Goal: Task Accomplishment & Management: Use online tool/utility

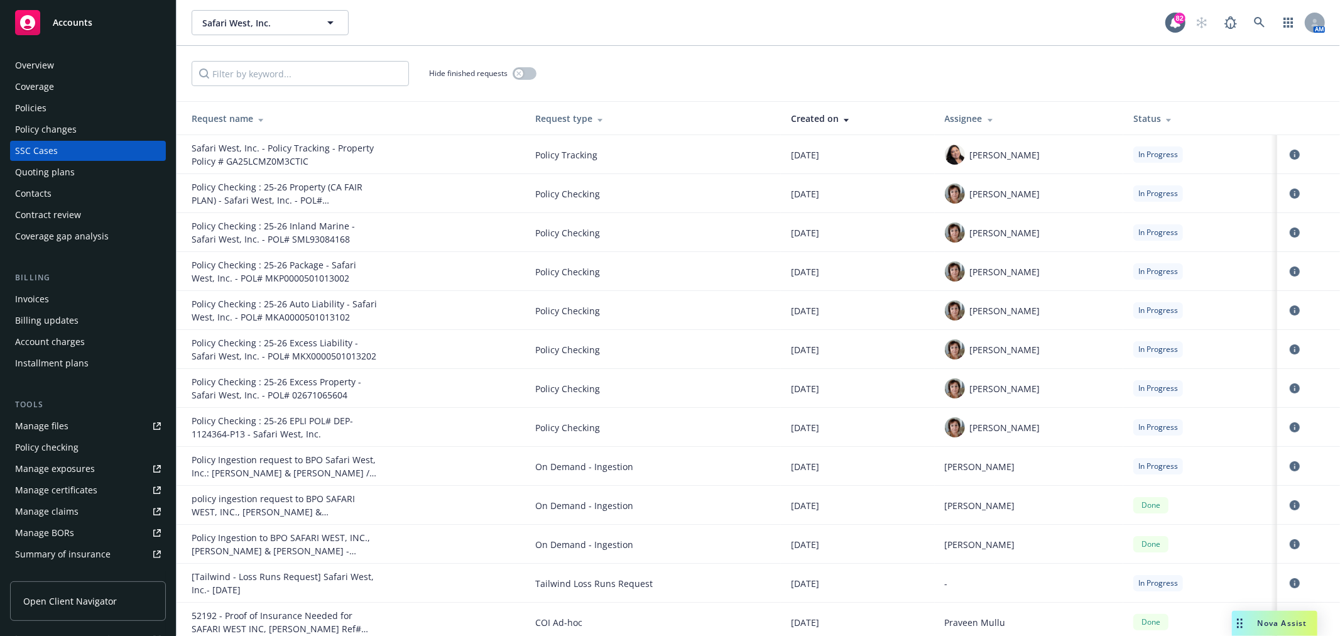
drag, startPoint x: 0, startPoint y: 0, endPoint x: 99, endPoint y: 58, distance: 114.3
click at [99, 58] on div "Overview" at bounding box center [88, 65] width 146 height 20
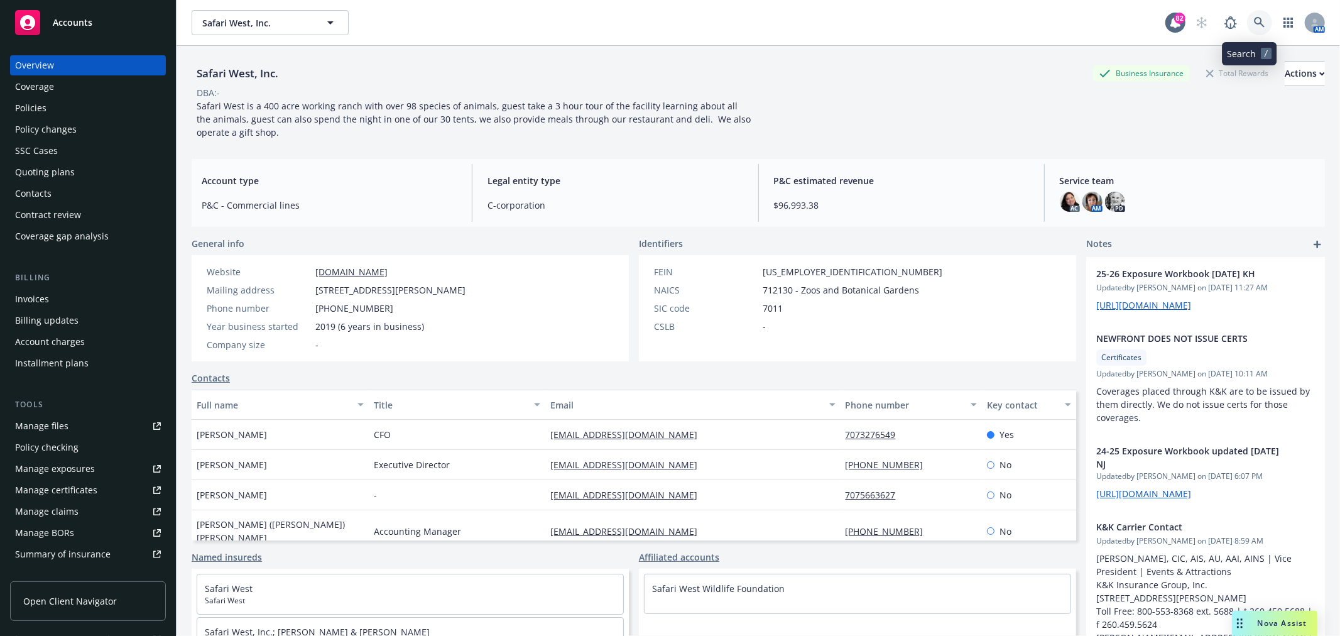
click at [1254, 17] on icon at bounding box center [1259, 22] width 11 height 11
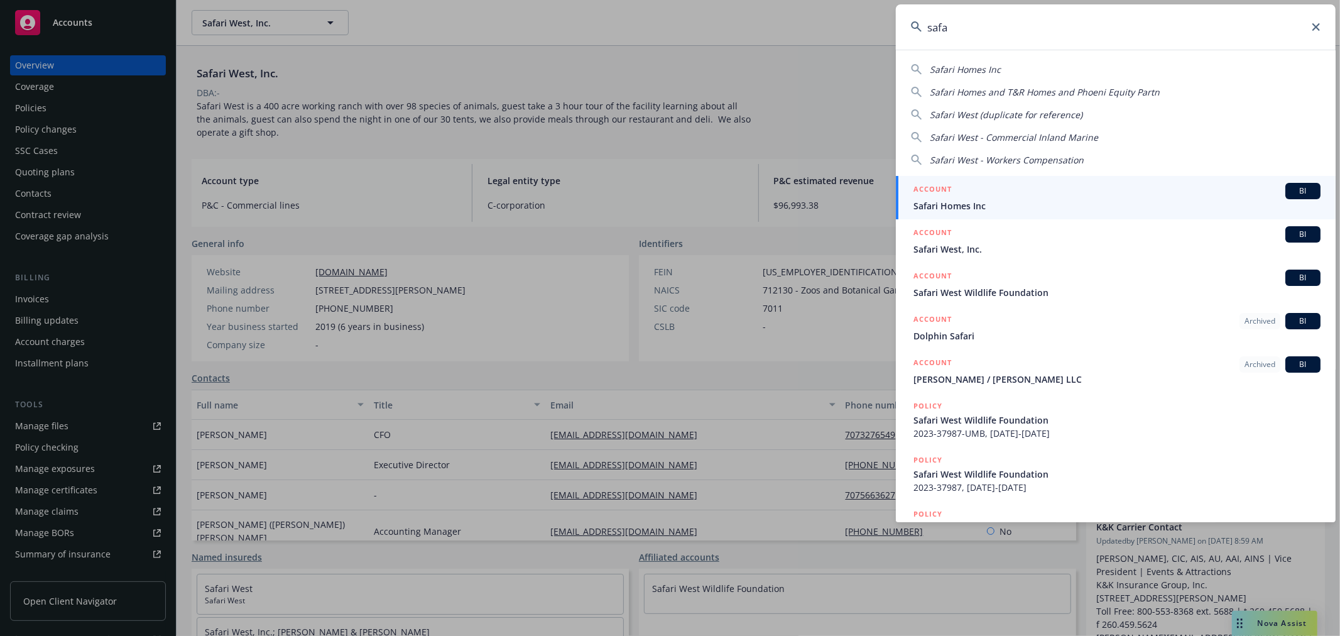
type input "safa"
click at [1324, 28] on input "safa" at bounding box center [1116, 26] width 440 height 45
click at [1317, 26] on icon at bounding box center [1316, 27] width 8 height 8
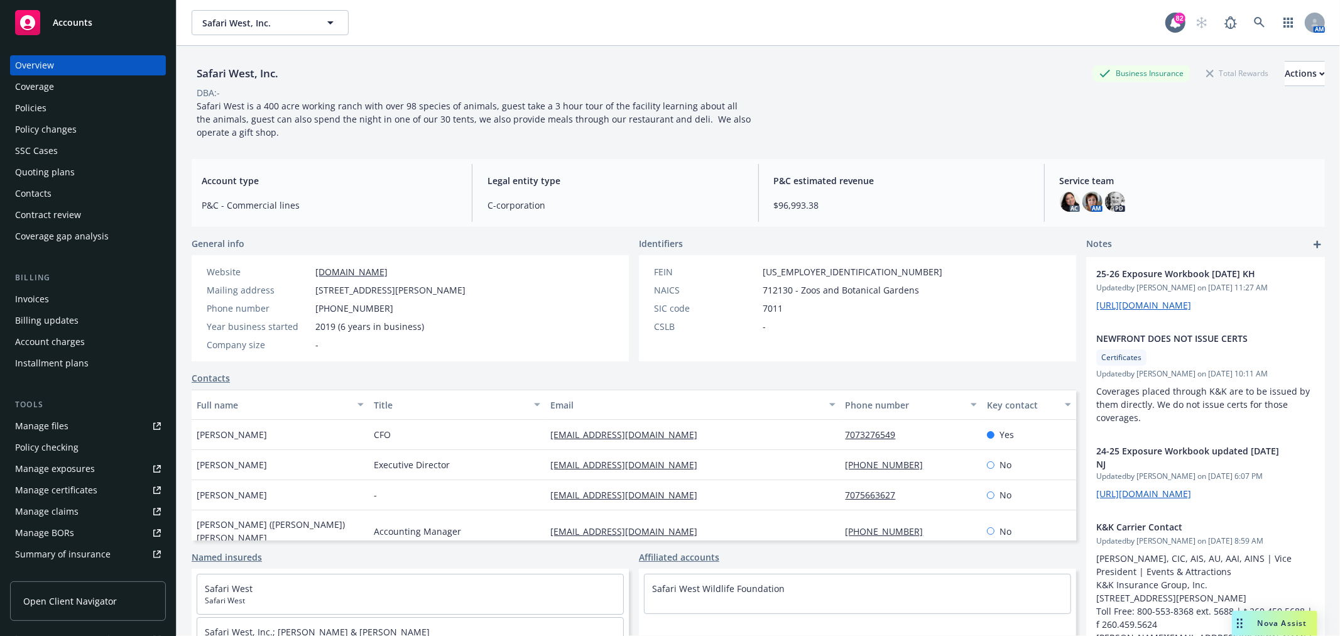
click at [40, 107] on div "Policies" at bounding box center [30, 108] width 31 height 20
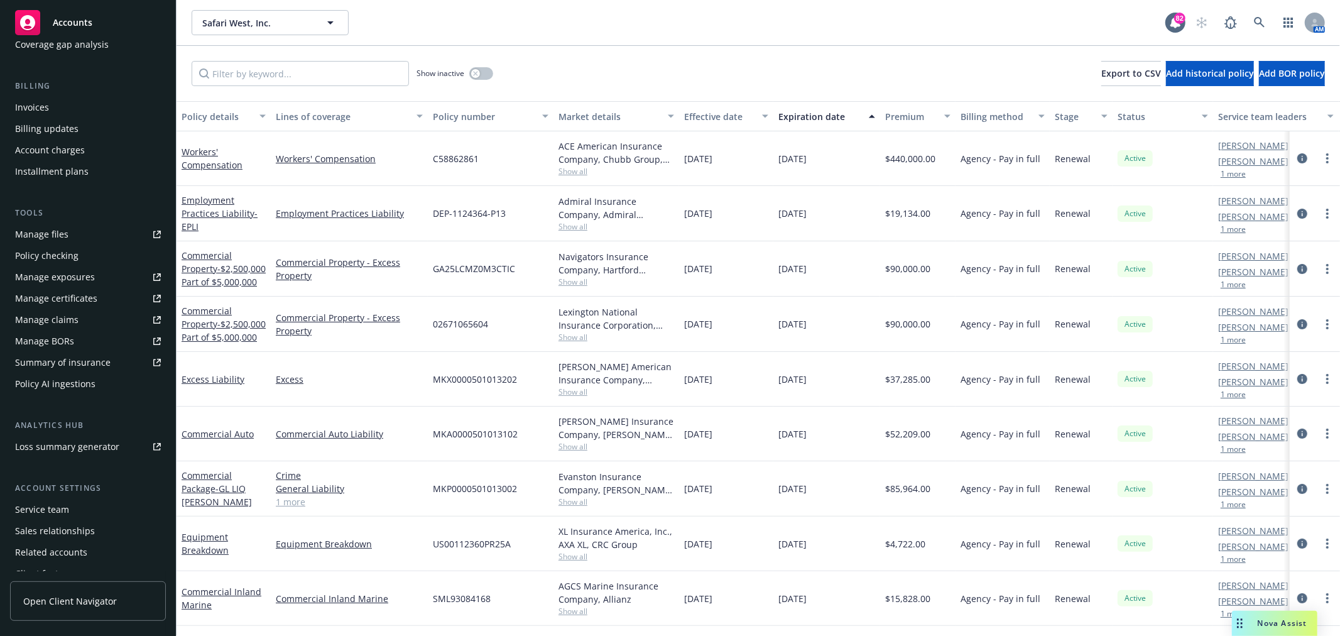
scroll to position [209, 0]
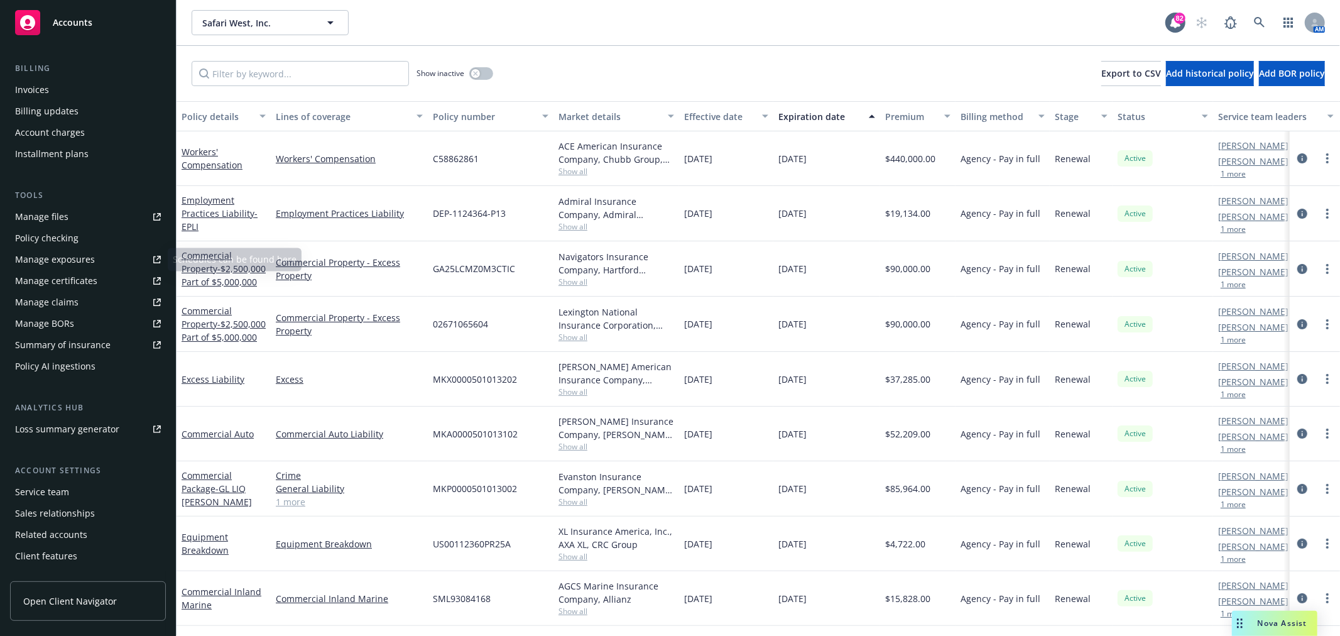
click at [73, 278] on div "Manage certificates" at bounding box center [56, 281] width 82 height 20
click at [1264, 26] on icon at bounding box center [1259, 22] width 11 height 11
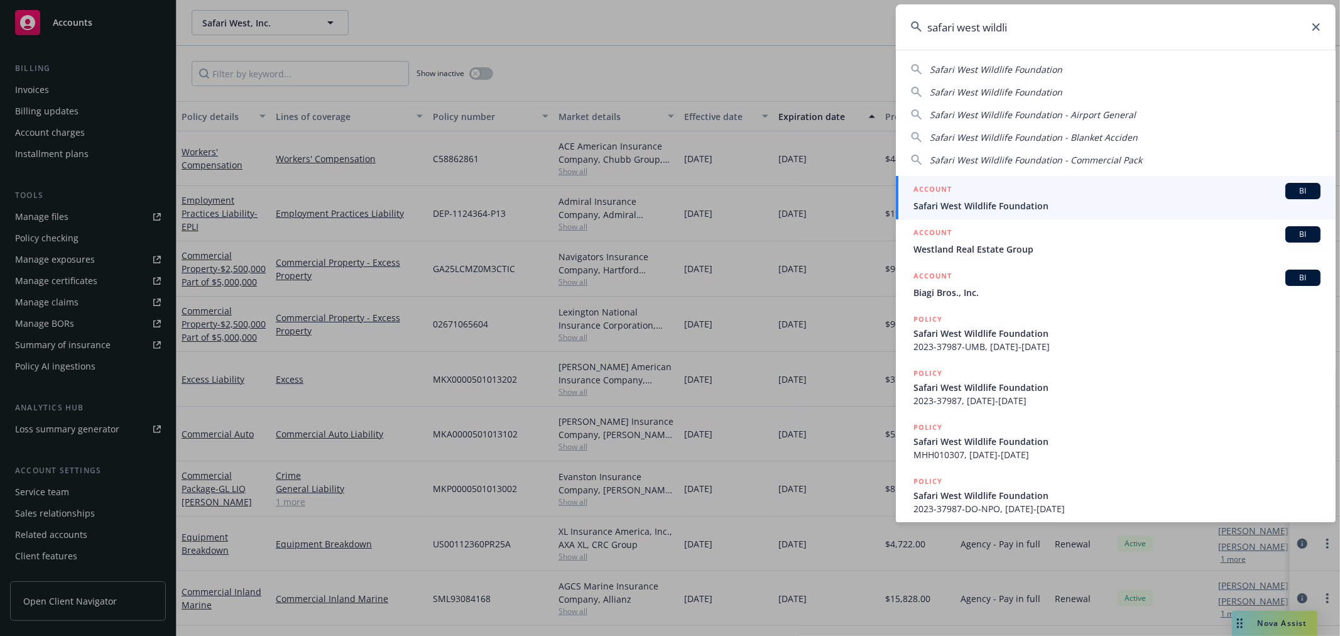
type input "safari west wildli"
click at [1072, 201] on span "Safari West Wildlife Foundation" at bounding box center [1116, 205] width 407 height 13
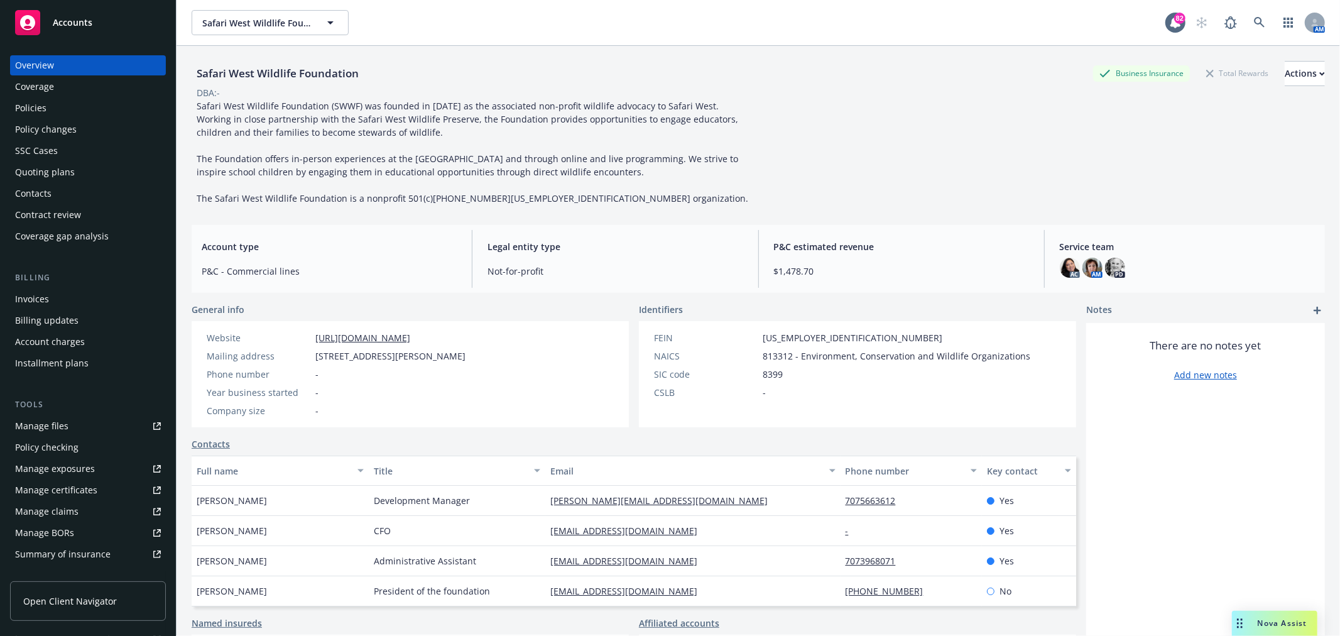
click at [89, 105] on div "Policies" at bounding box center [88, 108] width 146 height 20
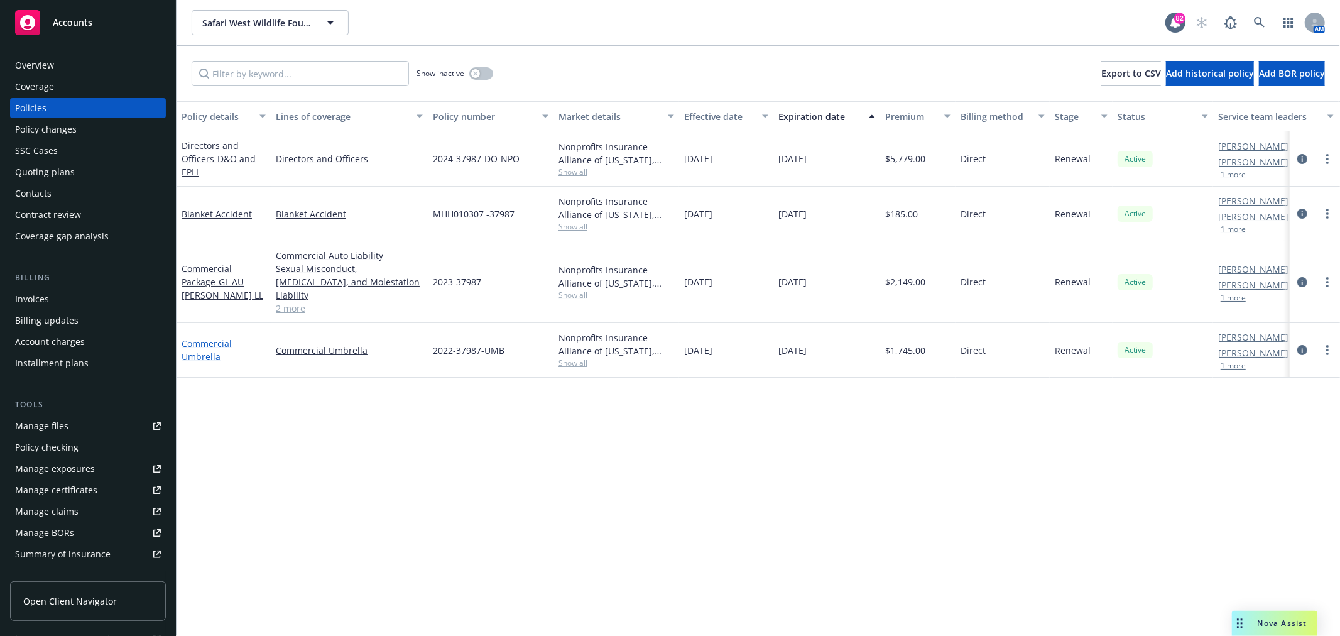
click at [206, 342] on link "Commercial Umbrella" at bounding box center [207, 349] width 50 height 25
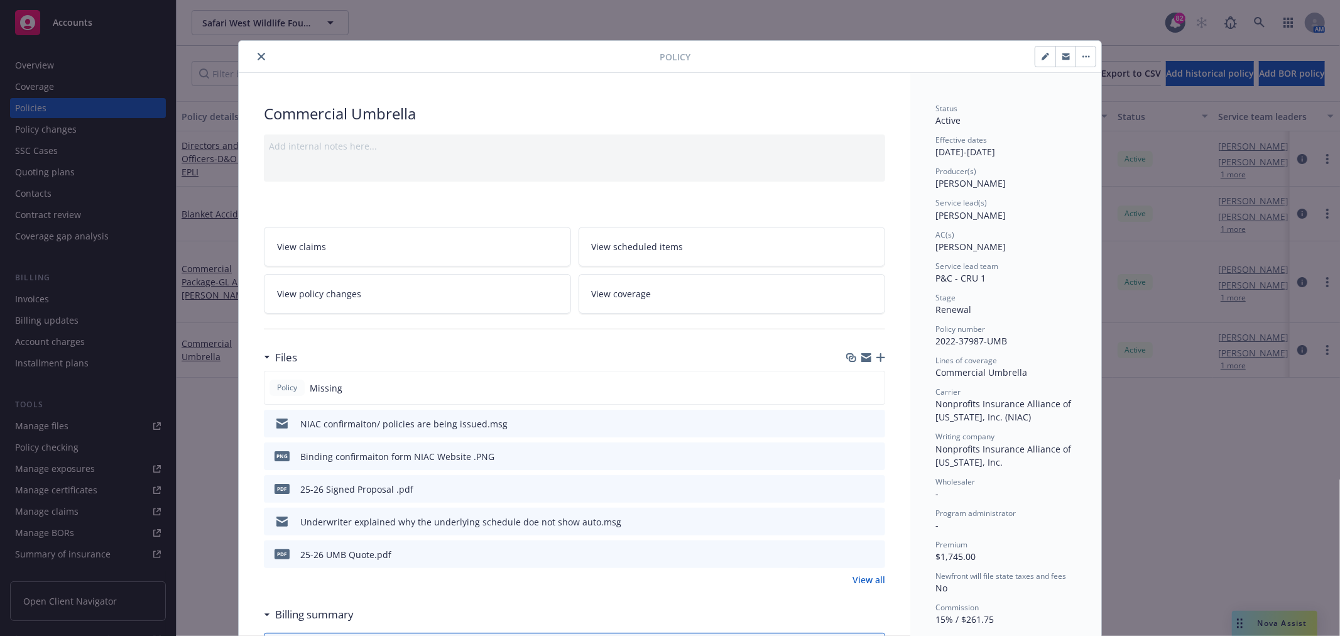
click at [852, 454] on button "download file" at bounding box center [852, 455] width 13 height 13
click at [261, 55] on button "close" at bounding box center [261, 56] width 15 height 15
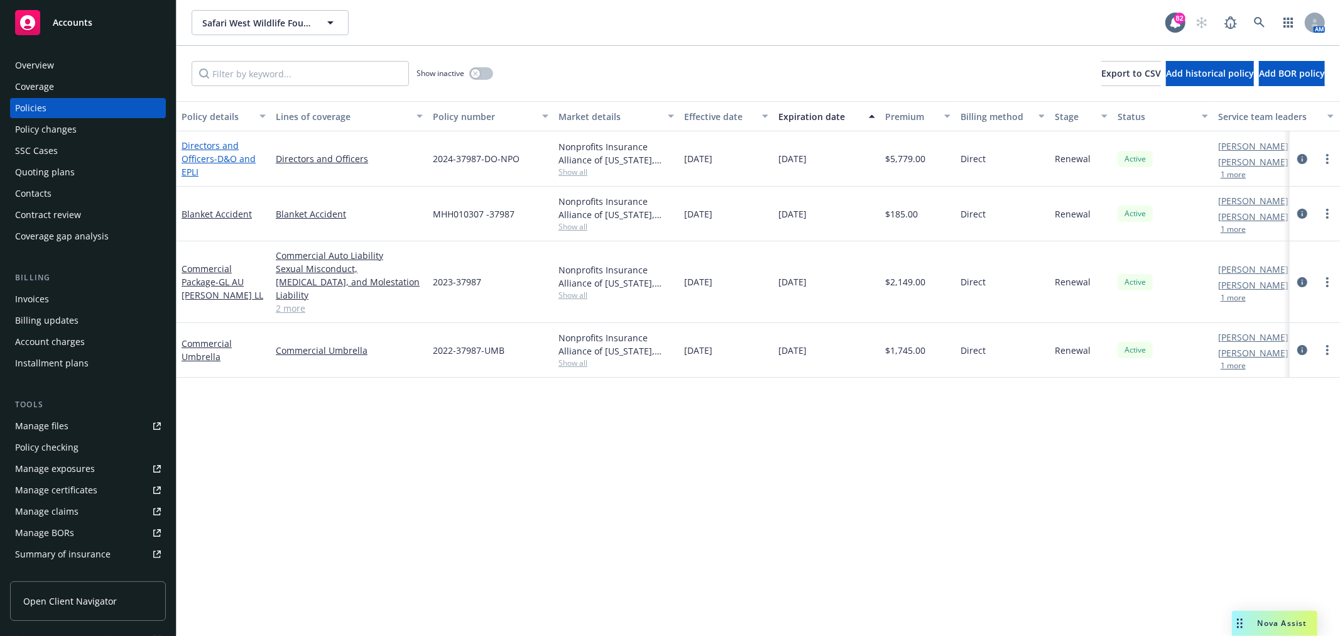
click at [193, 165] on span "- D&O and EPLI" at bounding box center [219, 165] width 74 height 25
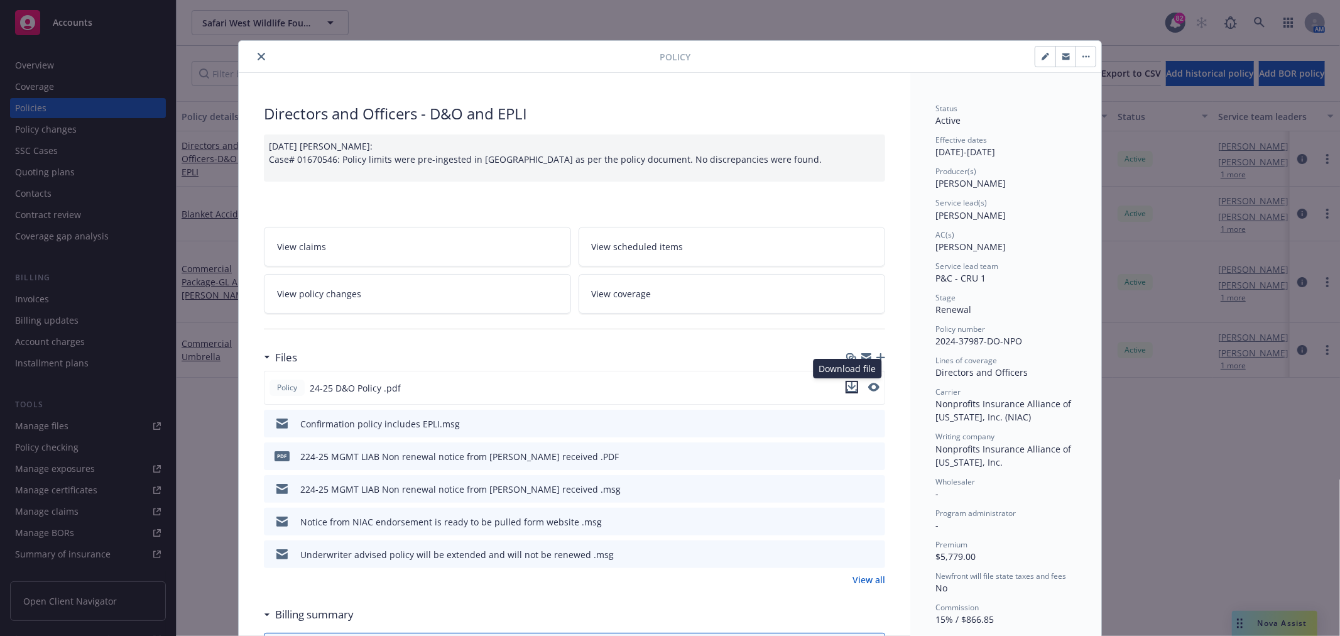
click at [849, 386] on icon "download file" at bounding box center [852, 386] width 8 height 8
click at [261, 58] on button "close" at bounding box center [261, 56] width 15 height 15
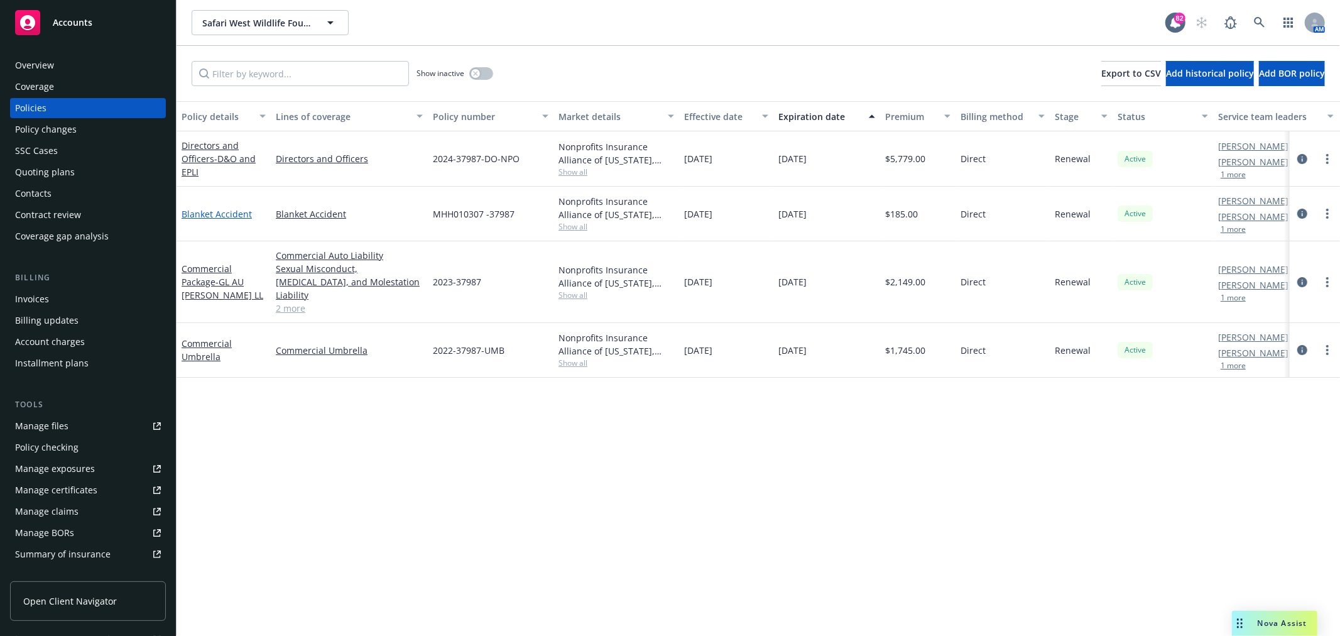
click at [226, 212] on link "Blanket Accident" at bounding box center [217, 214] width 70 height 12
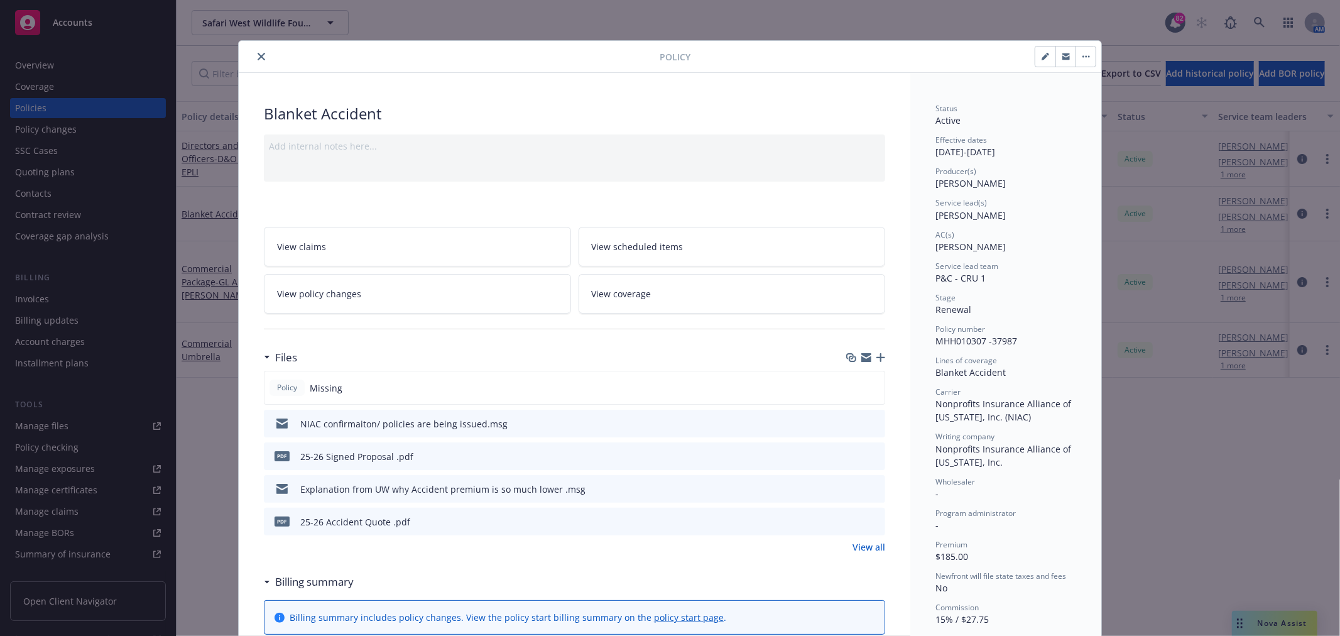
click at [254, 64] on div "Policy" at bounding box center [670, 57] width 862 height 32
click at [260, 57] on button "close" at bounding box center [261, 56] width 15 height 15
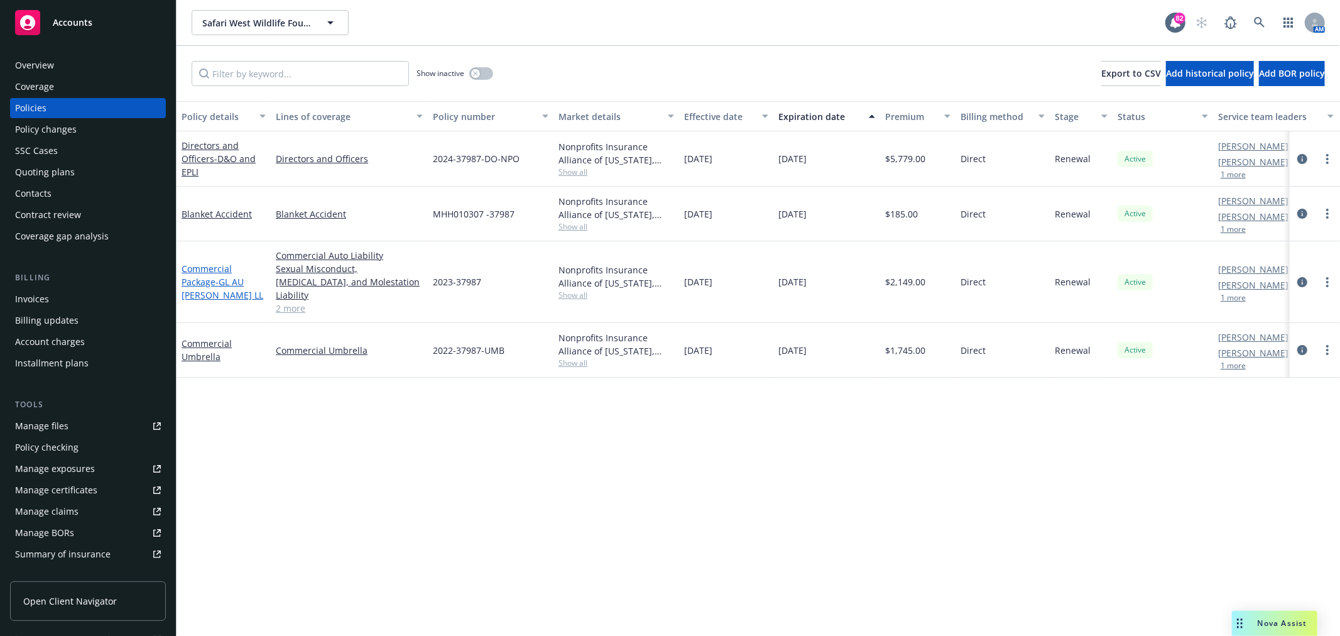
click at [222, 264] on link "Commercial Package - GL AU [PERSON_NAME] LL" at bounding box center [223, 282] width 82 height 38
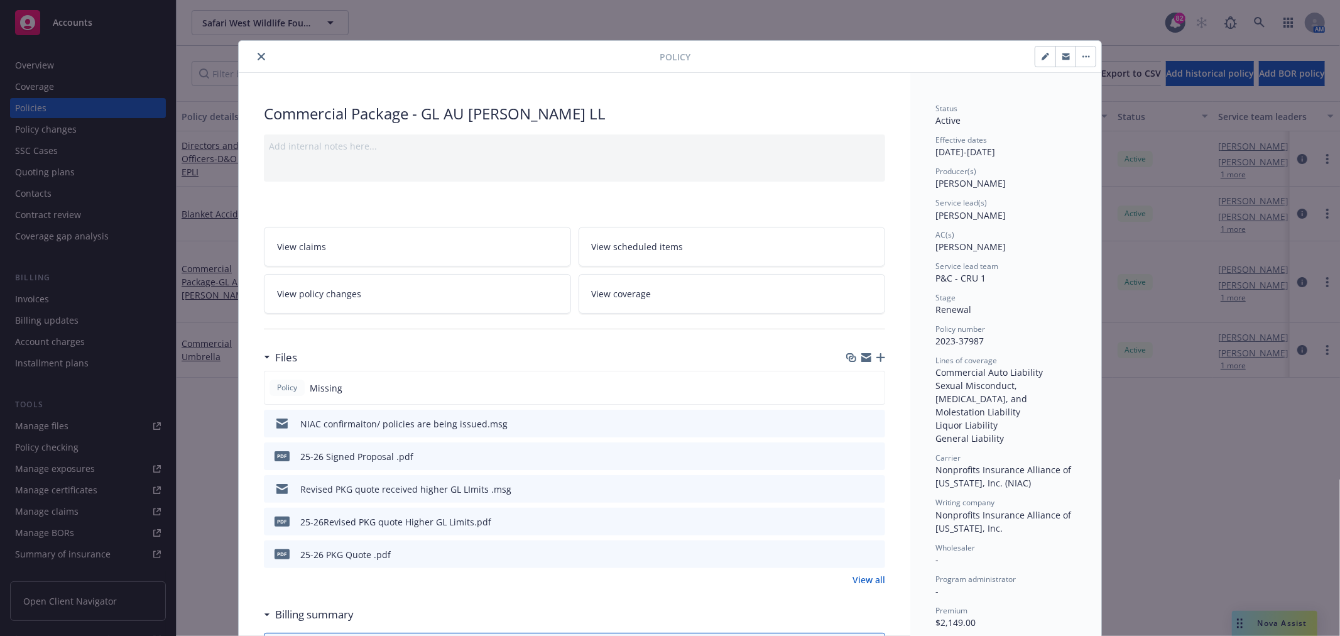
click at [258, 55] on icon "close" at bounding box center [262, 57] width 8 height 8
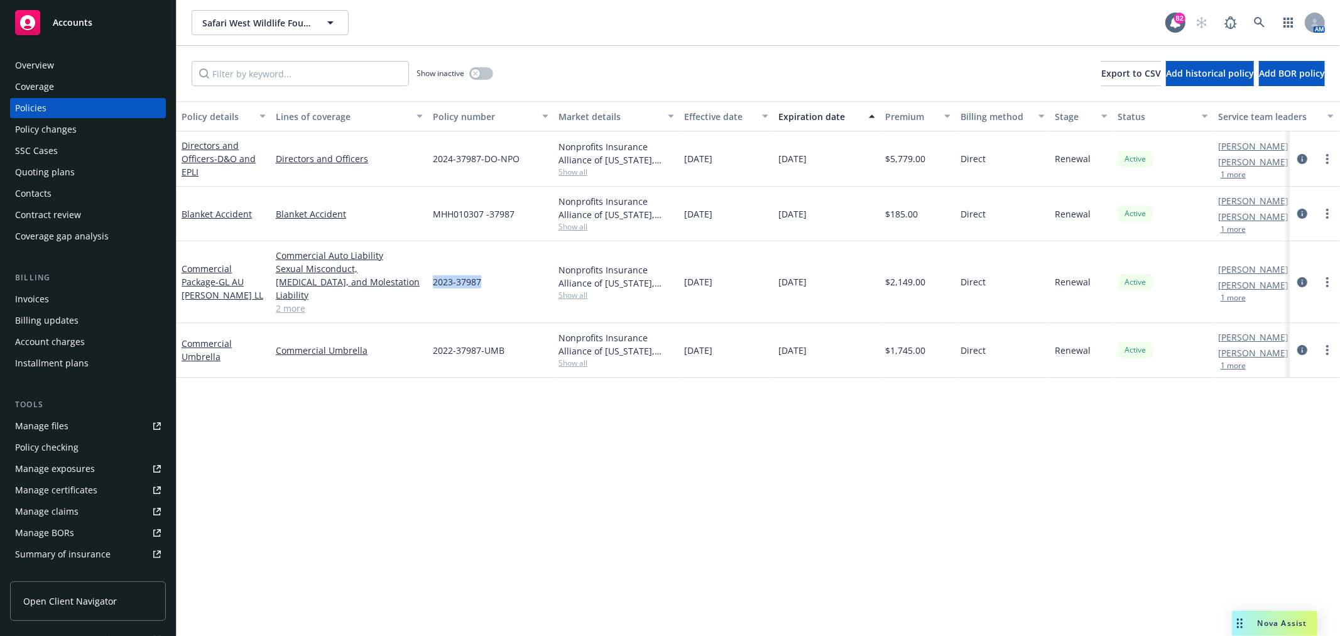
drag, startPoint x: 487, startPoint y: 271, endPoint x: 433, endPoint y: 272, distance: 53.4
click at [433, 272] on div "2023-37987" at bounding box center [491, 282] width 126 height 82
copy span "2023-37987"
click at [215, 210] on link "Blanket Accident" at bounding box center [217, 214] width 70 height 12
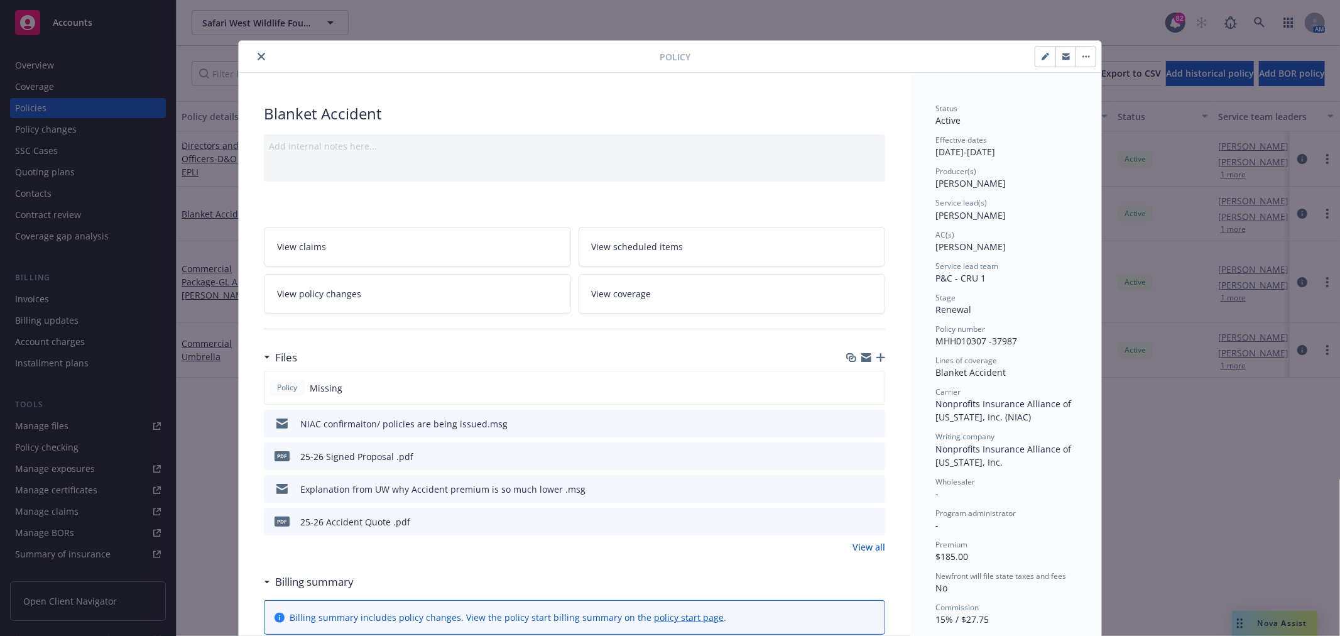
click at [876, 356] on icon "button" at bounding box center [880, 357] width 9 height 9
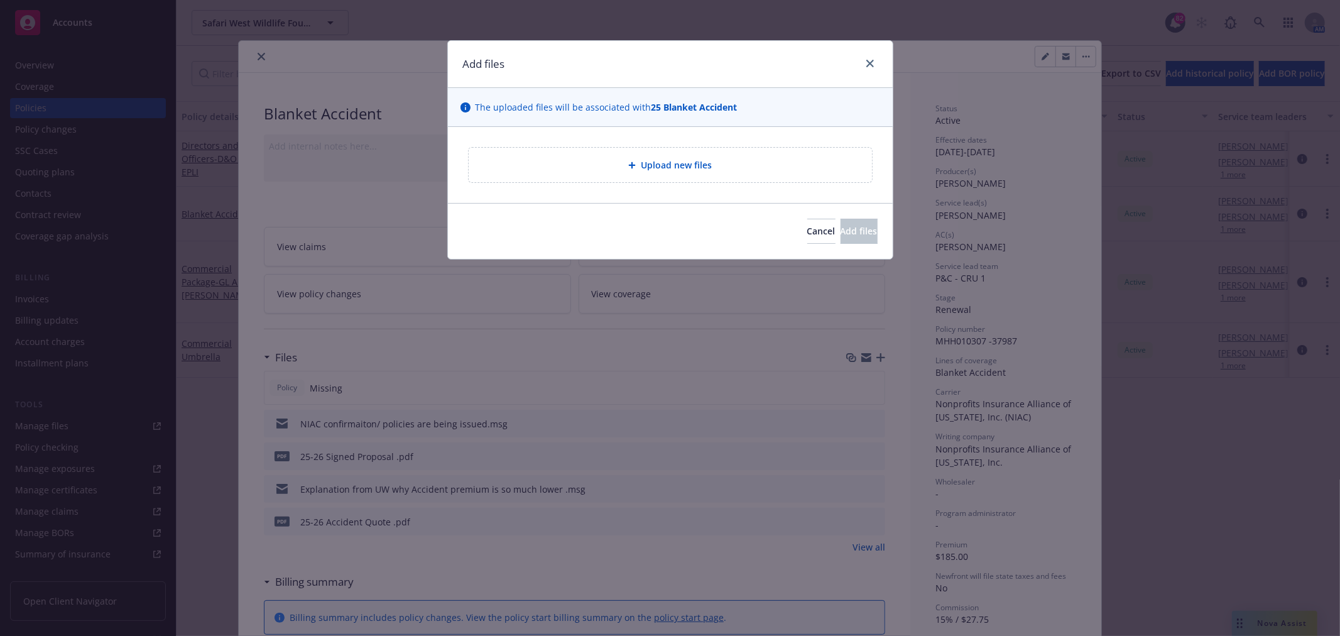
click at [589, 173] on div "Upload new files" at bounding box center [670, 165] width 403 height 35
type textarea "x"
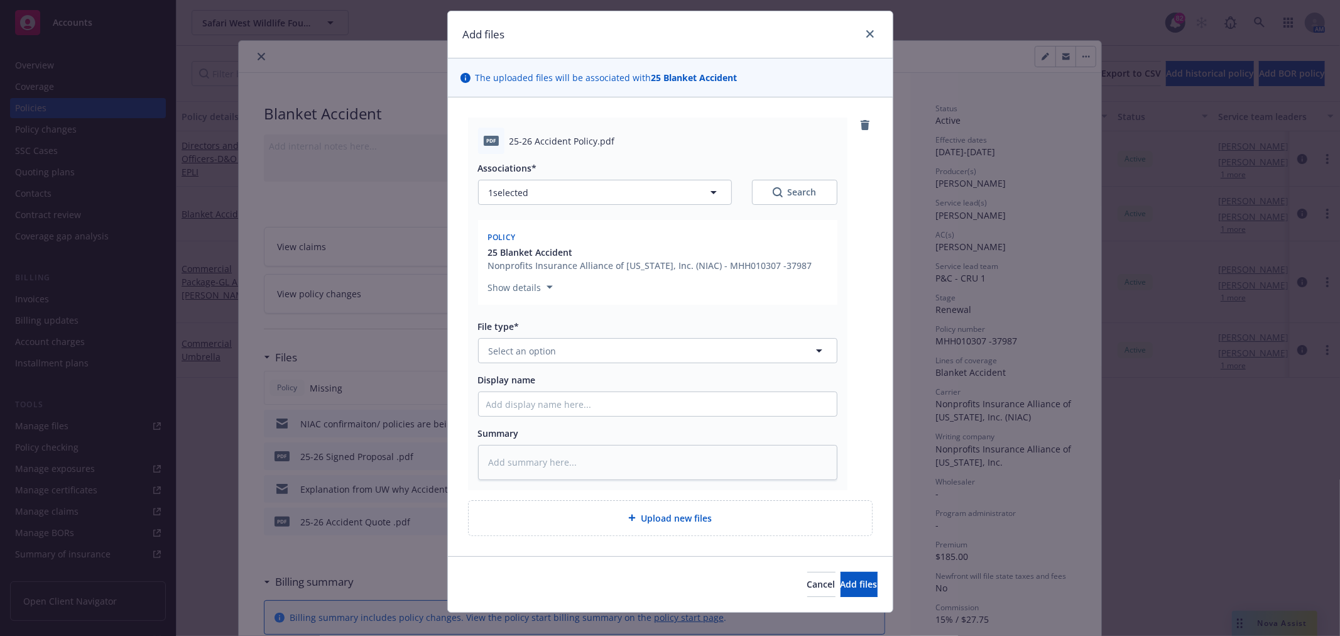
scroll to position [46, 0]
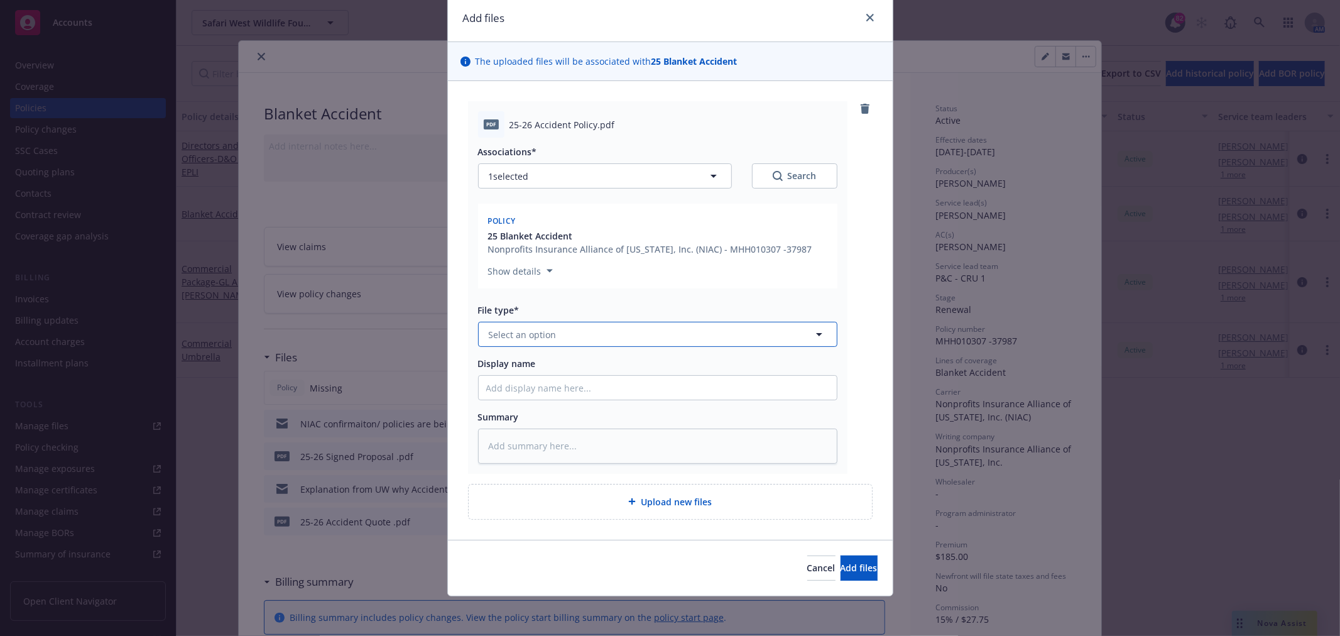
click at [664, 327] on button "Select an option" at bounding box center [657, 334] width 359 height 25
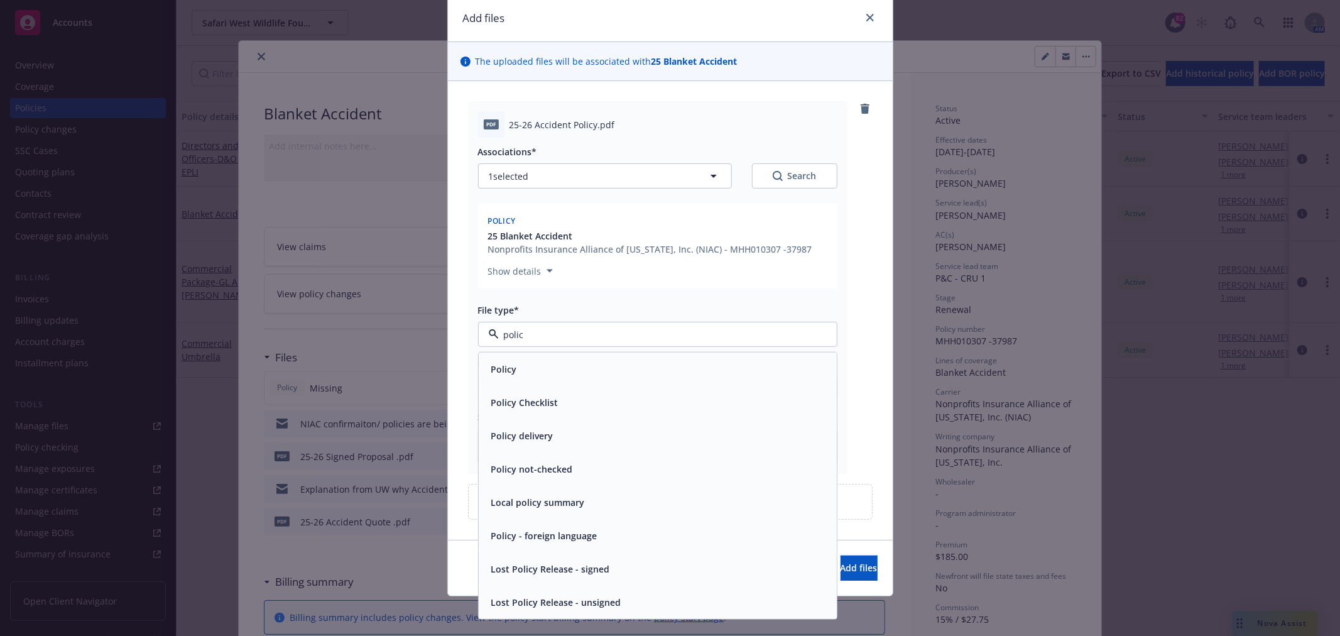
type input "policy"
click at [521, 374] on div "Policy" at bounding box center [657, 369] width 343 height 18
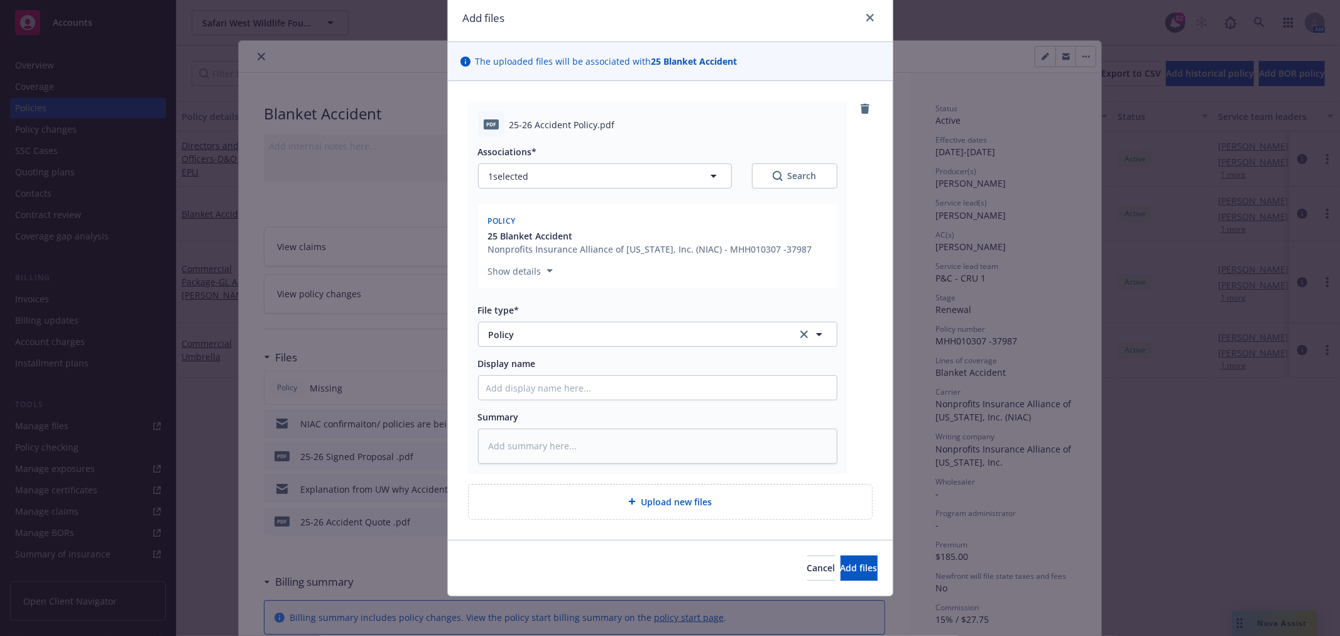
click at [826, 581] on div "Cancel Add files" at bounding box center [670, 568] width 445 height 56
click at [840, 568] on span "Add files" at bounding box center [858, 568] width 37 height 12
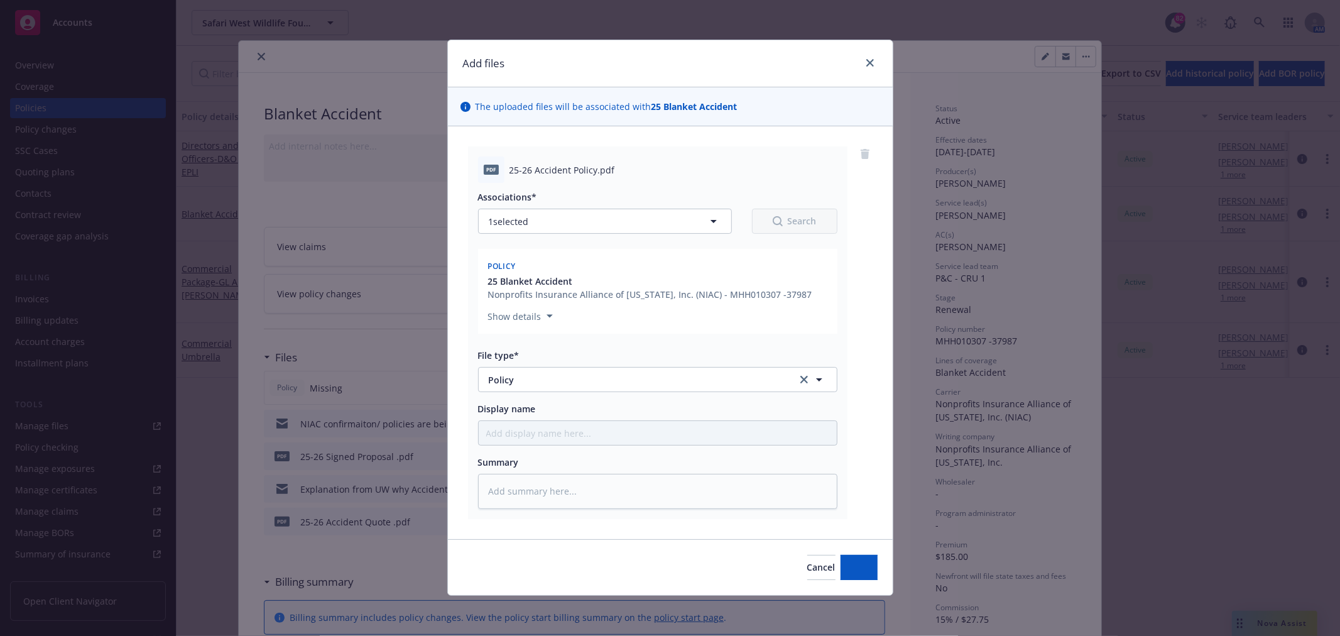
scroll to position [1, 0]
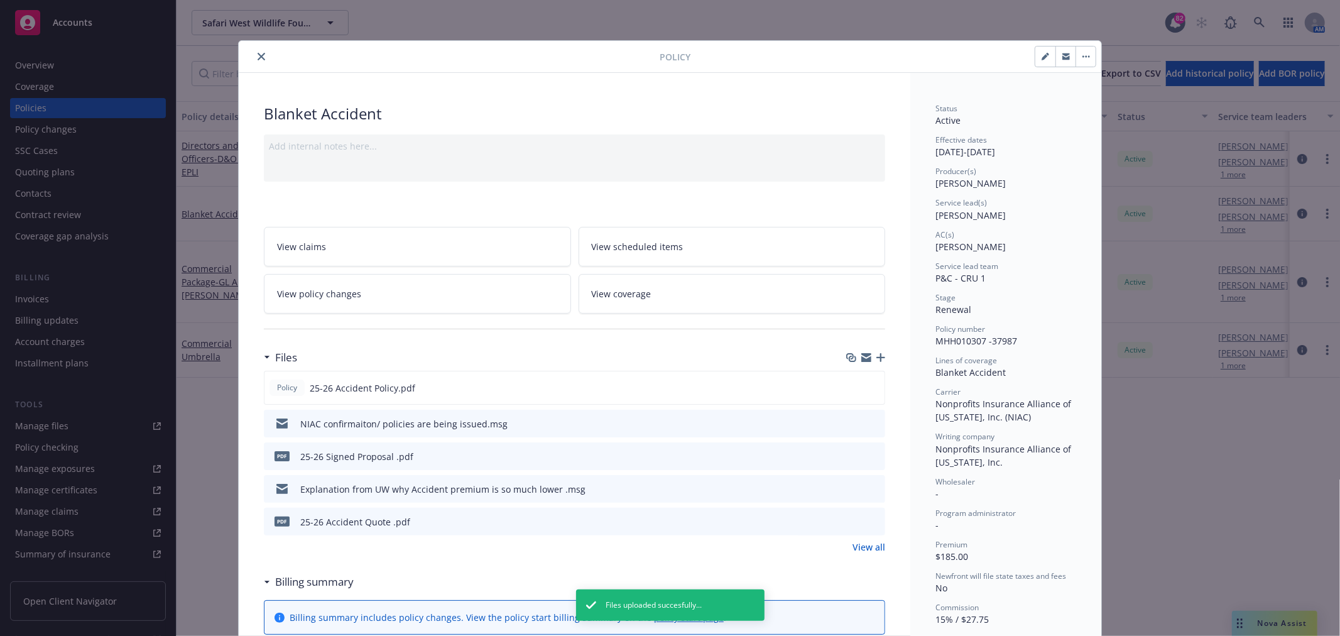
click at [258, 55] on icon "close" at bounding box center [262, 57] width 8 height 8
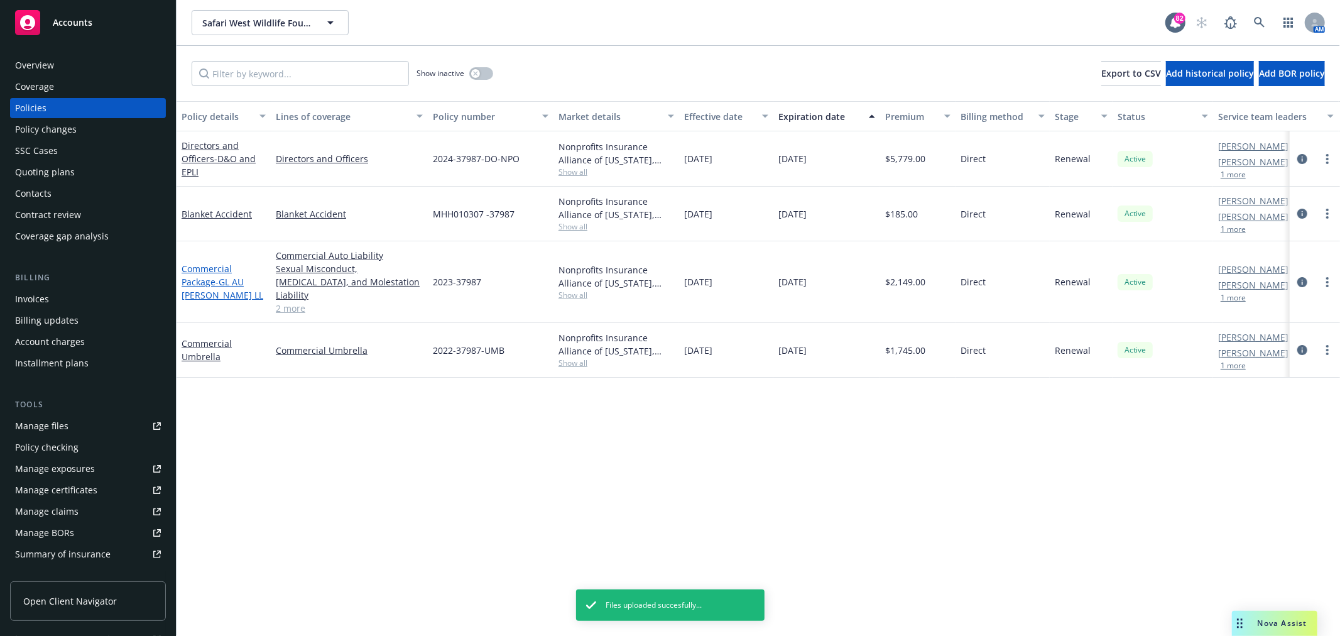
click at [191, 273] on link "Commercial Package - GL AU [PERSON_NAME] LL" at bounding box center [223, 282] width 82 height 38
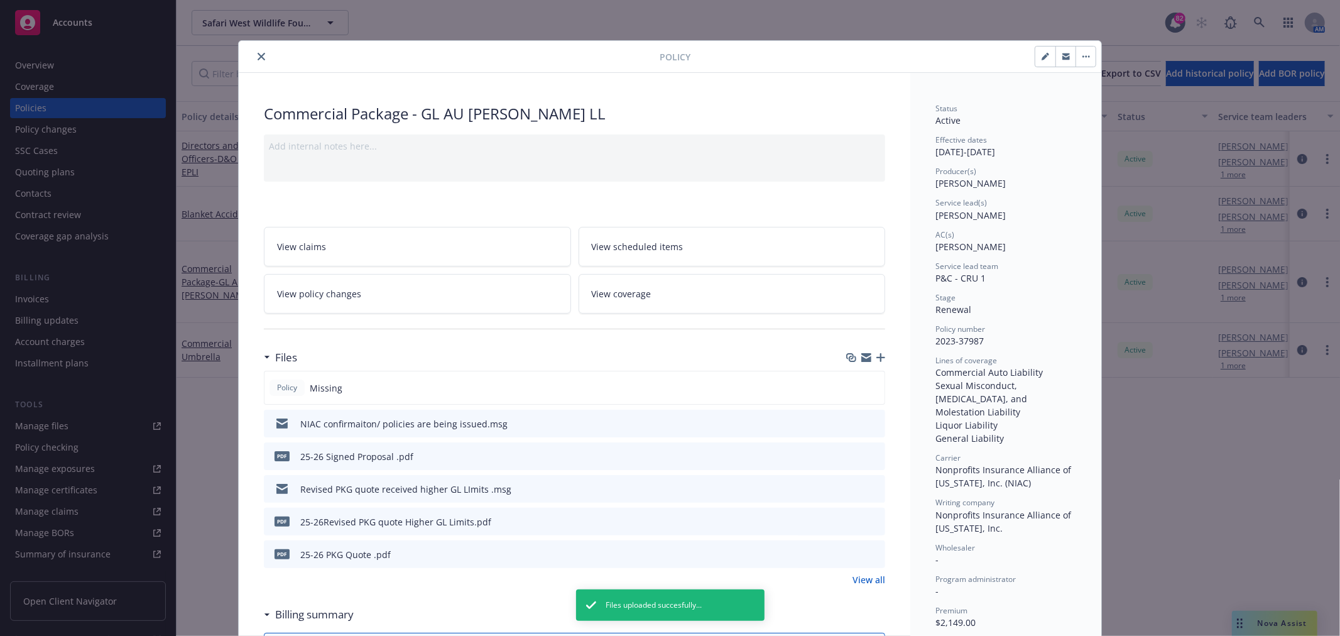
click at [876, 359] on icon "button" at bounding box center [880, 357] width 9 height 9
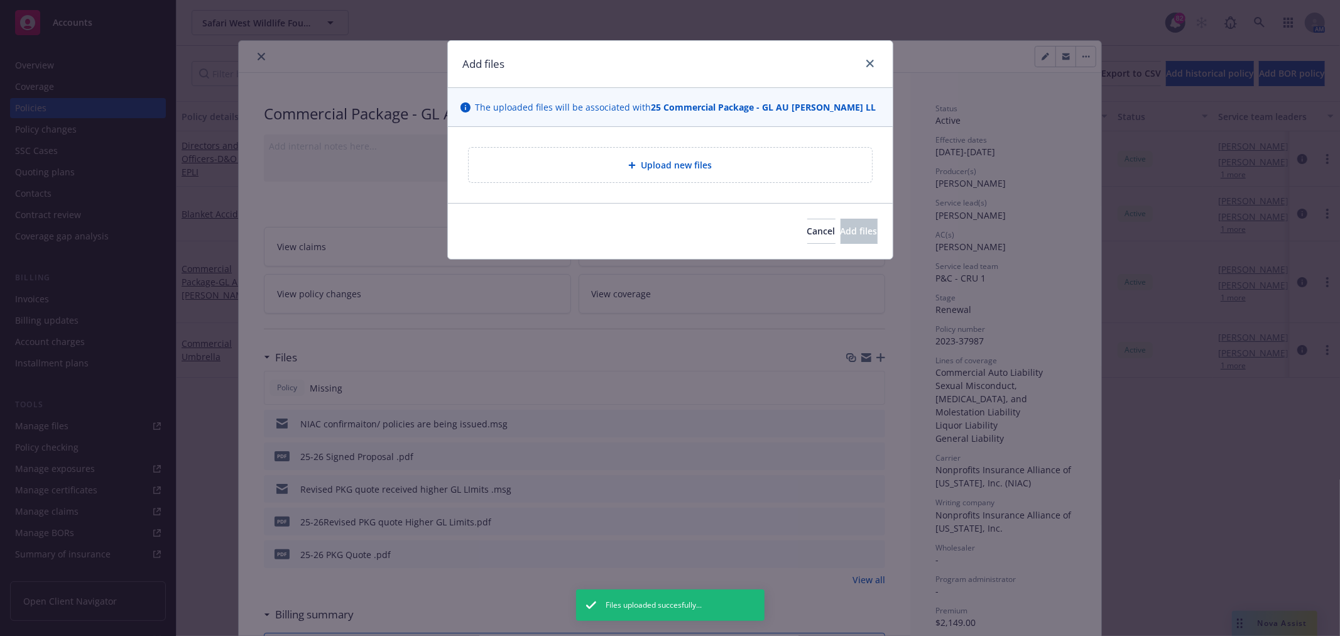
click at [595, 167] on div "Upload new files" at bounding box center [670, 165] width 383 height 14
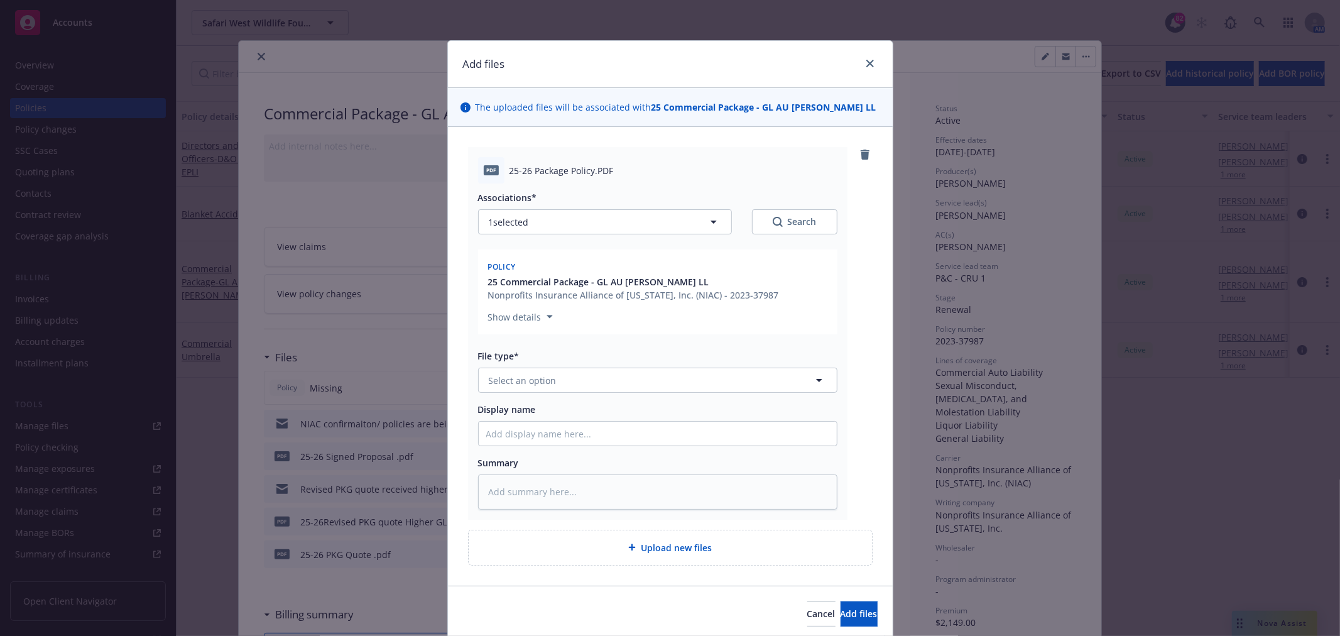
type textarea "x"
click at [583, 391] on button "Select an option" at bounding box center [657, 379] width 359 height 25
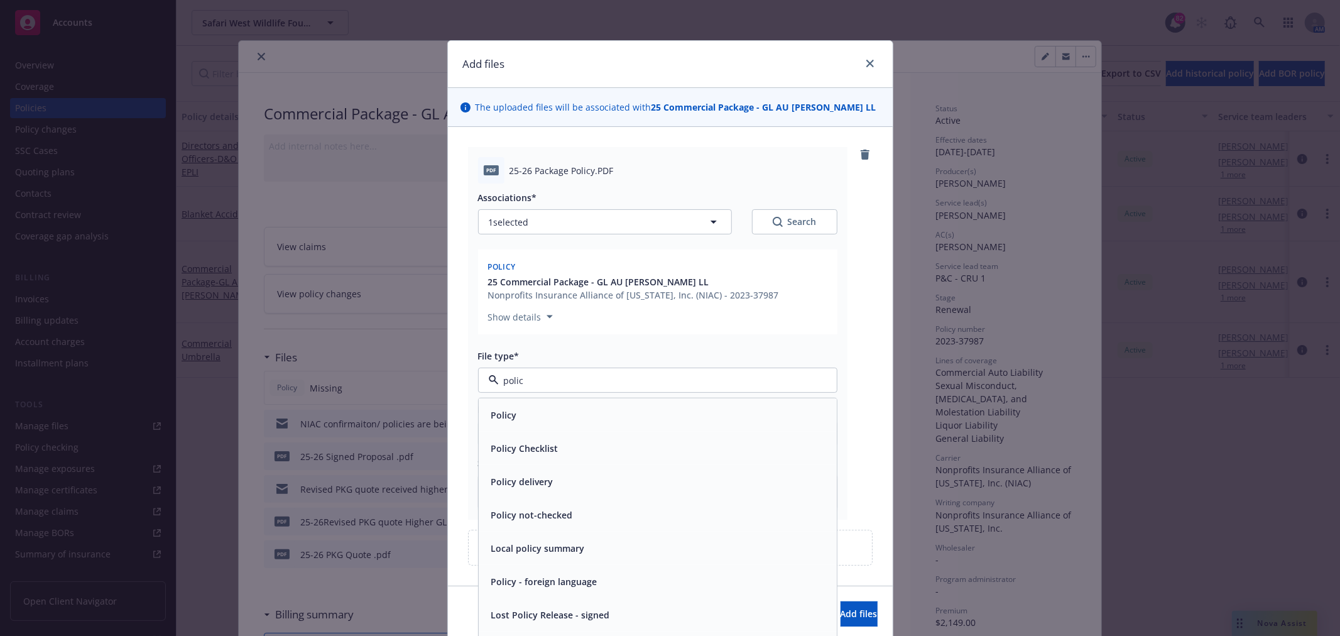
type input "policy"
click at [528, 406] on div "Policy" at bounding box center [657, 415] width 343 height 18
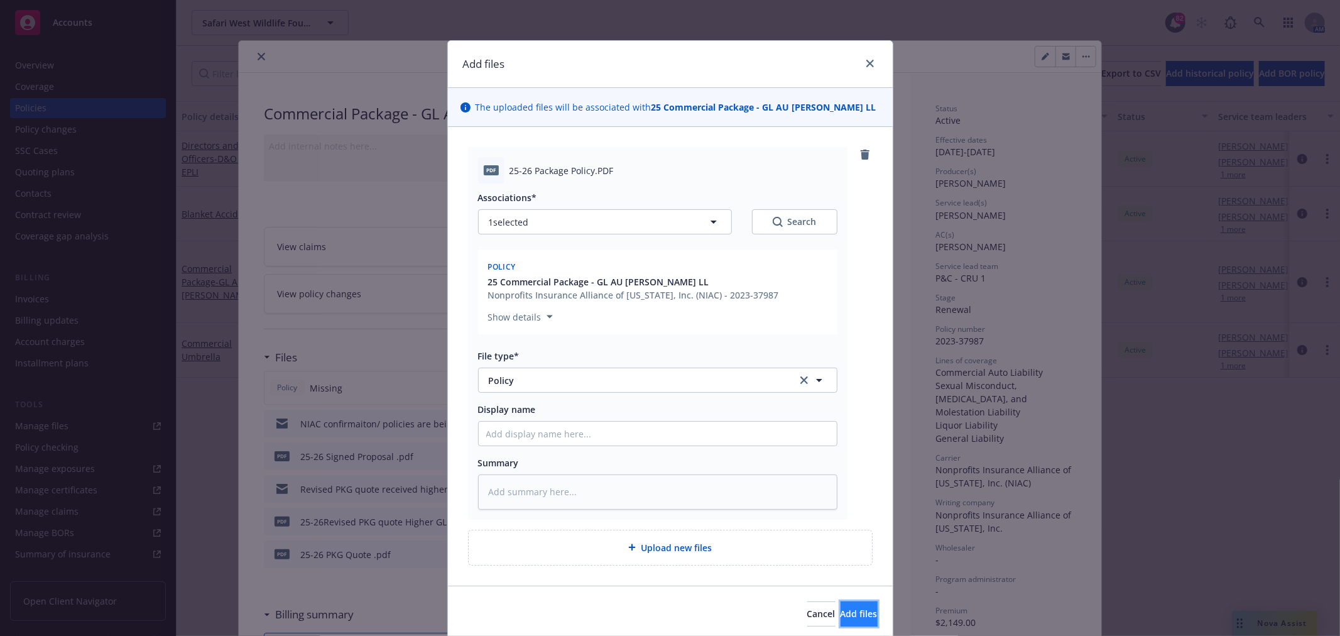
click at [840, 607] on span "Add files" at bounding box center [858, 613] width 37 height 12
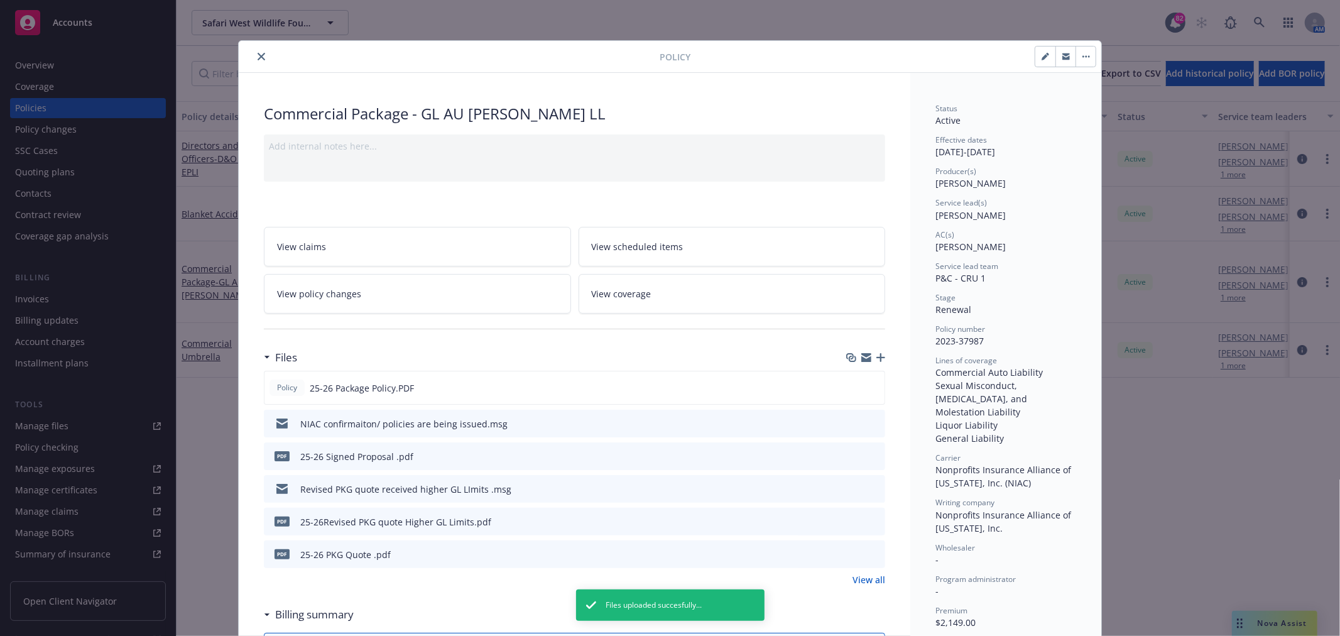
click at [258, 57] on icon "close" at bounding box center [262, 57] width 8 height 8
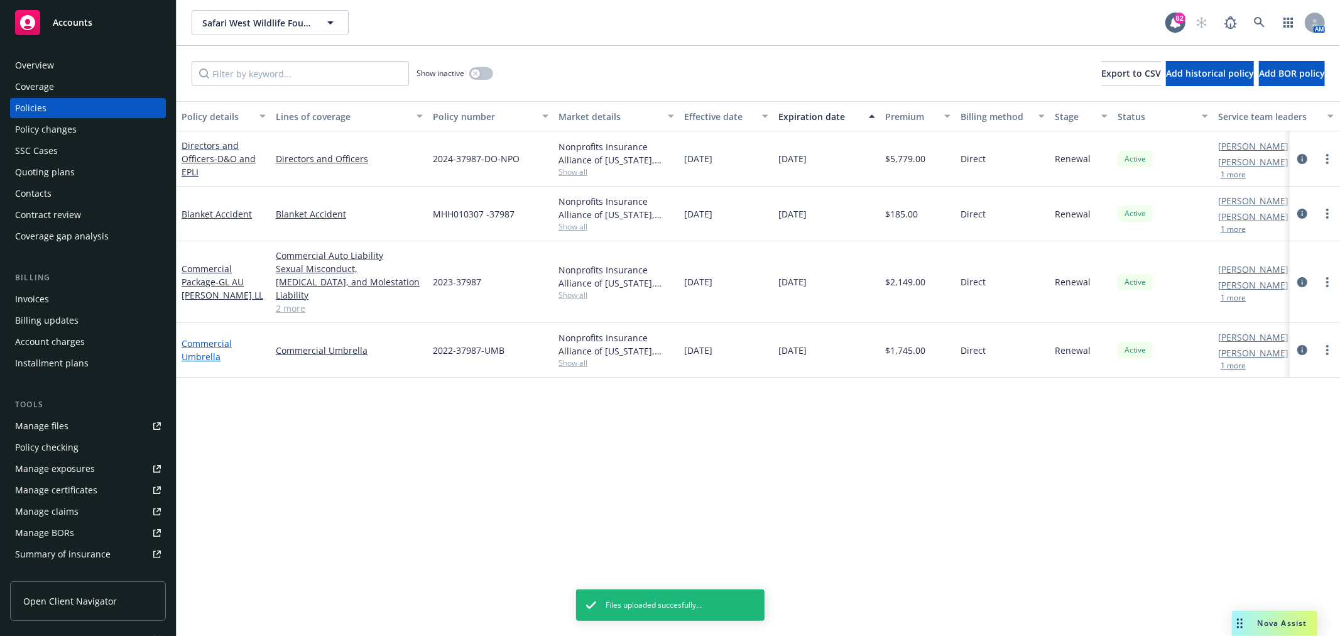
click at [204, 337] on link "Commercial Umbrella" at bounding box center [207, 349] width 50 height 25
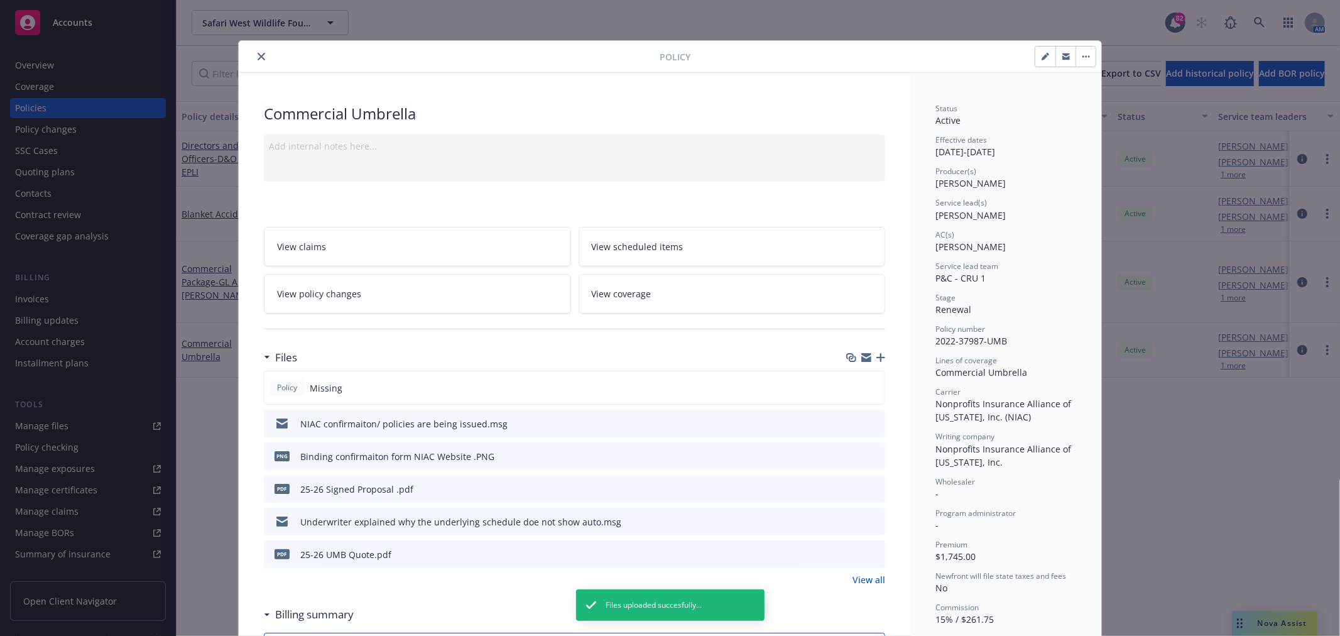
click at [876, 357] on icon "button" at bounding box center [880, 357] width 9 height 9
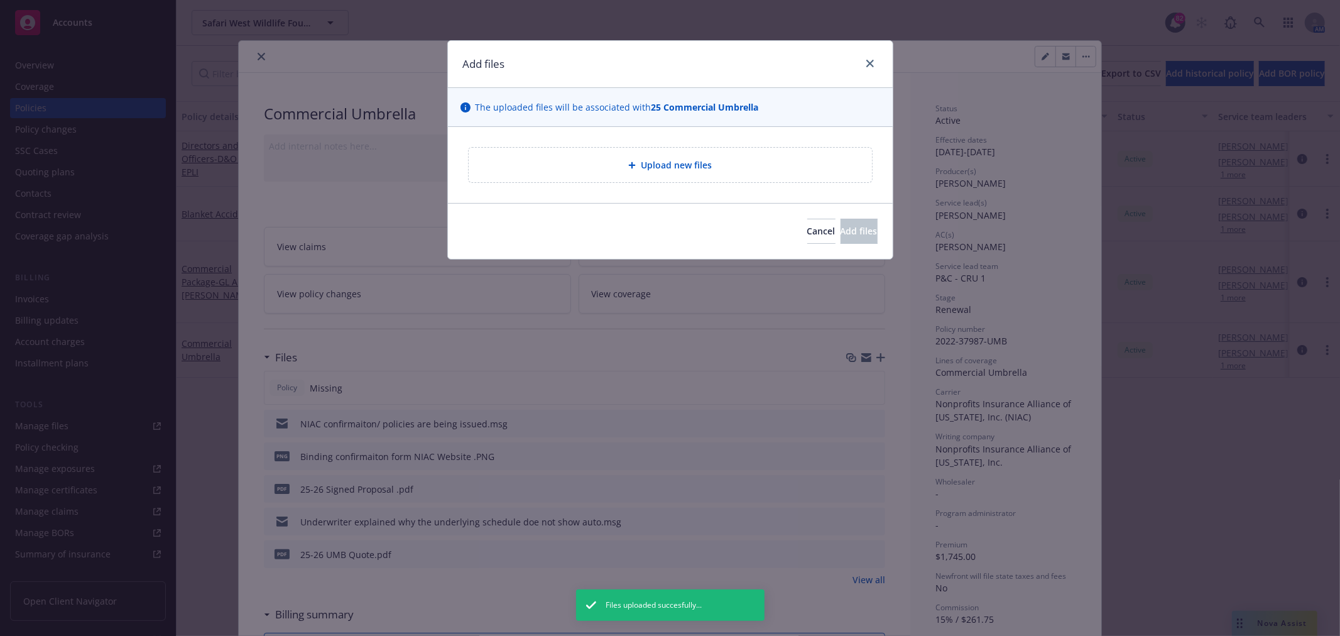
click at [607, 174] on div "Upload new files" at bounding box center [670, 165] width 403 height 35
type textarea "x"
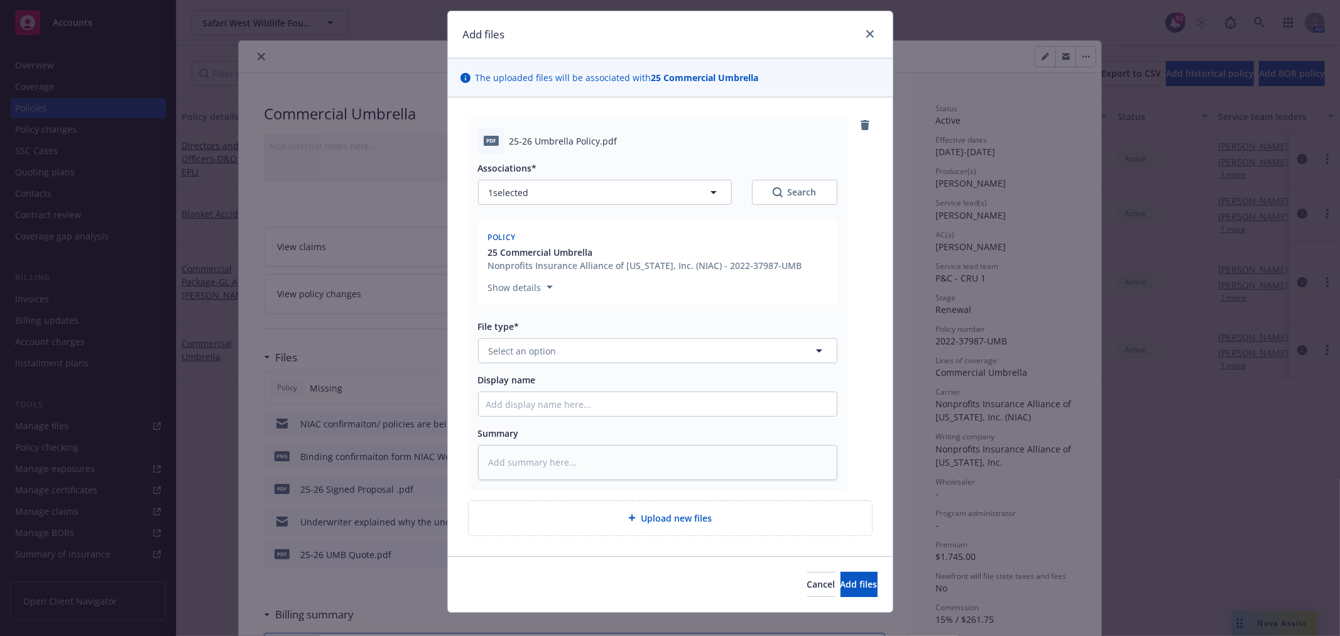
scroll to position [46, 0]
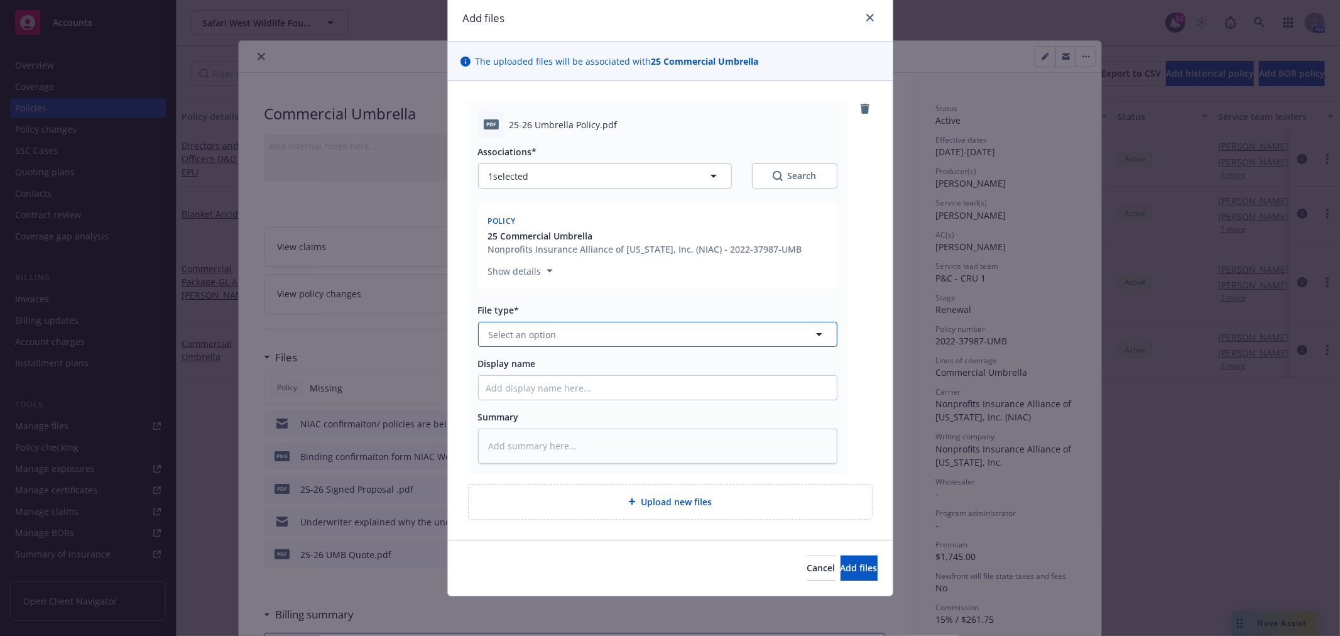
click at [563, 325] on button "Select an option" at bounding box center [657, 334] width 359 height 25
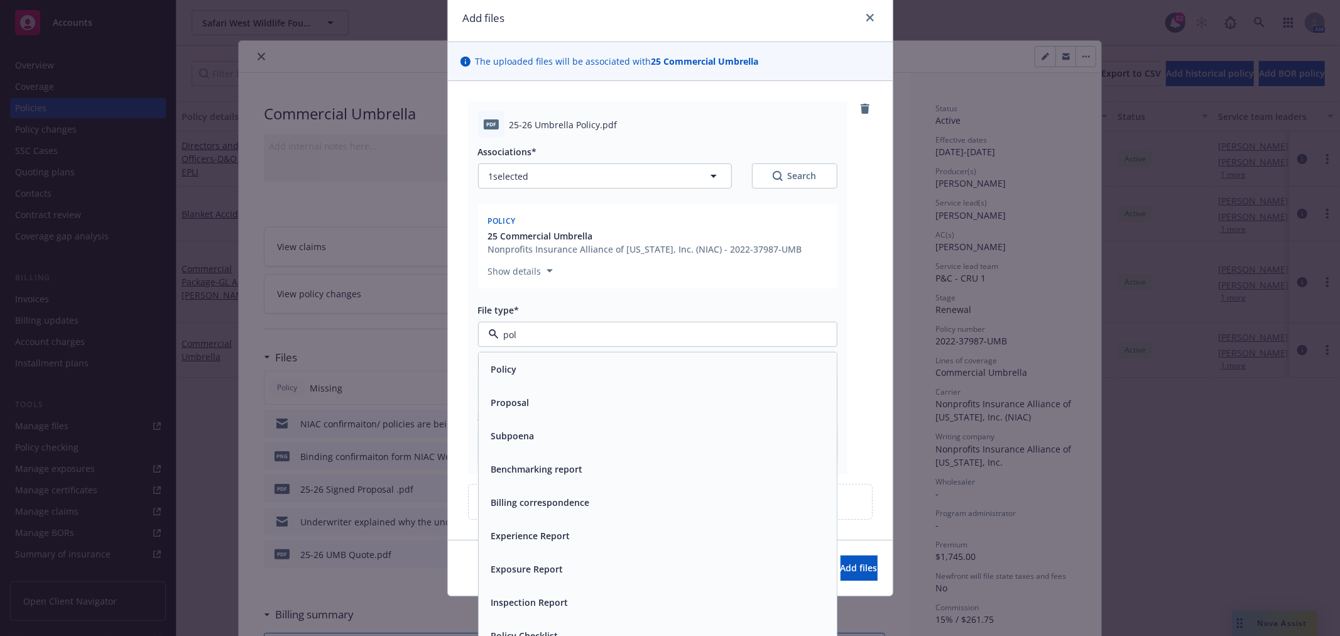
type input "poli"
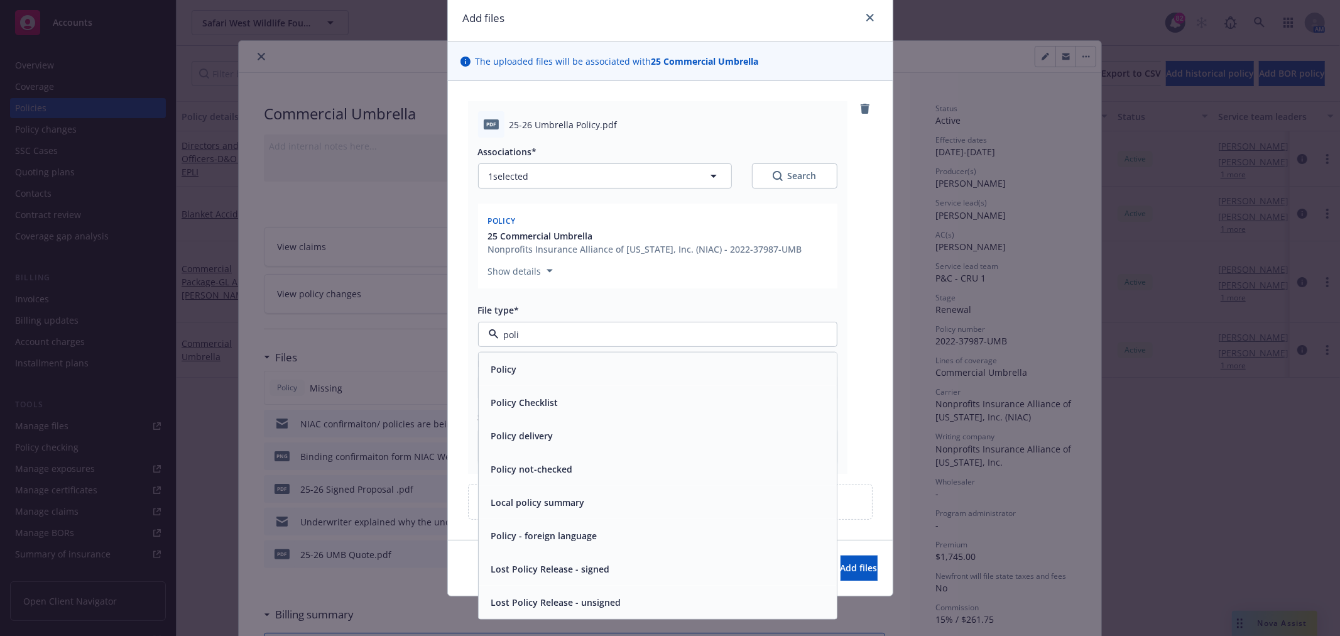
click at [532, 362] on div "Policy" at bounding box center [657, 369] width 343 height 18
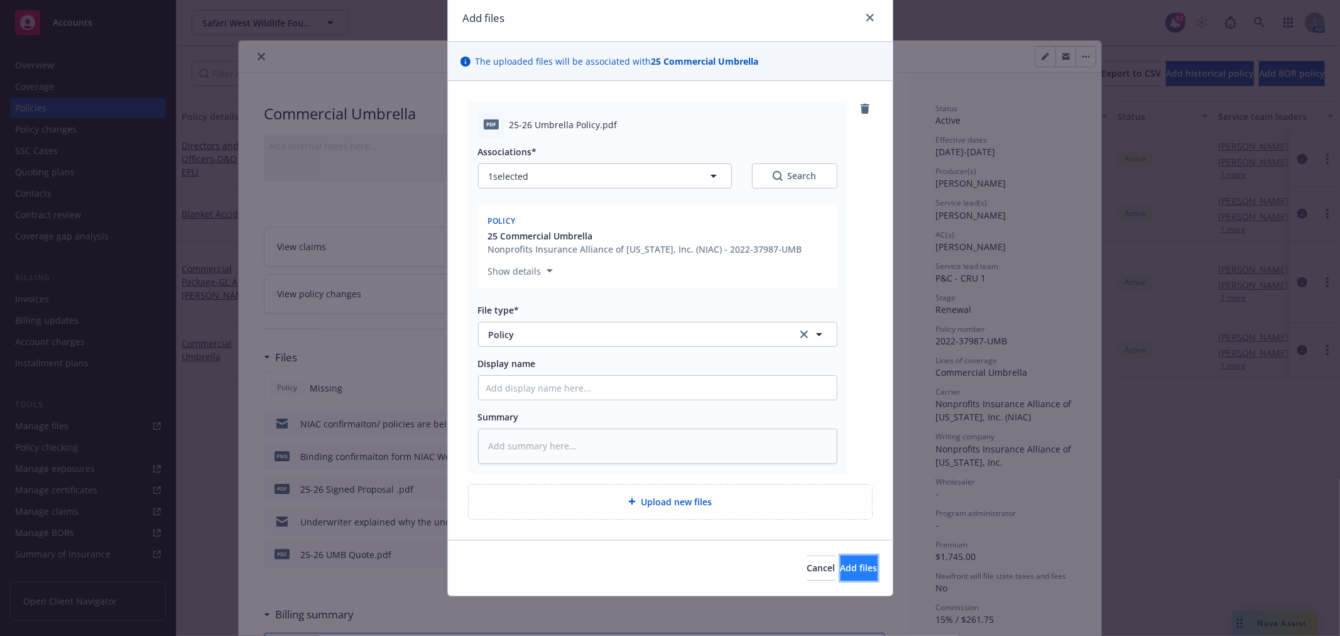
click at [840, 567] on span "Add files" at bounding box center [858, 568] width 37 height 12
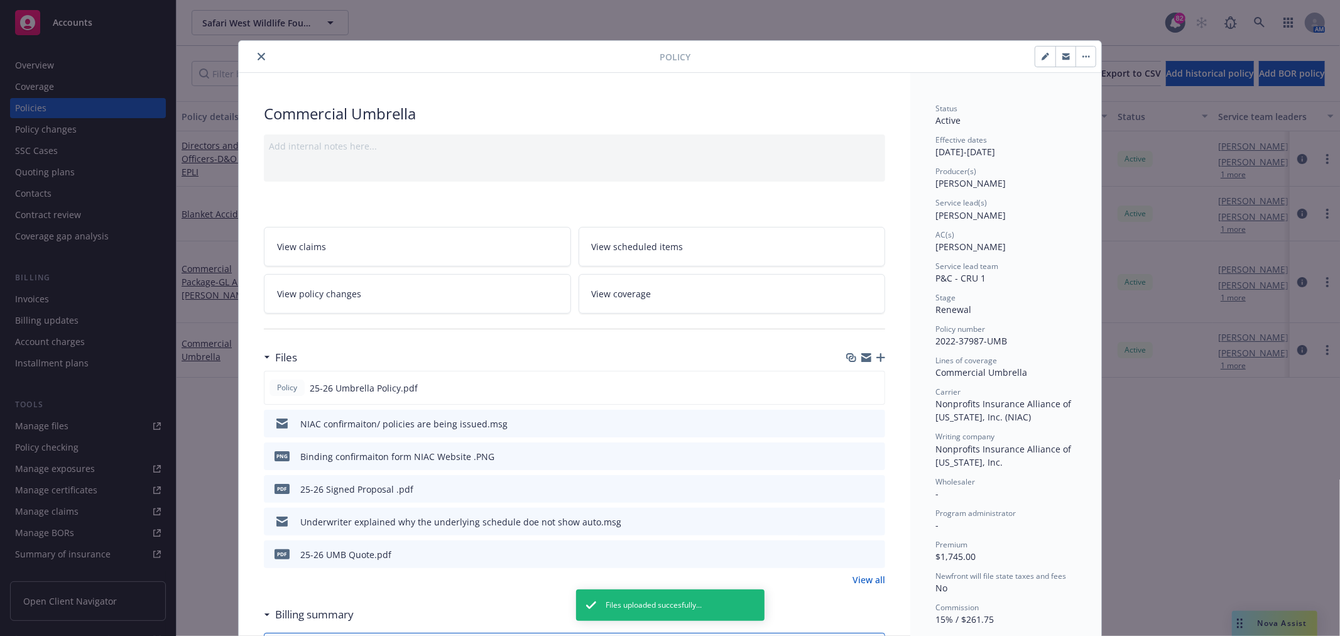
click at [258, 57] on icon "close" at bounding box center [262, 57] width 8 height 8
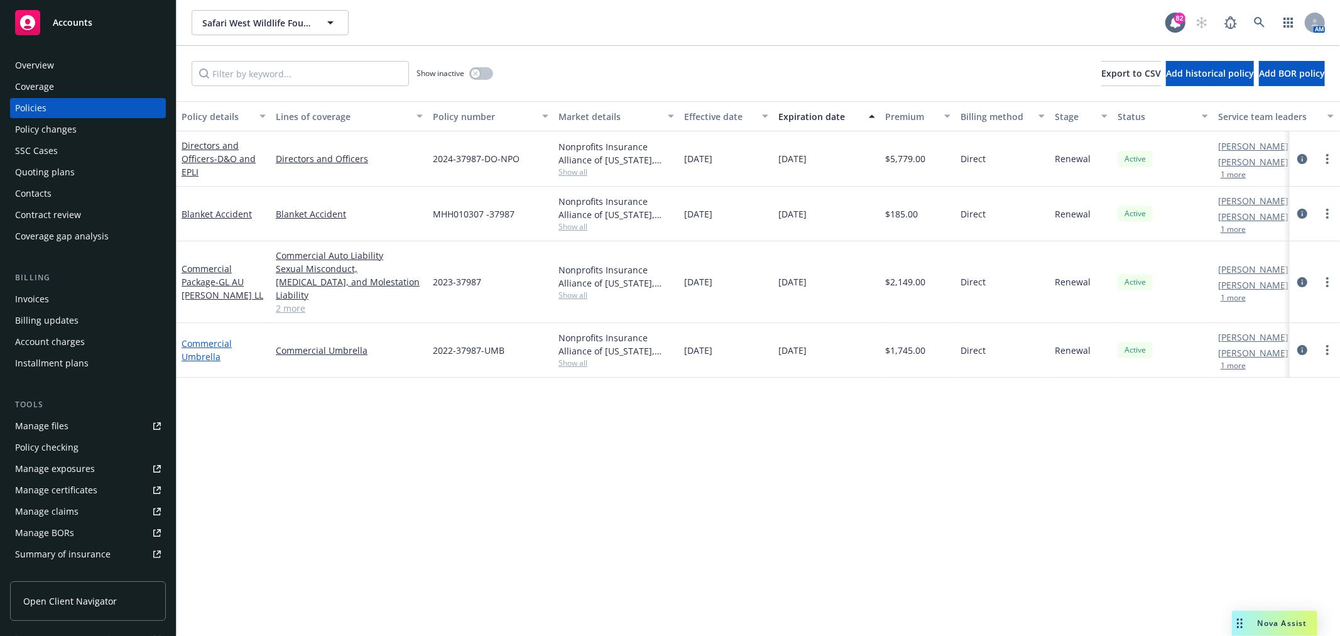
drag, startPoint x: 212, startPoint y: 336, endPoint x: 200, endPoint y: 328, distance: 14.5
click at [212, 337] on div "Commercial Umbrella" at bounding box center [224, 350] width 84 height 26
click at [193, 337] on link "Commercial Umbrella" at bounding box center [207, 349] width 50 height 25
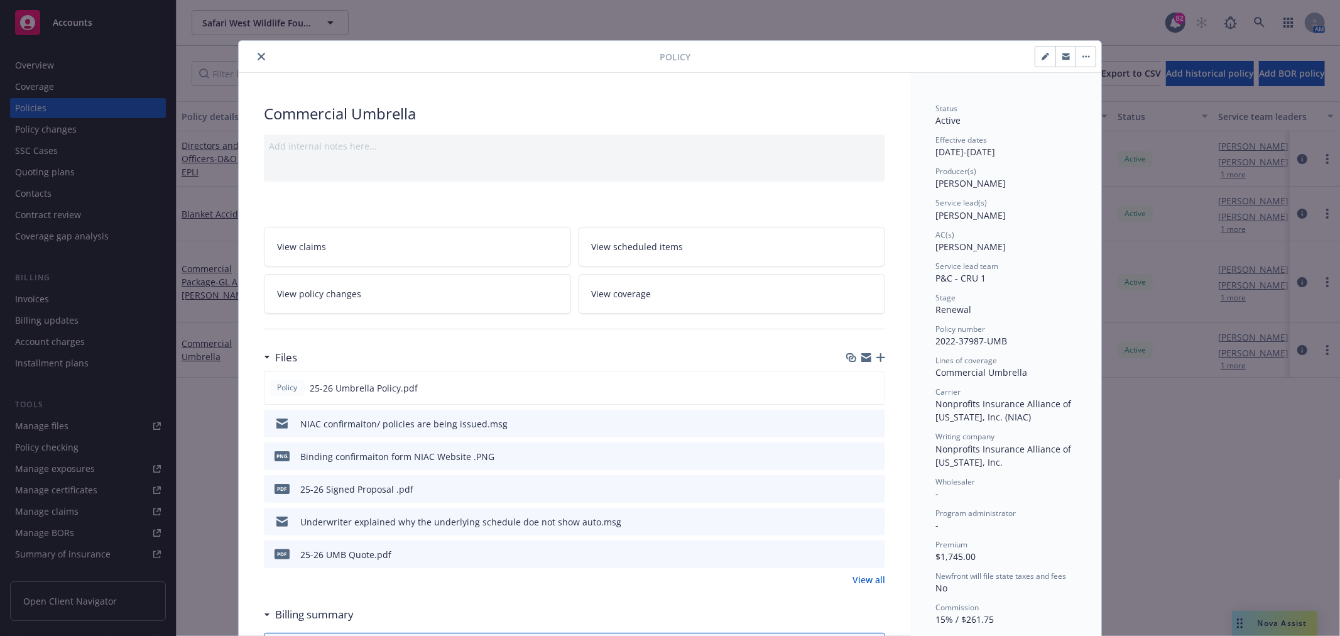
scroll to position [38, 0]
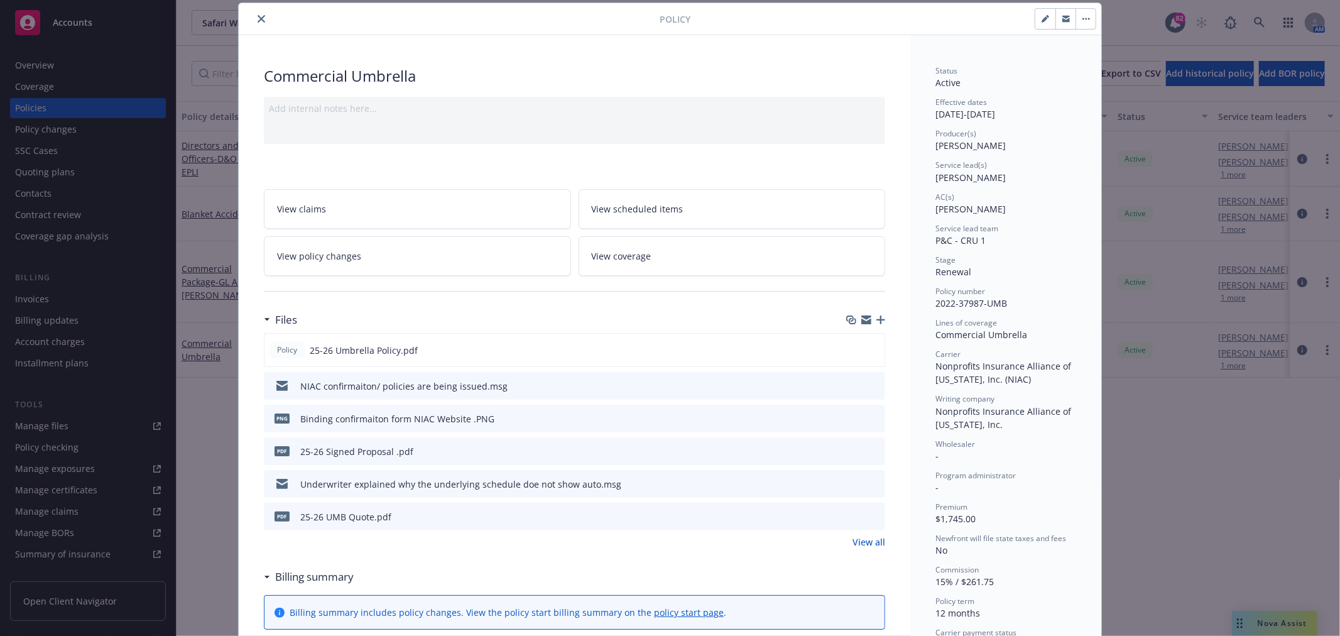
click at [861, 316] on icon "button" at bounding box center [866, 317] width 10 height 4
click at [254, 19] on button "close" at bounding box center [261, 18] width 15 height 15
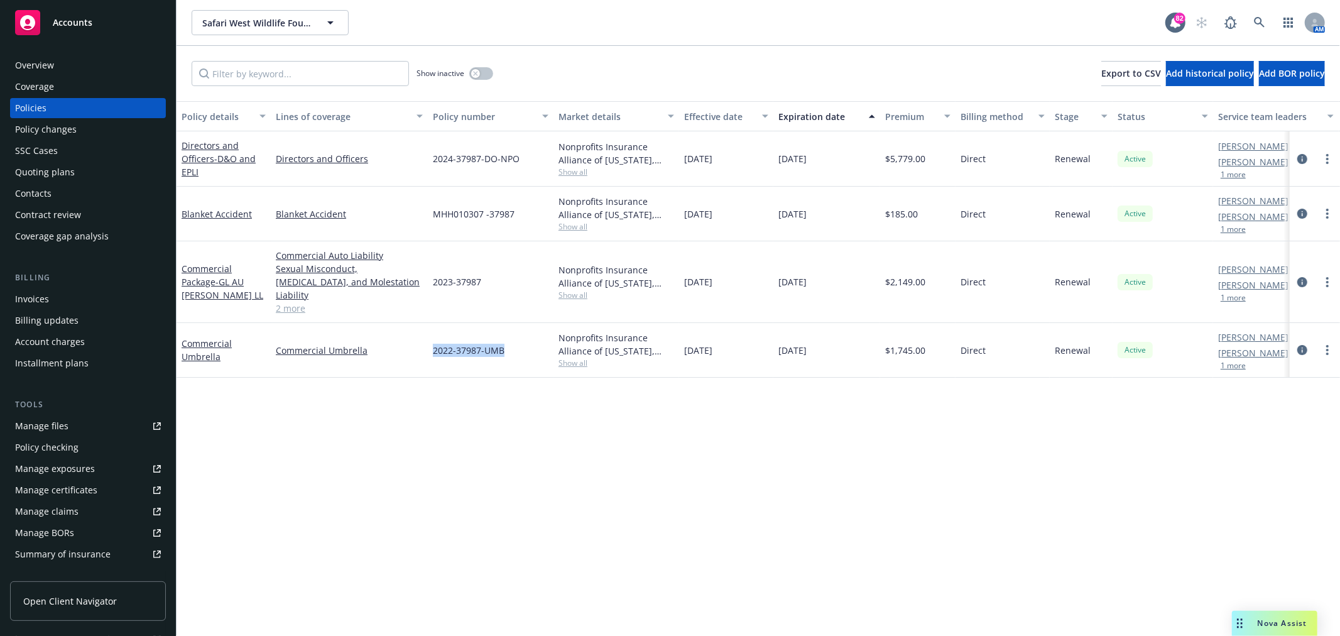
drag, startPoint x: 509, startPoint y: 334, endPoint x: 428, endPoint y: 335, distance: 81.0
click at [428, 335] on div "2022-37987-UMB" at bounding box center [491, 350] width 126 height 55
copy span "2022-37987-UMB"
click at [42, 57] on div "Overview" at bounding box center [34, 65] width 39 height 20
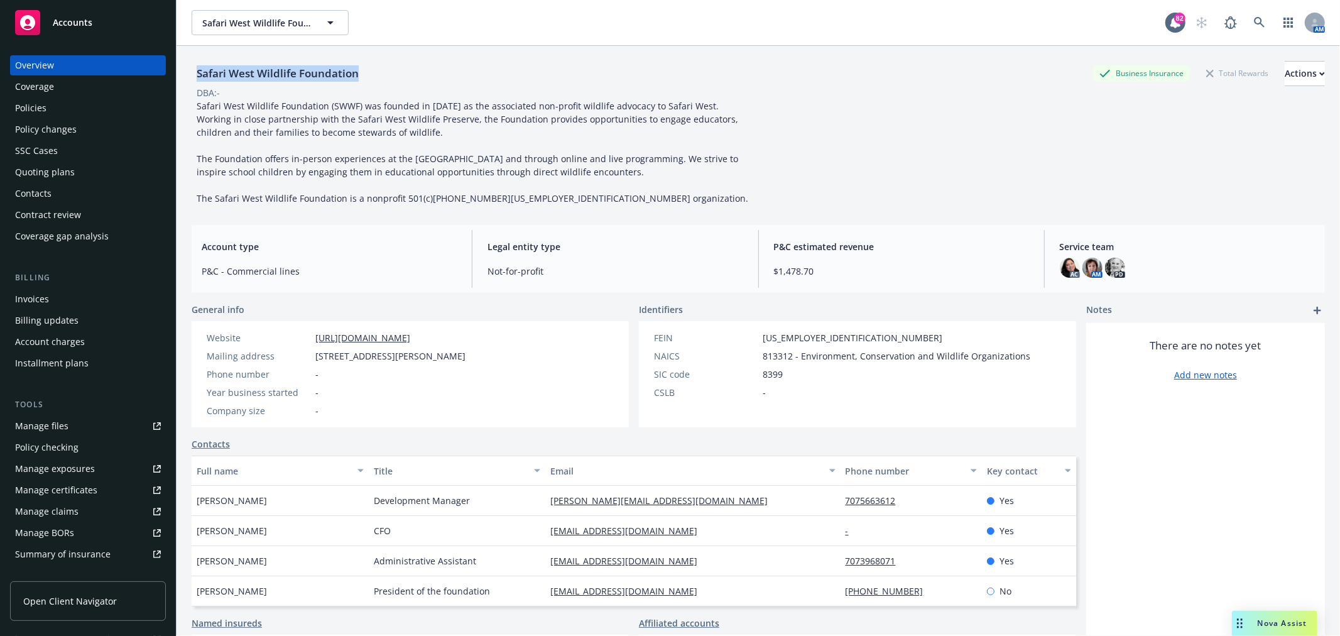
drag, startPoint x: 373, startPoint y: 74, endPoint x: 198, endPoint y: 77, distance: 175.3
click at [198, 77] on div "Safari West Wildlife Foundation Business Insurance Total Rewards Actions" at bounding box center [758, 73] width 1133 height 25
copy div "Safari West Wildlife Foundation"
click at [65, 106] on div "Policies" at bounding box center [88, 108] width 146 height 20
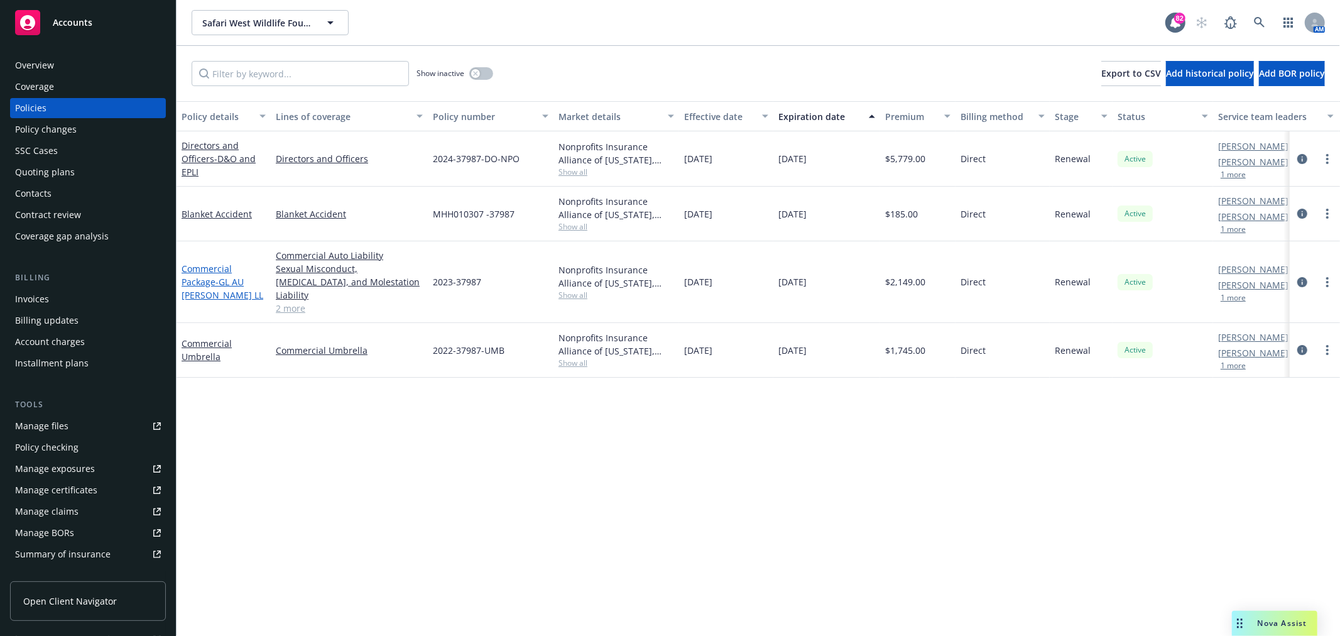
click at [198, 274] on link "Commercial Package - GL AU [PERSON_NAME] LL" at bounding box center [223, 282] width 82 height 38
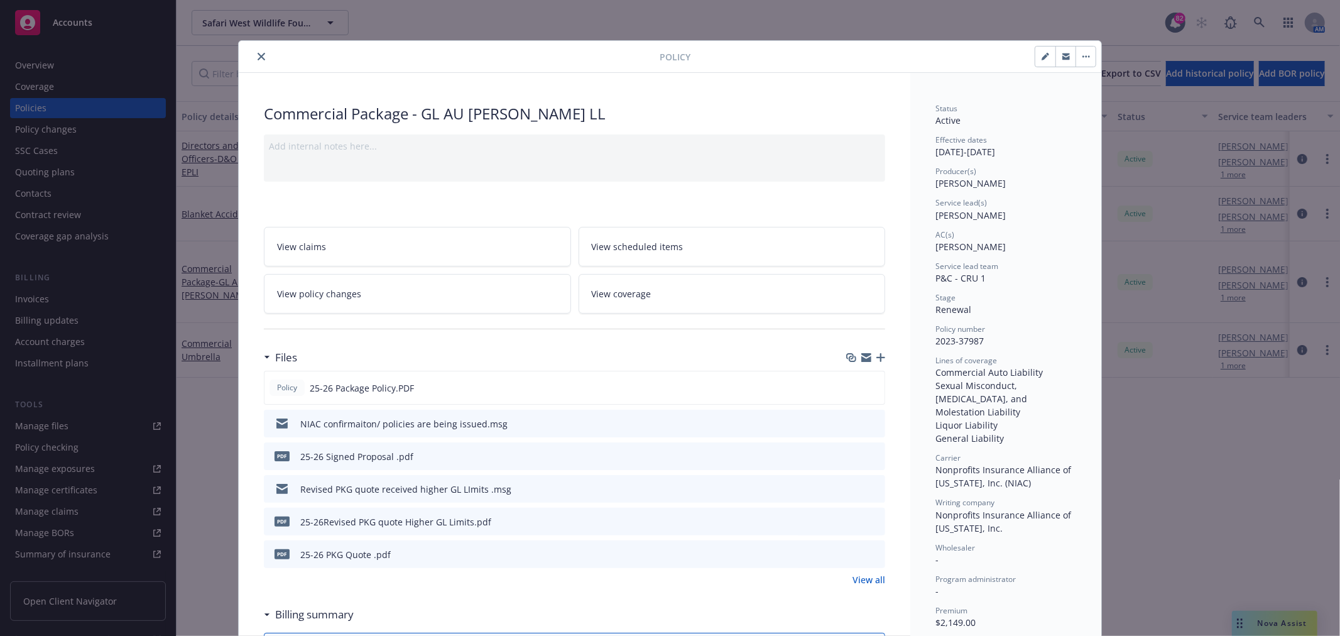
scroll to position [38, 0]
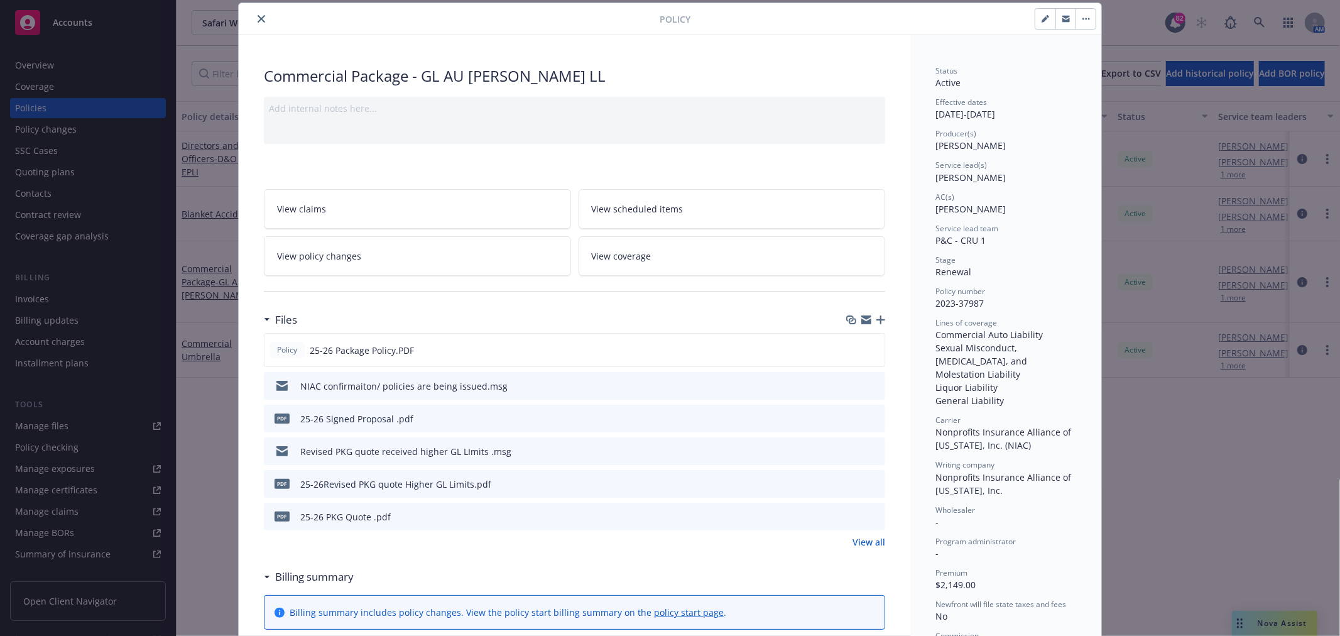
click at [862, 322] on icon "button" at bounding box center [866, 321] width 10 height 6
drag, startPoint x: 978, startPoint y: 302, endPoint x: 931, endPoint y: 303, distance: 47.1
click at [935, 303] on div "Policy number 2023-37987" at bounding box center [1005, 298] width 141 height 24
copy span "2023-37987"
drag, startPoint x: 581, startPoint y: 297, endPoint x: 305, endPoint y: 35, distance: 380.3
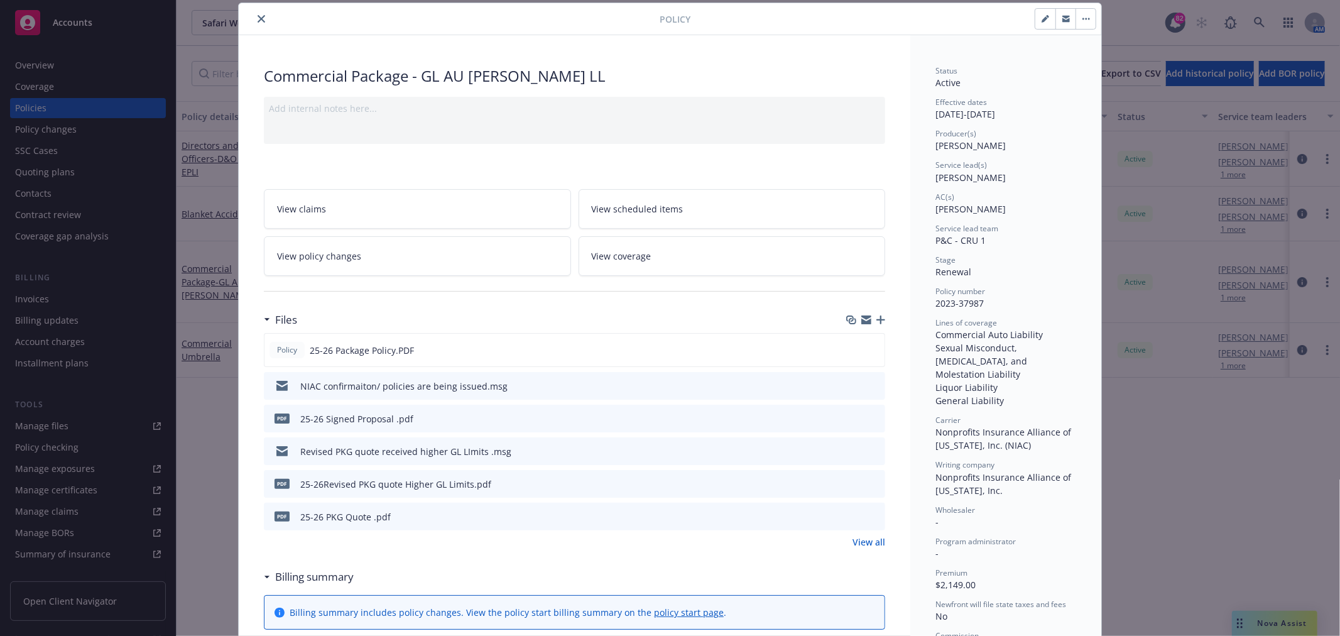
click at [259, 16] on icon "close" at bounding box center [262, 19] width 8 height 8
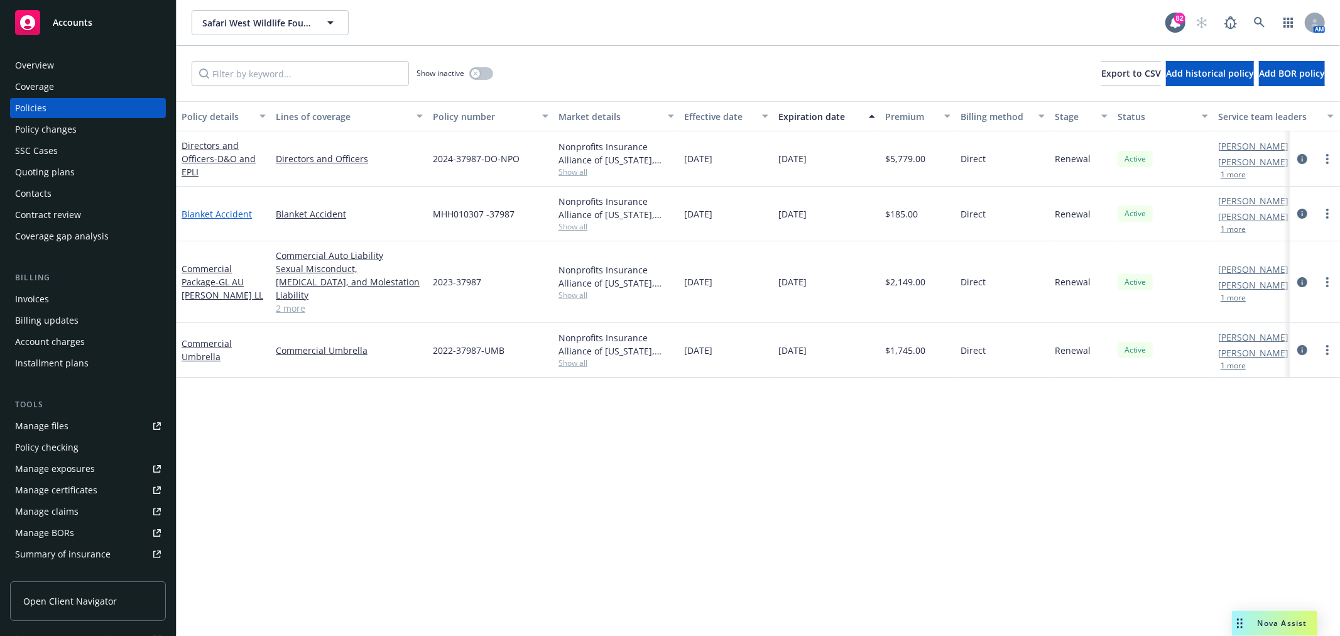
click at [237, 212] on link "Blanket Accident" at bounding box center [217, 214] width 70 height 12
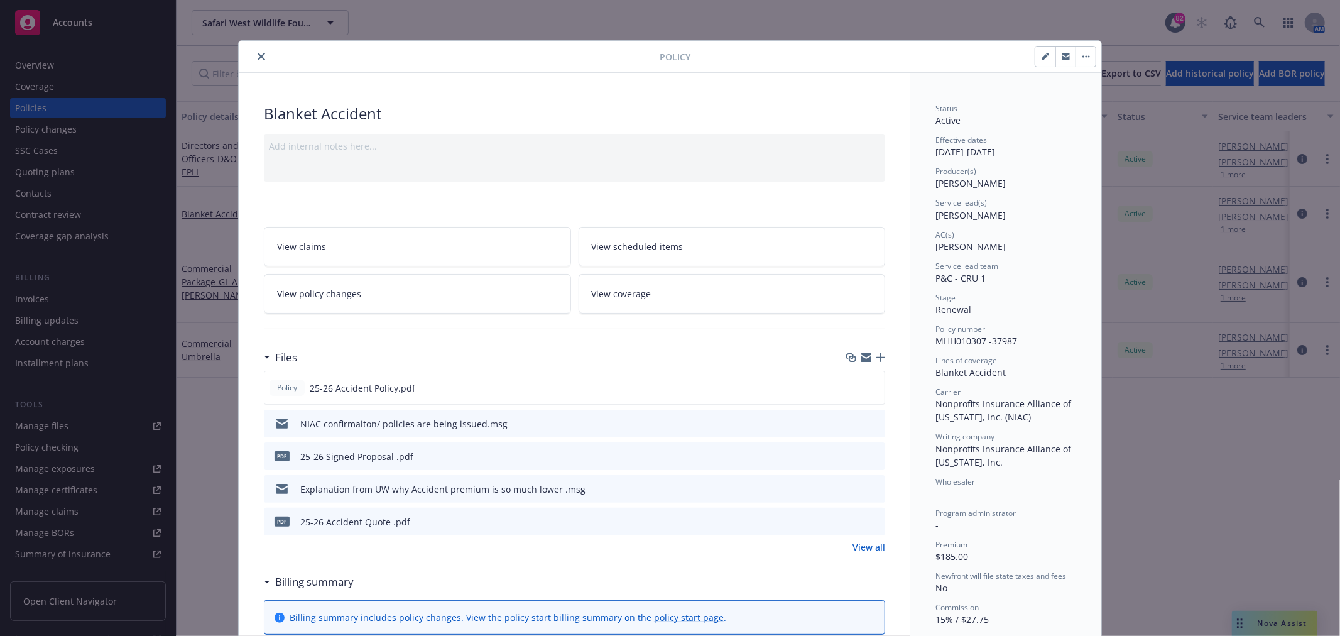
scroll to position [38, 0]
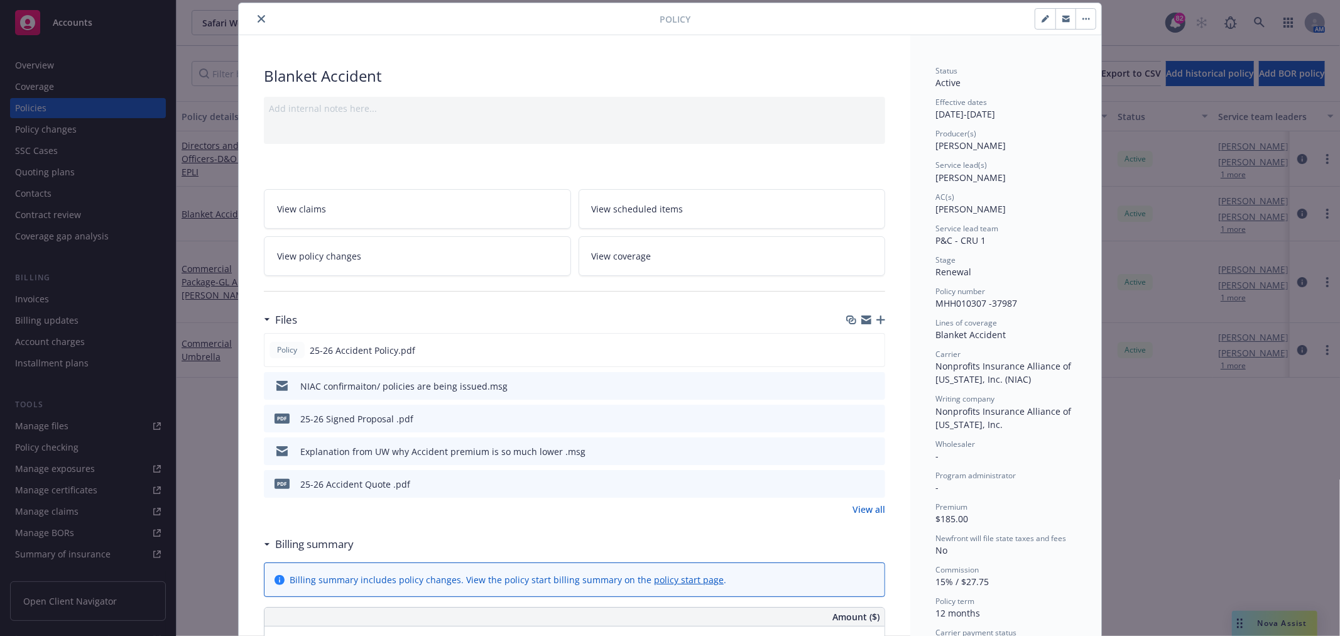
click at [861, 318] on icon "button" at bounding box center [866, 317] width 10 height 4
drag, startPoint x: 1018, startPoint y: 294, endPoint x: 951, endPoint y: 294, distance: 66.6
click at [951, 294] on div "Policy number" at bounding box center [1005, 291] width 141 height 11
drag, startPoint x: 931, startPoint y: 303, endPoint x: 1011, endPoint y: 300, distance: 80.5
click at [1011, 300] on span "MHH010307 -37987" at bounding box center [976, 303] width 82 height 12
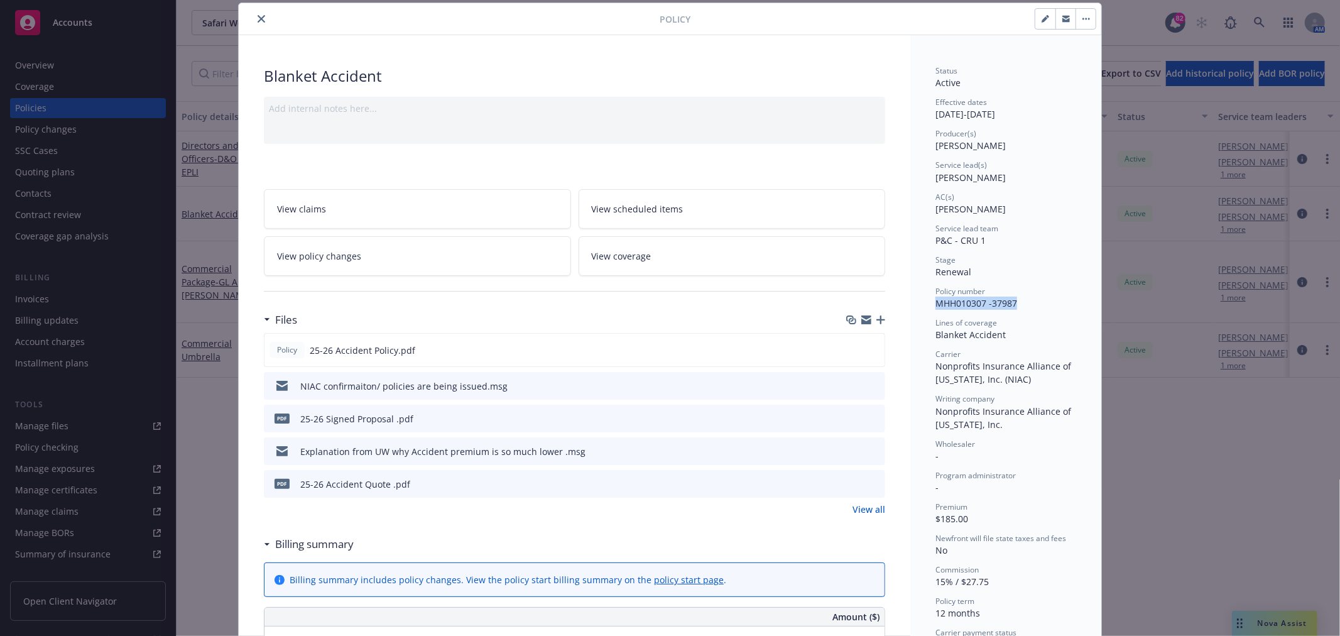
copy span "MHH010307 -37987"
click at [377, 109] on div "Add internal notes here..." at bounding box center [574, 108] width 611 height 13
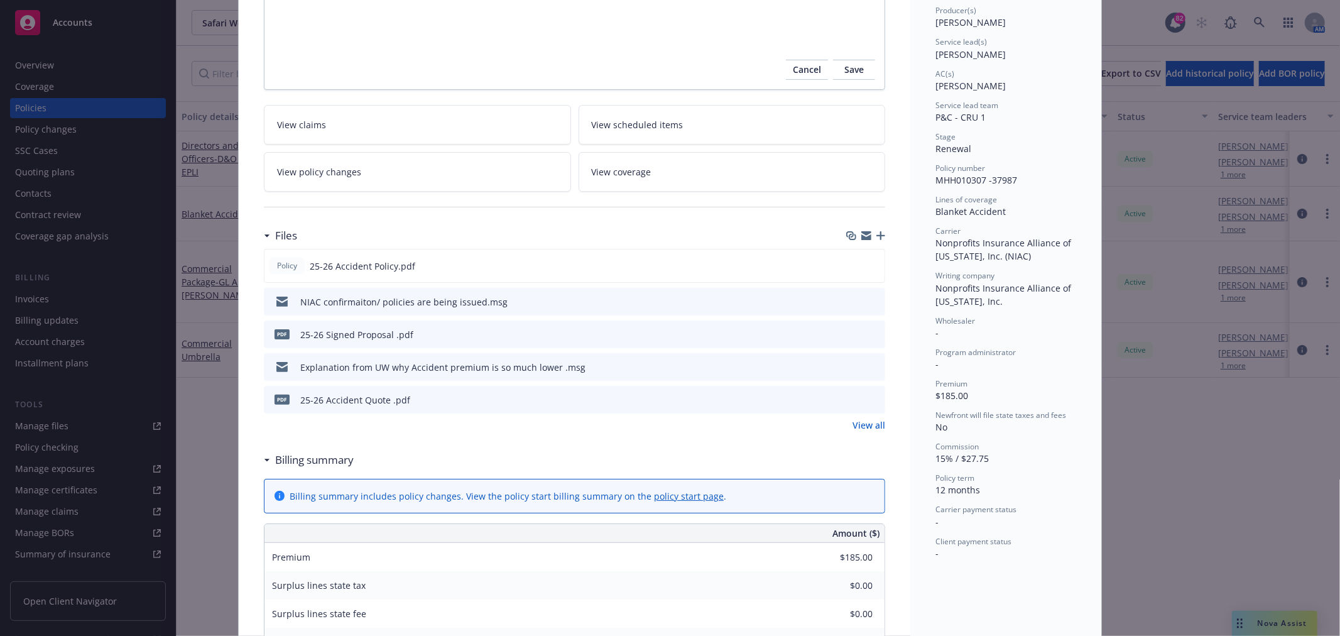
scroll to position [0, 0]
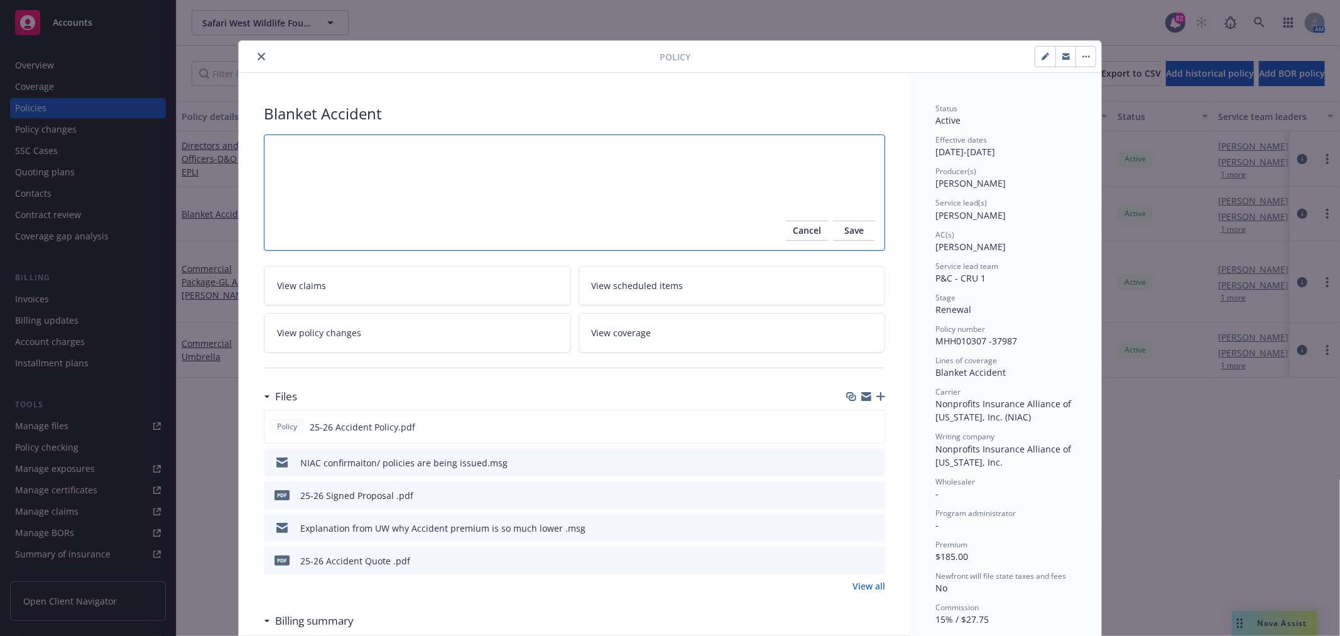
click at [347, 161] on textarea at bounding box center [574, 192] width 621 height 116
type textarea "x"
type textarea "S"
type textarea "x"
type textarea "Se"
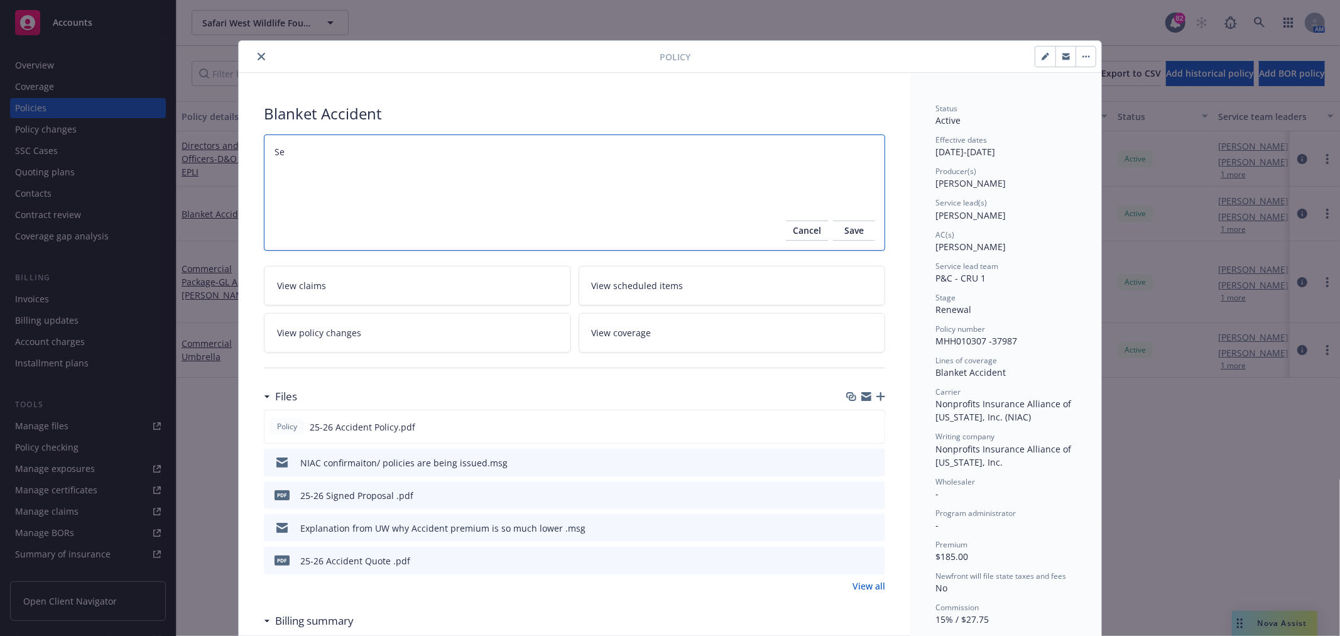
type textarea "x"
type textarea "Set"
type textarea "x"
type textarea "Se"
type textarea "x"
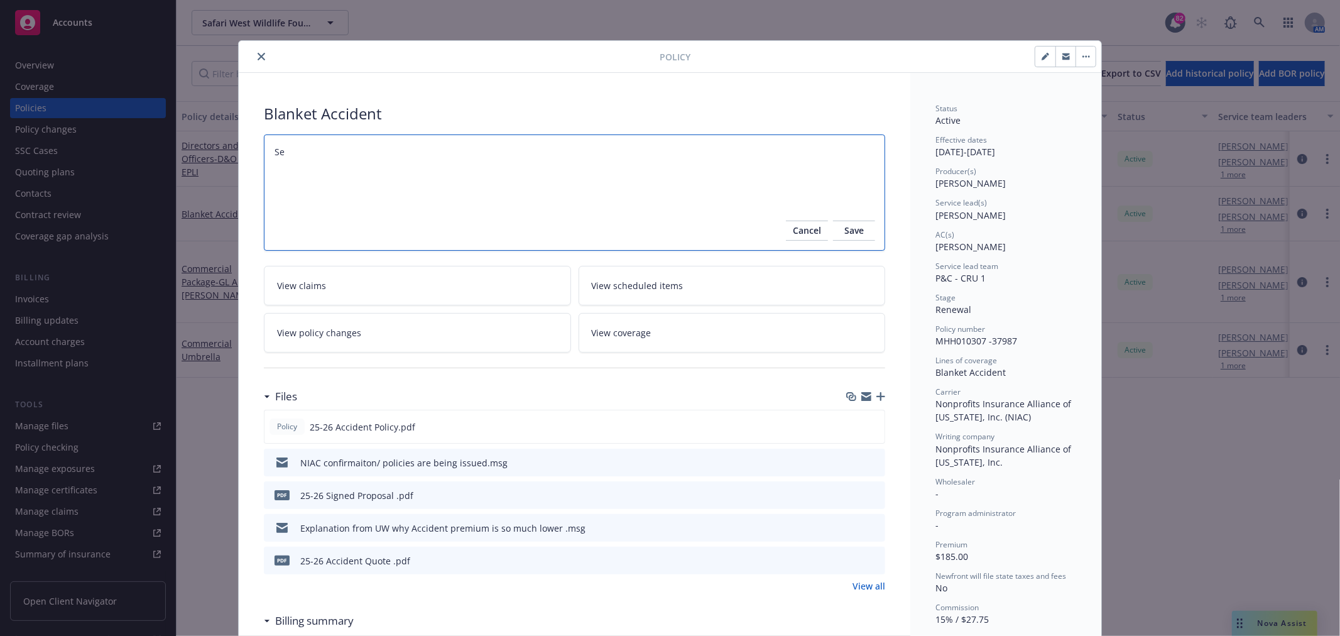
type textarea "Sen"
type textarea "x"
type textarea "Sent"
type textarea "x"
type textarea "Sent"
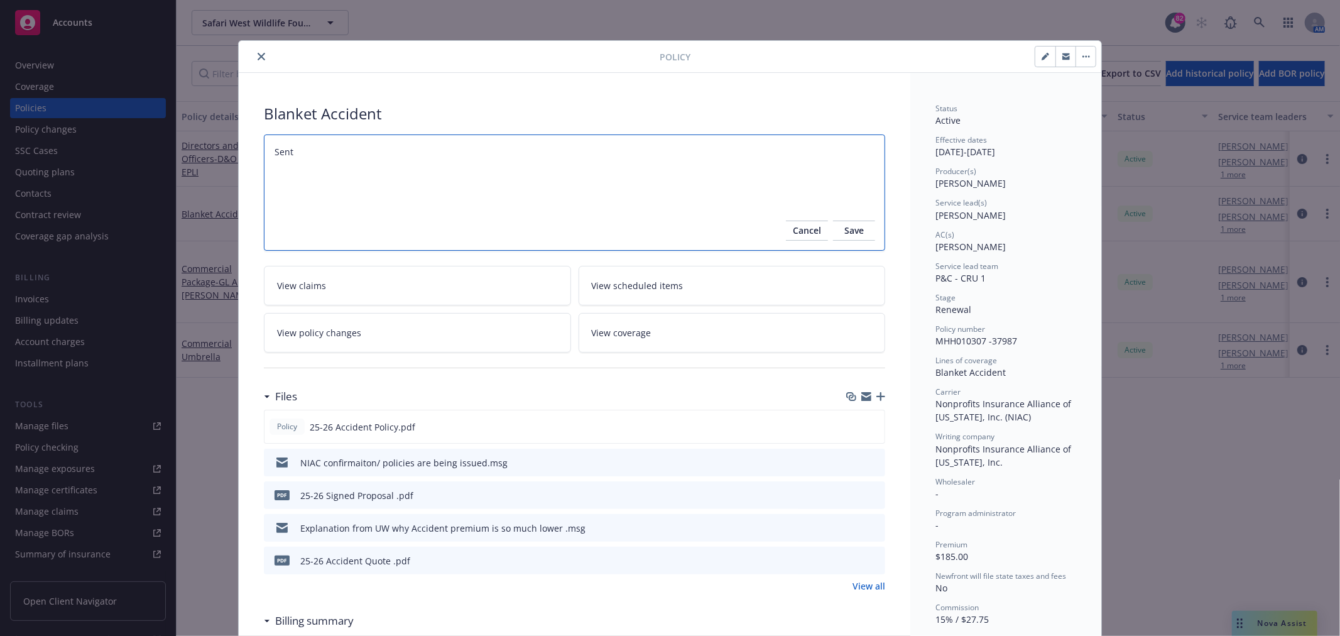
type textarea "x"
type textarea "Sent P"
type textarea "x"
type textarea "Sent Po"
type textarea "x"
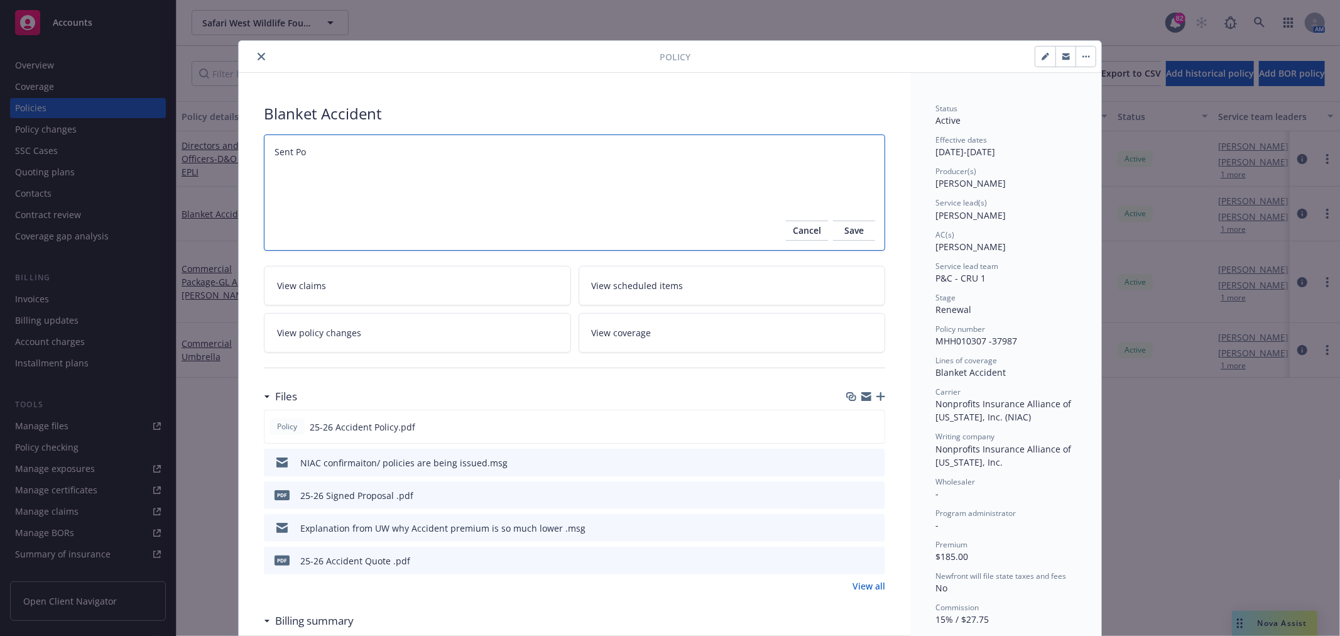
type textarea "Sent Pol"
type textarea "x"
type textarea "Sent Poli"
type textarea "x"
type textarea "Sent Polic"
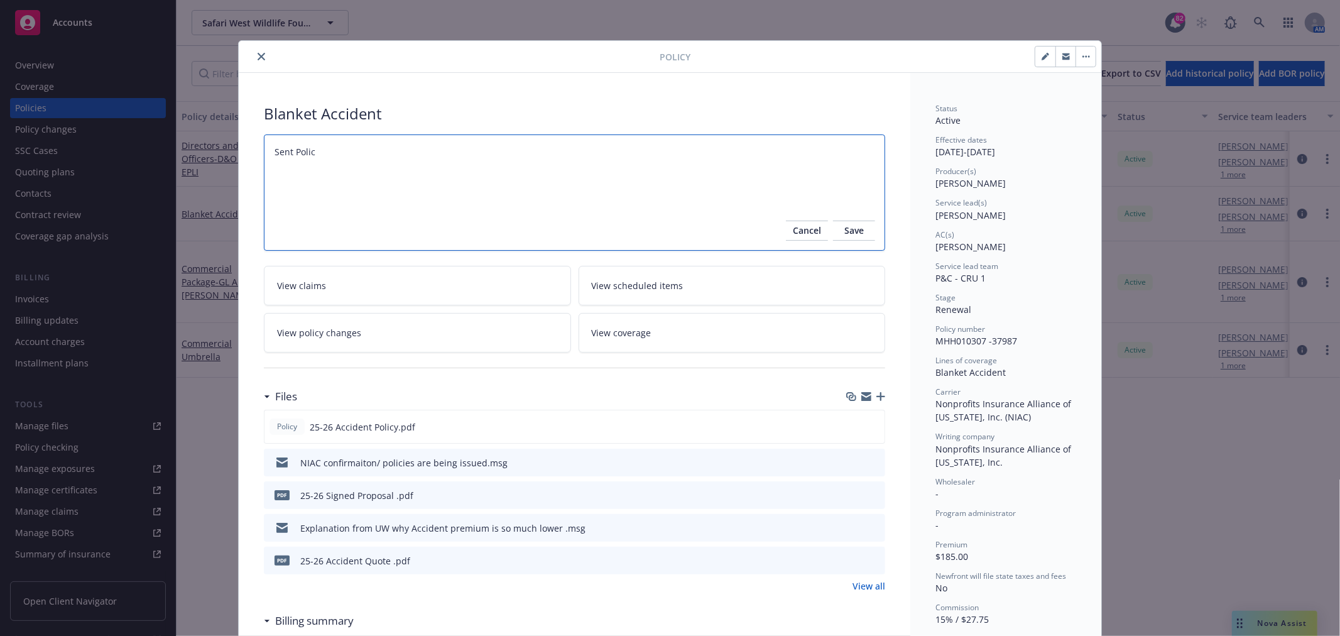
type textarea "x"
type textarea "Sent Policy"
type textarea "x"
type textarea "Sent Policy"
type textarea "x"
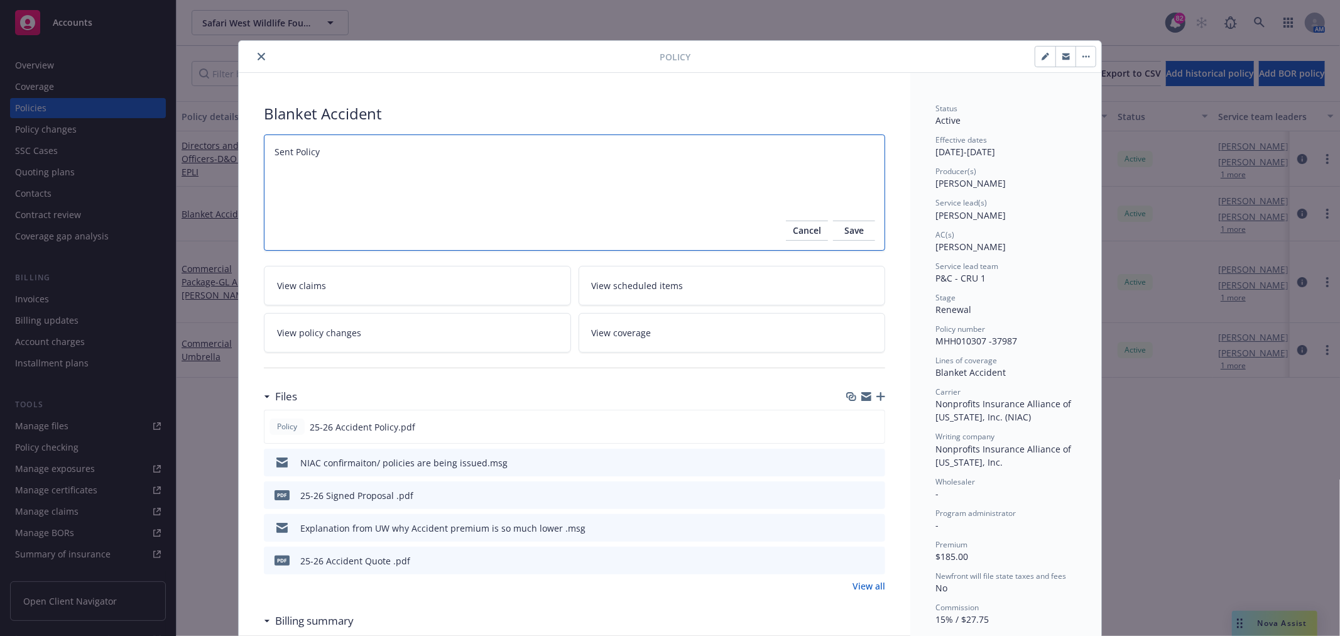
type textarea "Sent Policy t"
type textarea "x"
type textarea "Sent Policy to"
type textarea "x"
type textarea "Sent Policy to"
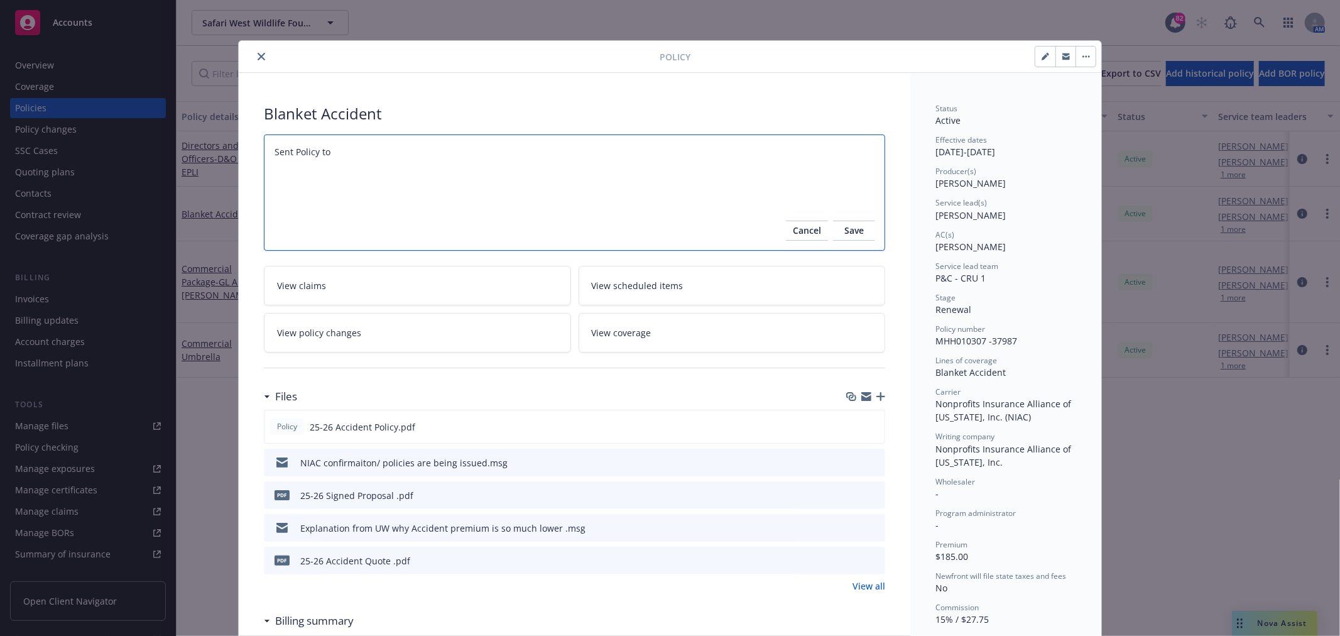
type textarea "x"
type textarea "Sent Policy to B"
type textarea "x"
type textarea "Sent Policy to BP"
type textarea "x"
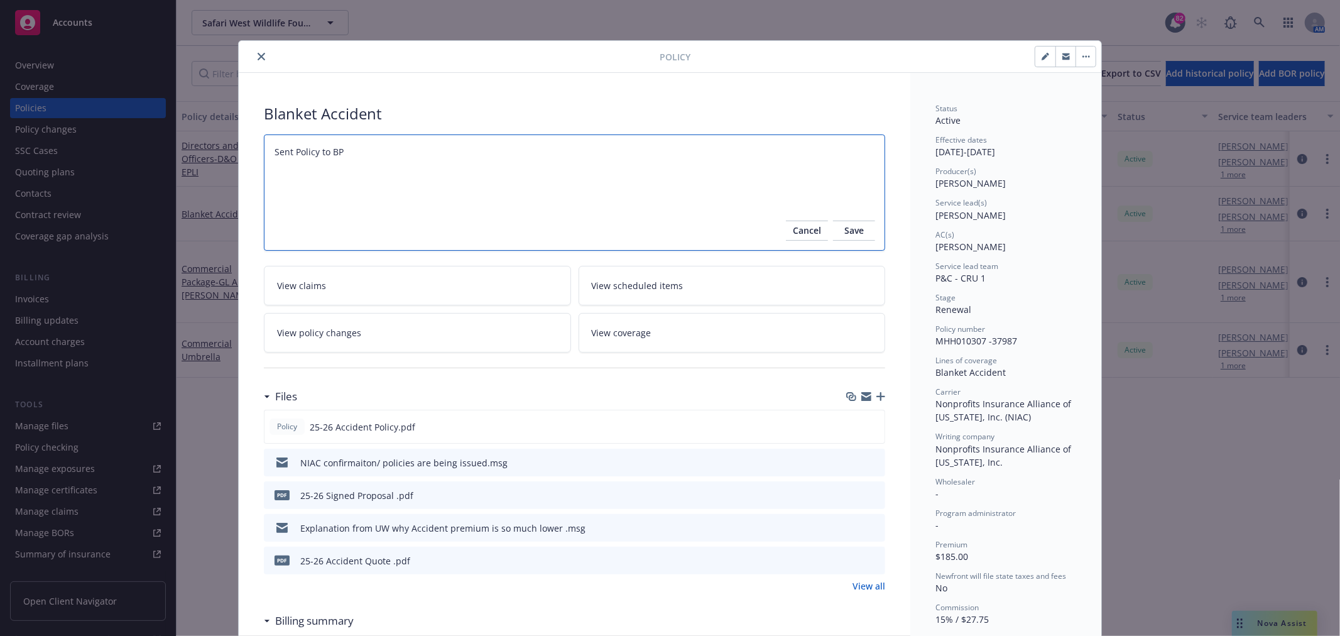
type textarea "Sent Policy to BPO"
type textarea "x"
type textarea "Sent Policy to BPO"
type textarea "x"
type textarea "Sent Policy to BPO fo"
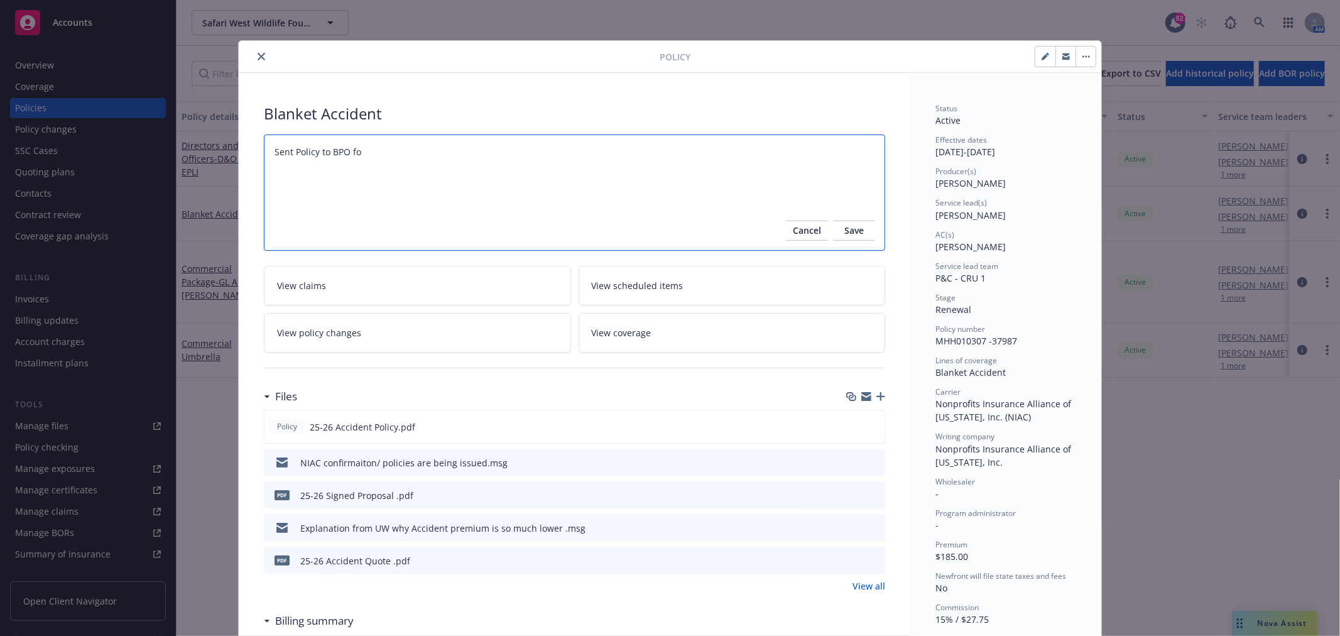
type textarea "x"
type textarea "Sent Policy to BPO for"
type textarea "x"
type textarea "Sent Policy to BPO for"
type textarea "x"
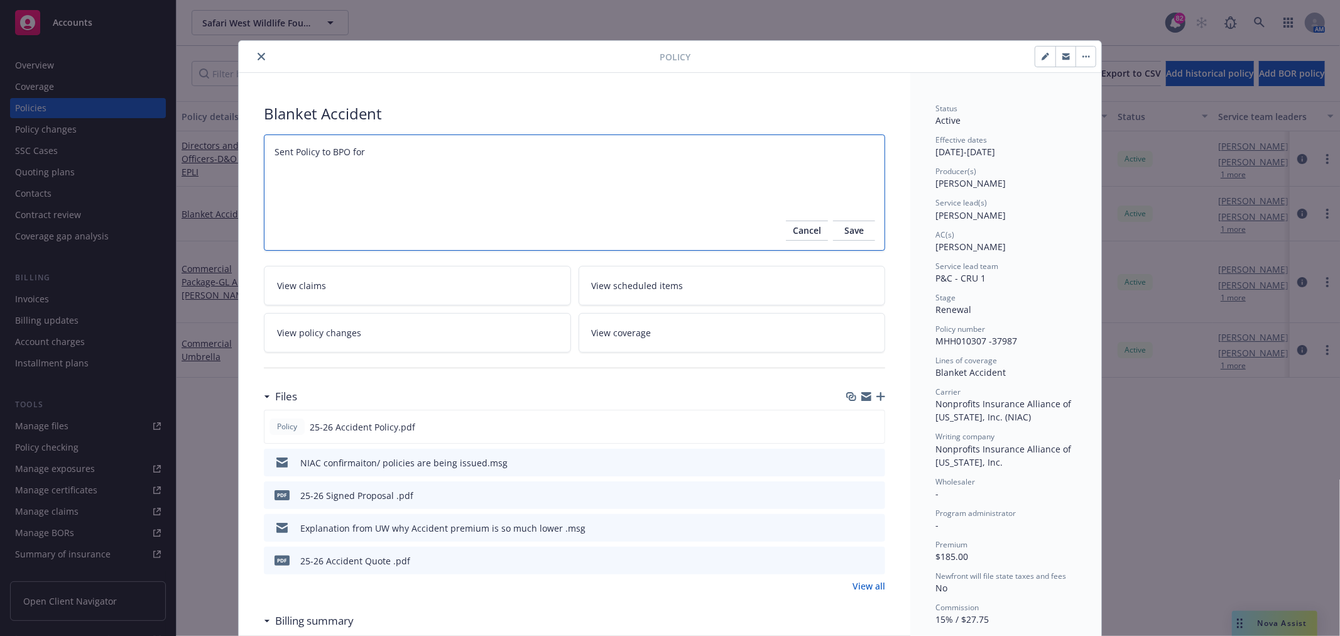
type textarea "Sent Policy to BPO for i"
type textarea "x"
type textarea "Sent Policy to BPO for in"
type textarea "x"
type textarea "Sent Policy to BPO for ing"
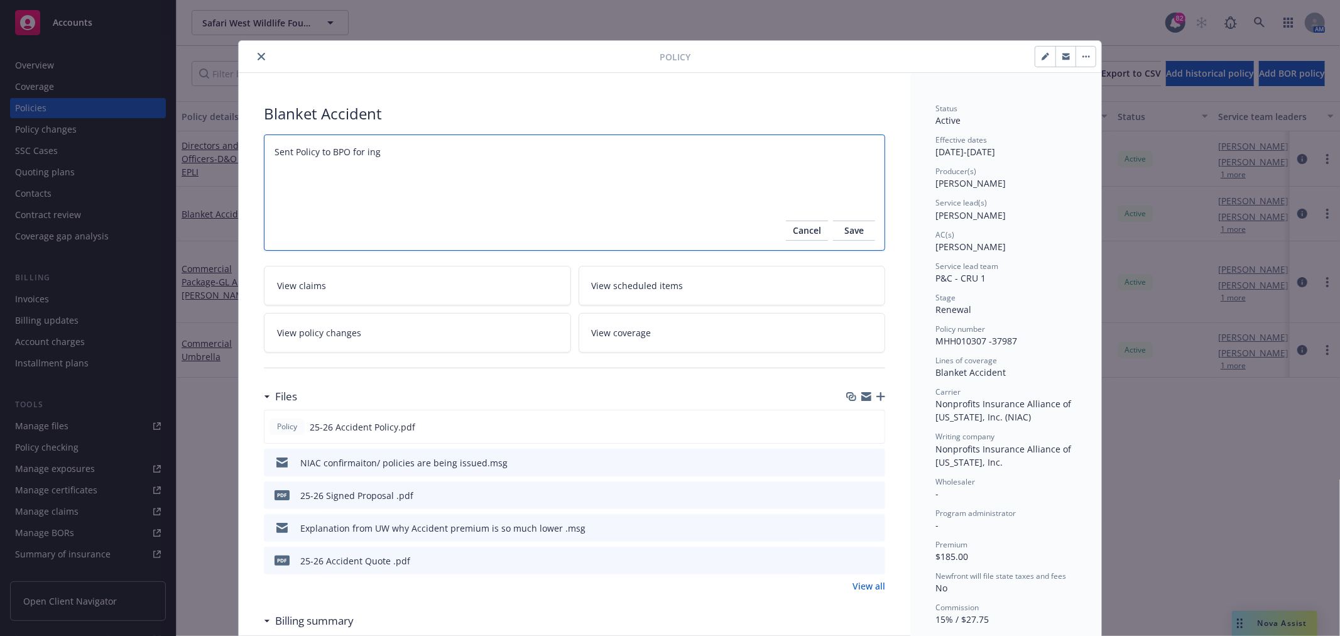
type textarea "x"
type textarea "Sent Policy to BPO for in"
type textarea "x"
type textarea "Sent Policy to BPO for i"
type textarea "x"
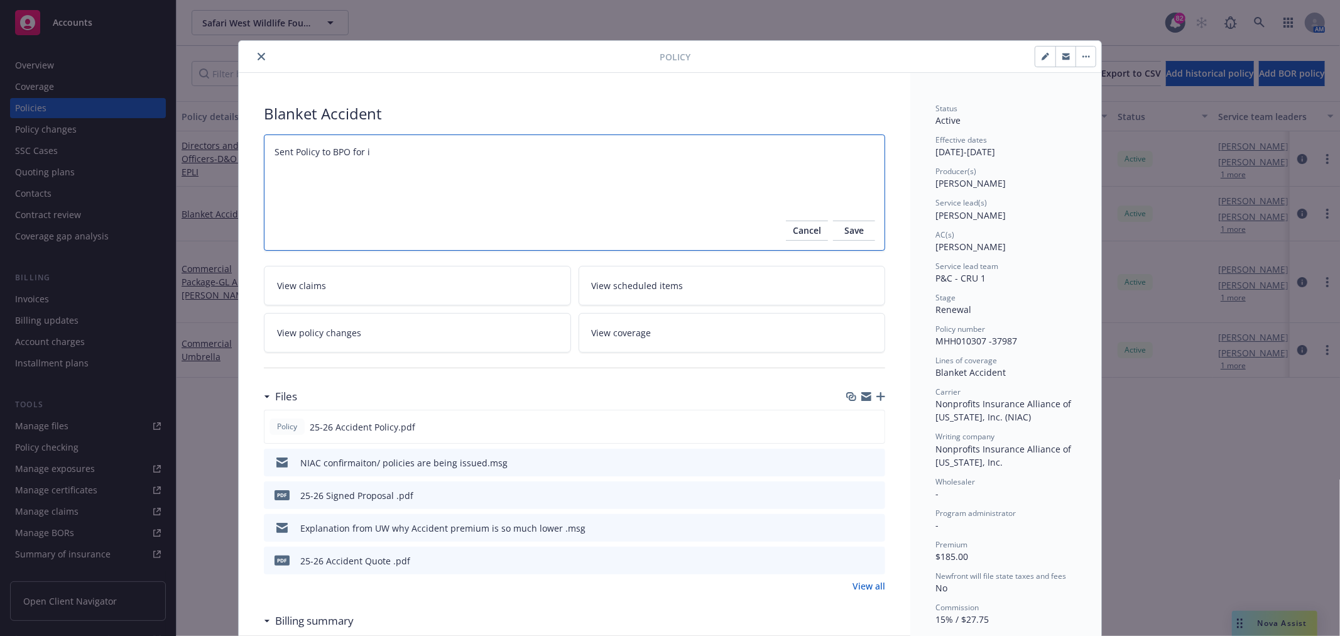
type textarea "Sent Policy to BPO for"
type textarea "x"
type textarea "Sent Policy to BPO for I"
type textarea "x"
type textarea "Sent Policy to BPO for In"
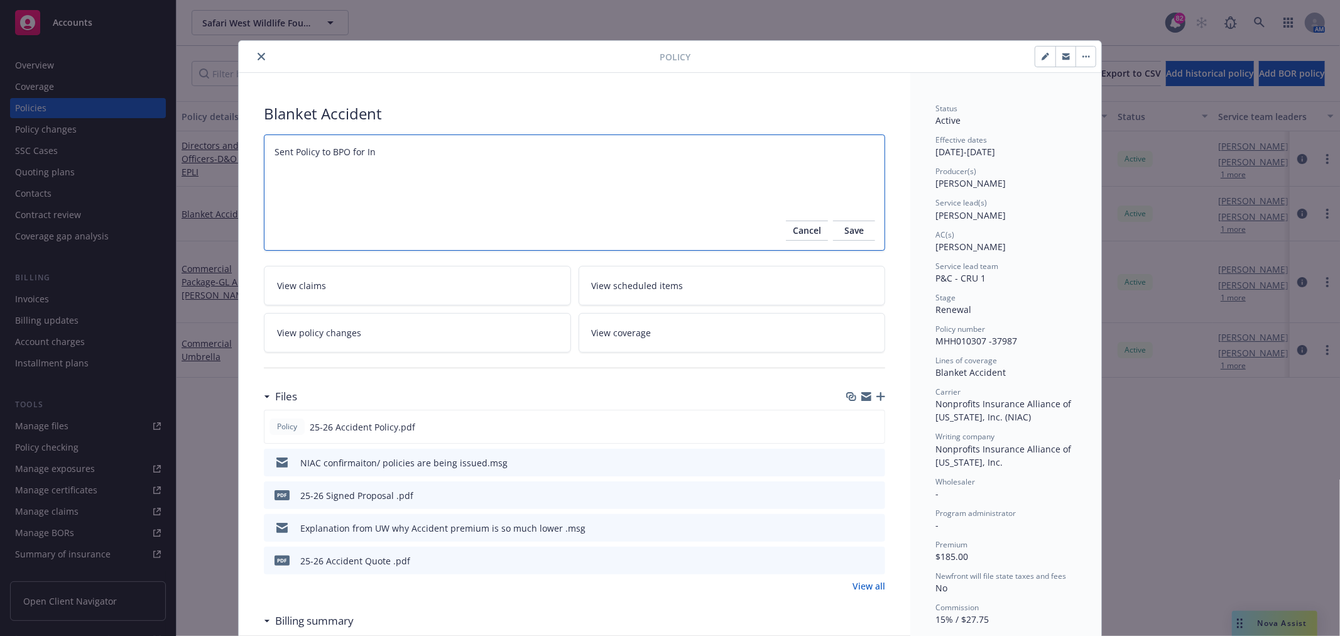
type textarea "x"
type textarea "Sent Policy to BPO for [PERSON_NAME]"
type textarea "x"
type textarea "Sent Policy to BPO for Inges"
type textarea "x"
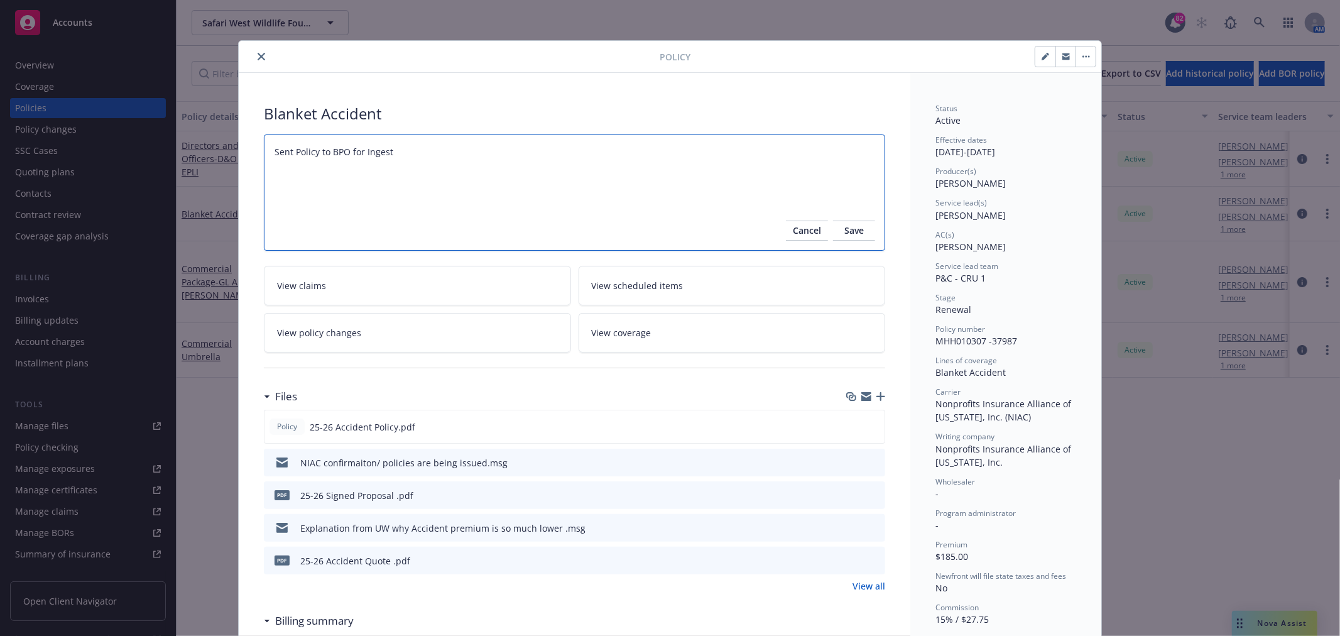
type textarea "Sent Policy to BPO for Ingesti"
type textarea "x"
type textarea "Sent Policy to BPO for Ingestio"
type textarea "x"
type textarea "Sent Policy to BPO for Ingestion"
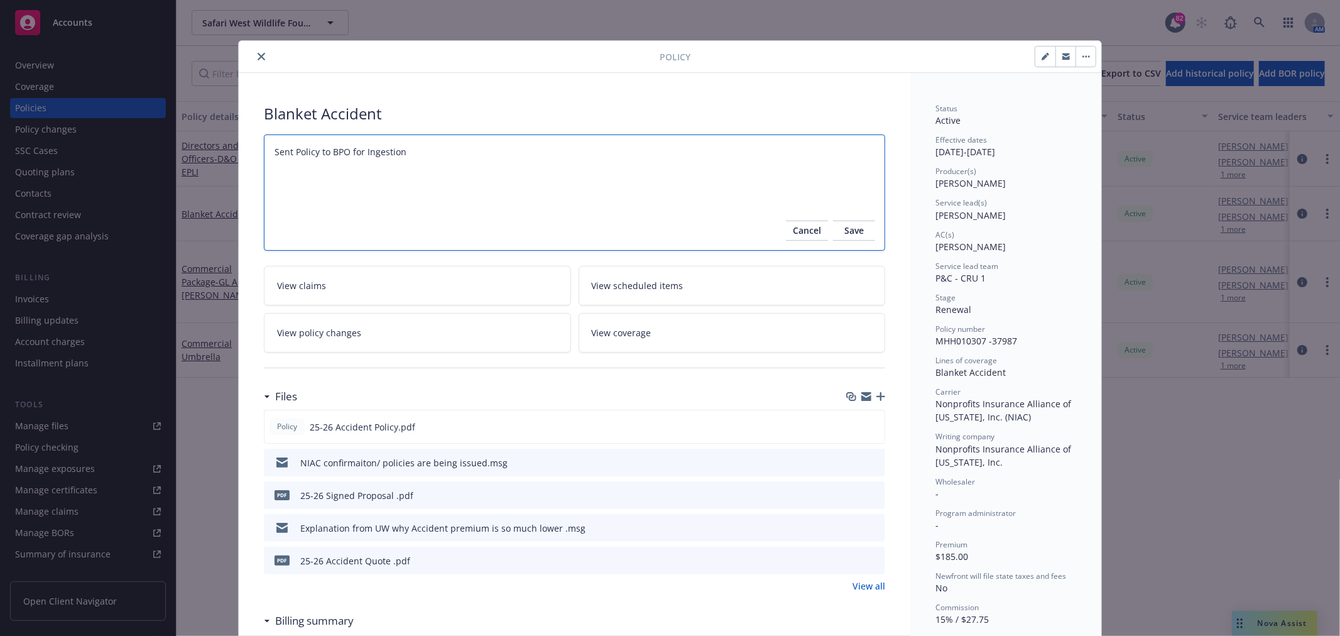
type textarea "x"
type textarea "Sent Policy to BPO for Ingestion"
type textarea "x"
type textarea "Sent Policy to BPO for Ingestion o"
type textarea "x"
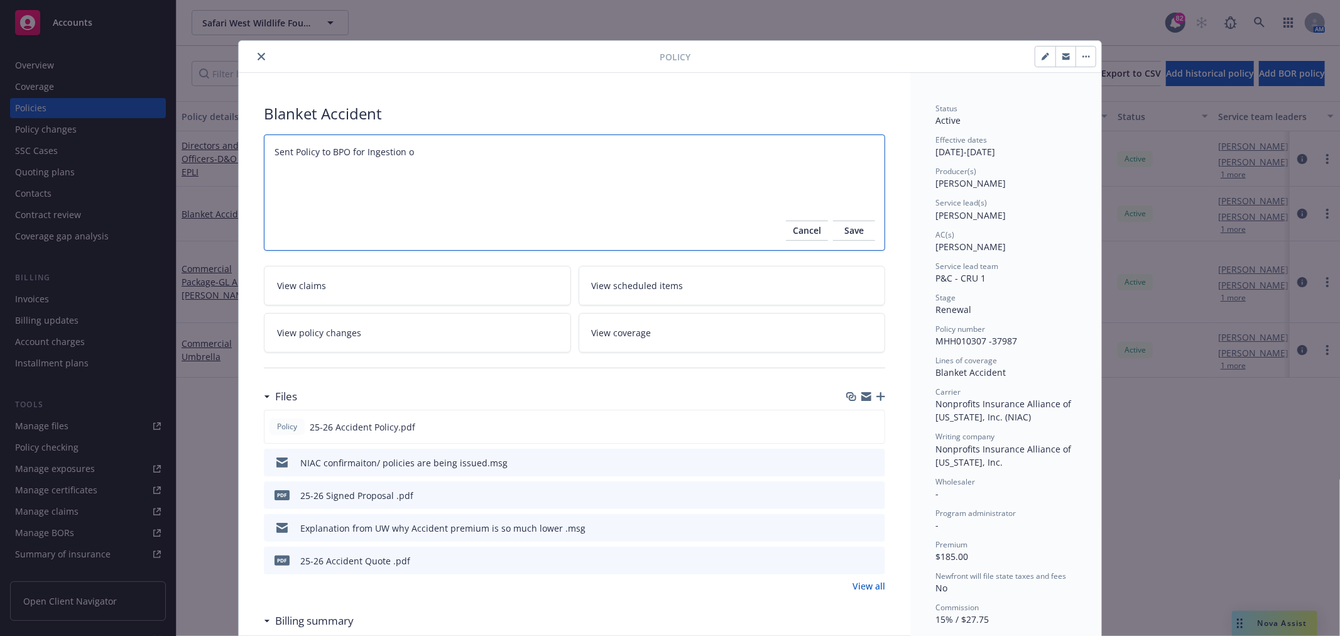
type textarea "Sent Policy to BPO for Ingestion on"
type textarea "x"
type textarea "Sent Policy to BPO for Ingestion on"
type textarea "x"
type textarea "Sent Policy to BPO for Ingestion on 9"
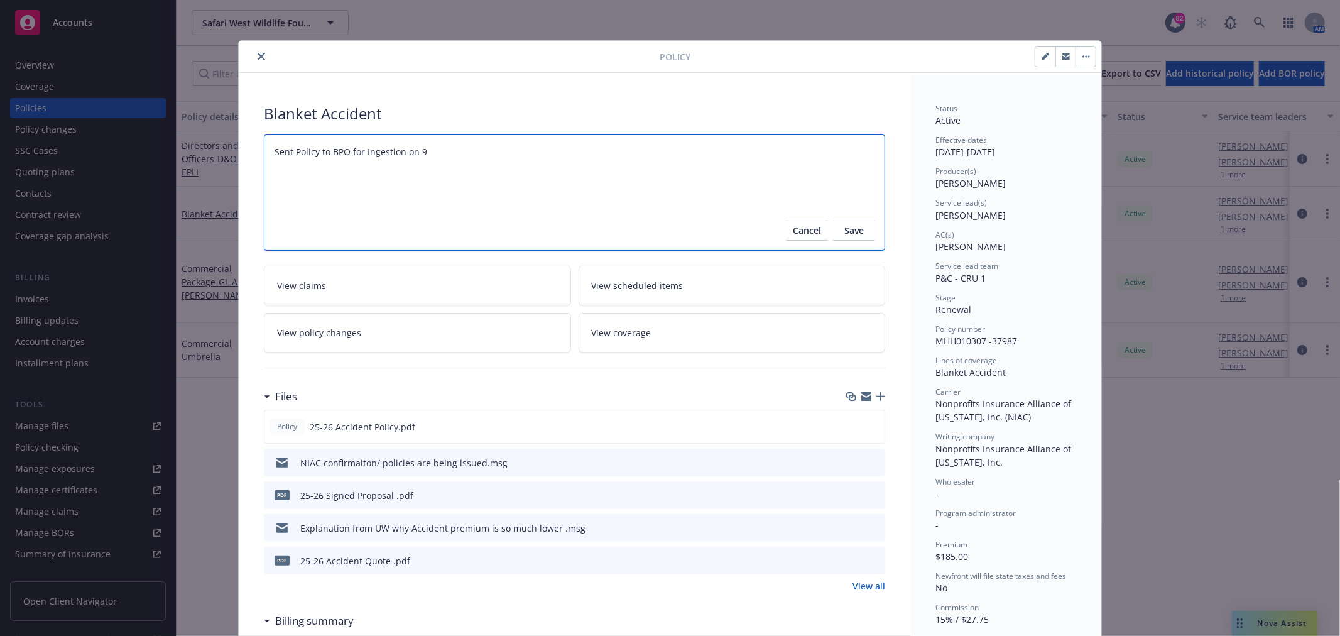
type textarea "x"
type textarea "Sent Policy to BPO for Ingestion on 9/"
type textarea "x"
type textarea "Sent Policy to BPO for Ingestion on 9/2"
type textarea "x"
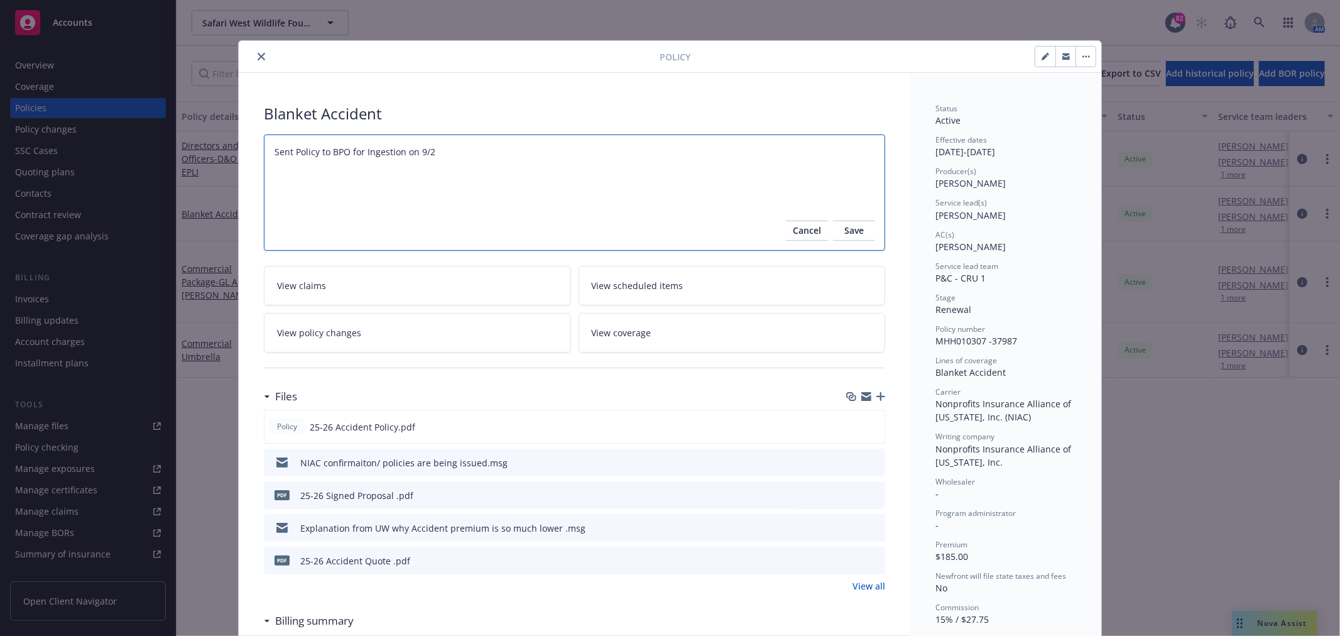
type textarea "Sent Policy to BPO for Ingestion on 9/24"
type textarea "x"
type textarea "Sent Policy to BPO for Ingestion on 9/24/"
type textarea "x"
type textarea "Sent Policy to BPO for Ingestion on 9/24/2"
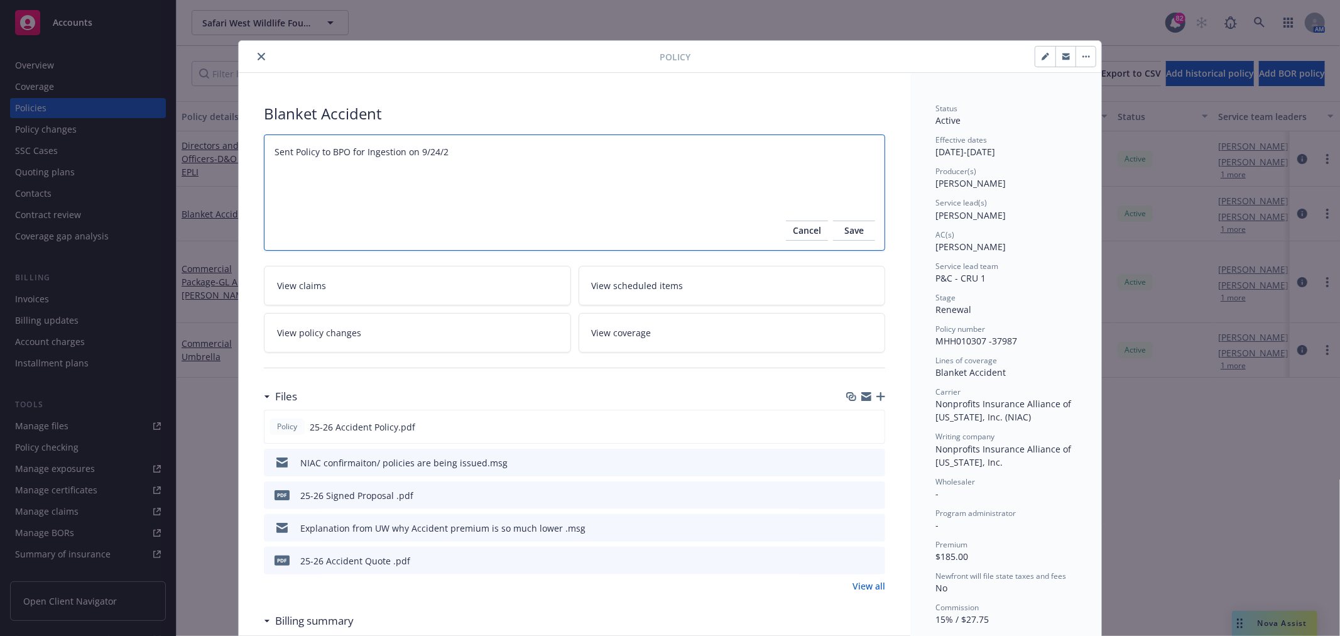
type textarea "x"
drag, startPoint x: 476, startPoint y: 150, endPoint x: 177, endPoint y: 154, distance: 299.0
click at [177, 154] on div "Policy Blanket Accident Sent Policy to BPO for Ingestion on [DATE] Cancel Save …" at bounding box center [670, 318] width 1340 height 636
type textarea "Sent Policy to BPO for Ingestion on [DATE]"
click at [852, 236] on span "Save" at bounding box center [853, 230] width 19 height 20
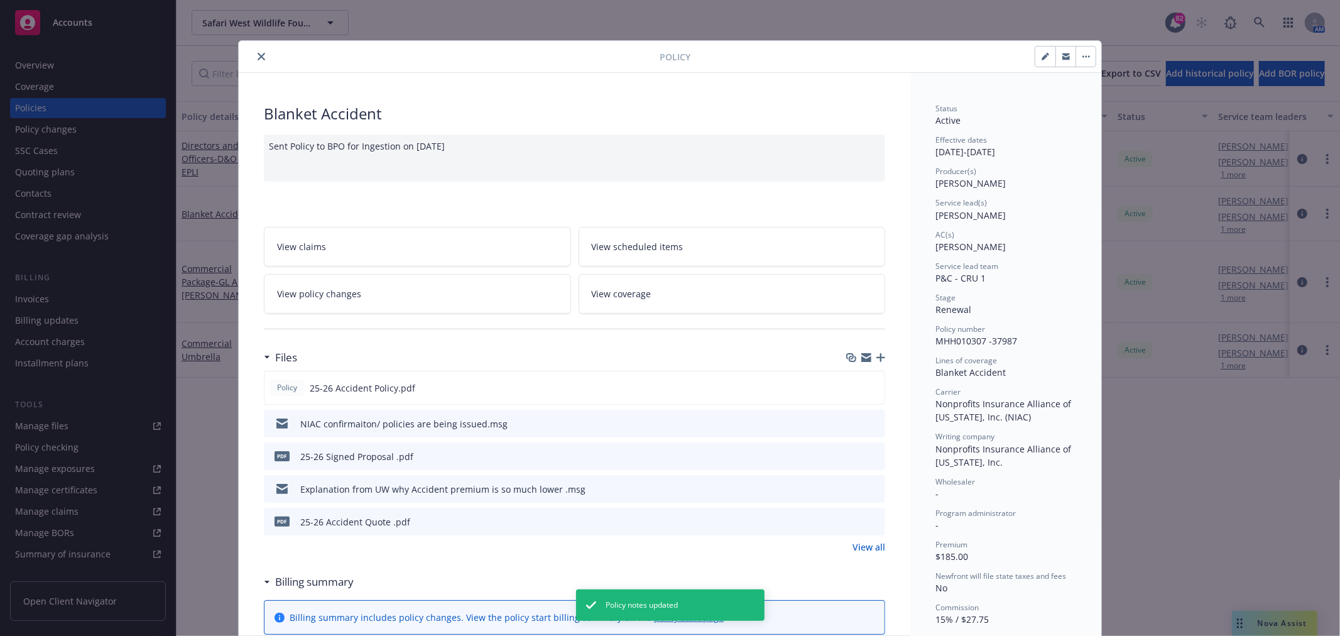
click at [258, 57] on icon "close" at bounding box center [262, 57] width 8 height 8
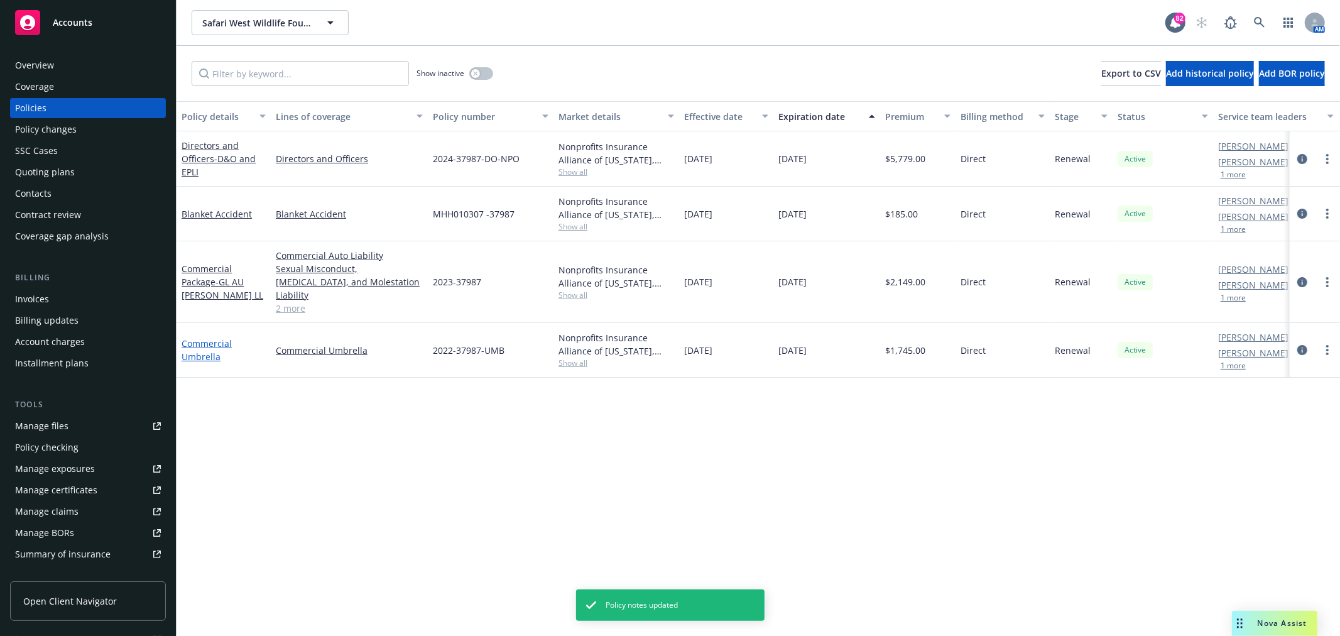
click at [211, 337] on link "Commercial Umbrella" at bounding box center [207, 349] width 50 height 25
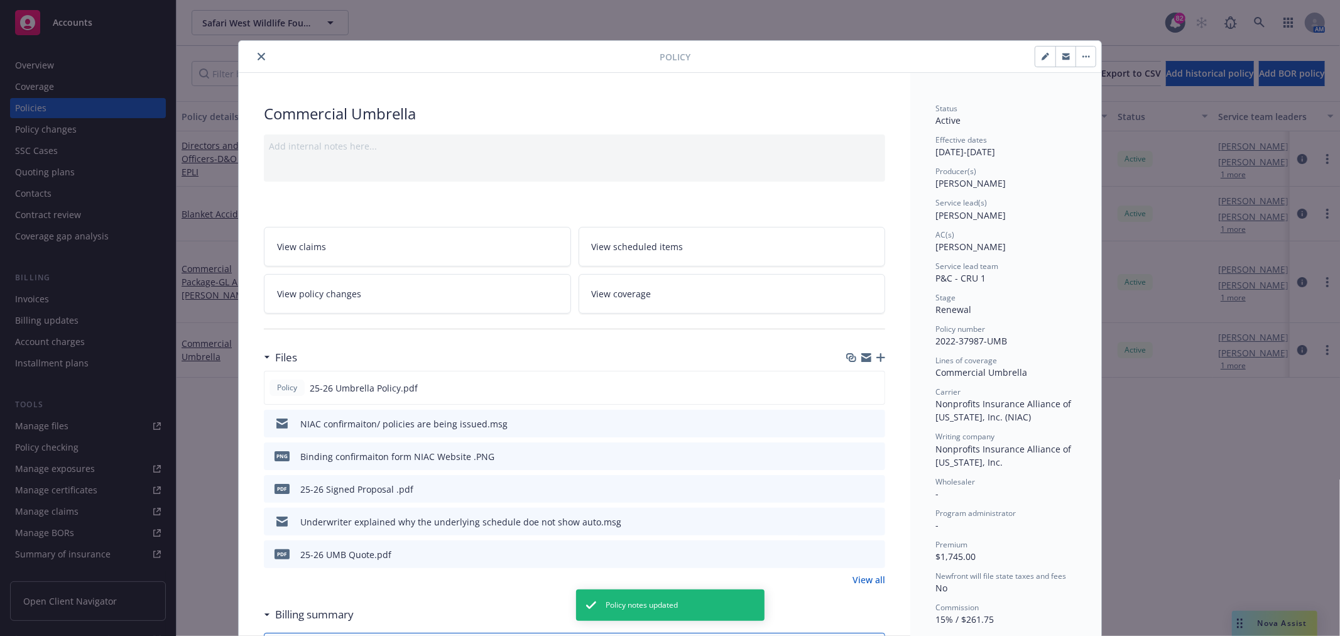
scroll to position [38, 0]
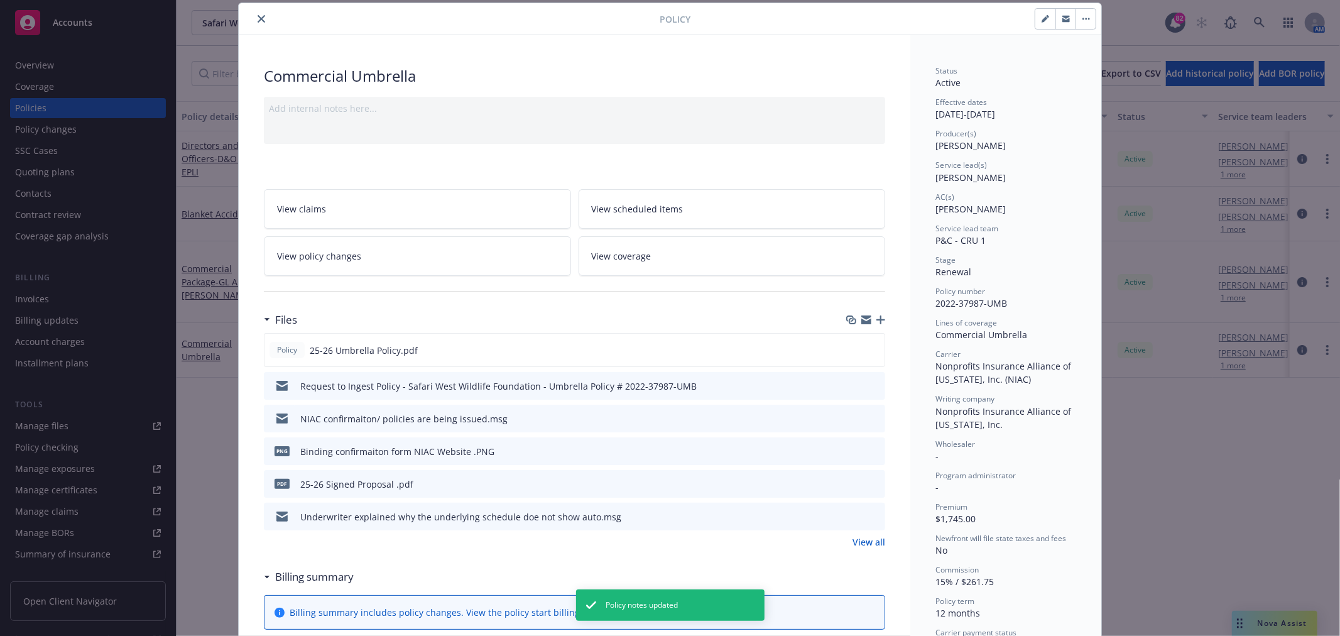
click at [342, 106] on div "Add internal notes here..." at bounding box center [574, 108] width 611 height 13
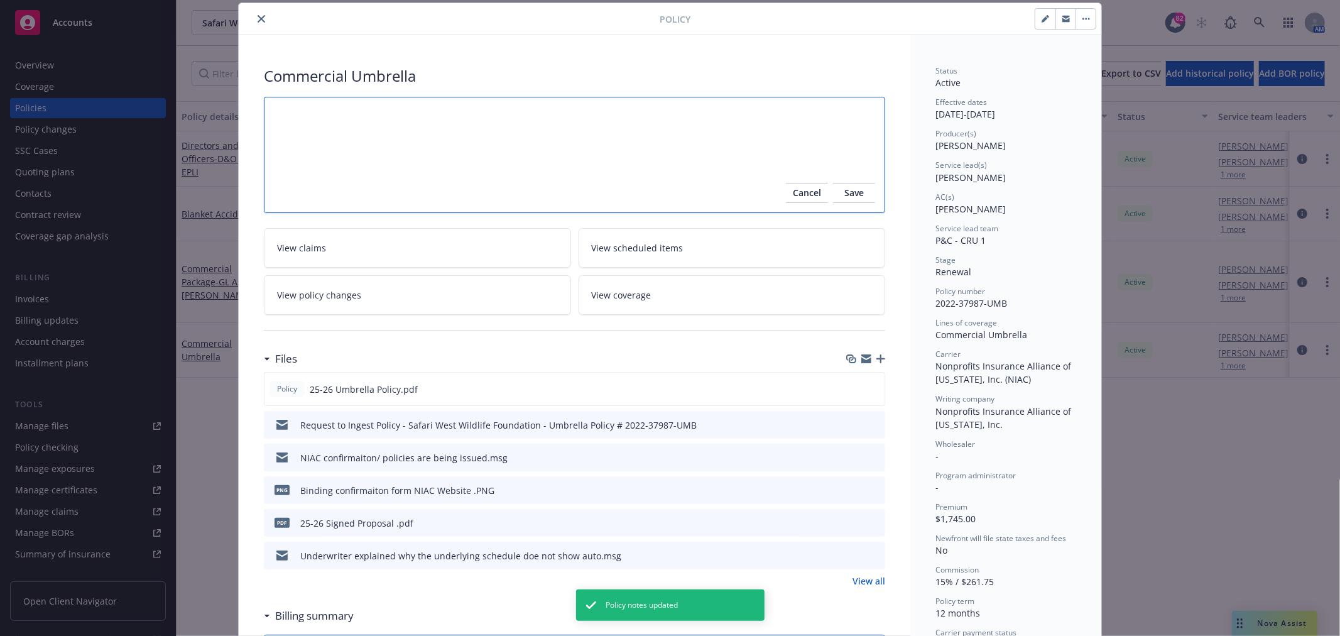
click at [525, 136] on textarea at bounding box center [574, 155] width 621 height 116
paste textarea "Sent Policy to BPO for Ingestion on [DATE]"
type textarea "x"
type textarea "Sent Policy to BPO for Ingestion on [DATE]"
click at [844, 190] on span "Save" at bounding box center [853, 193] width 19 height 20
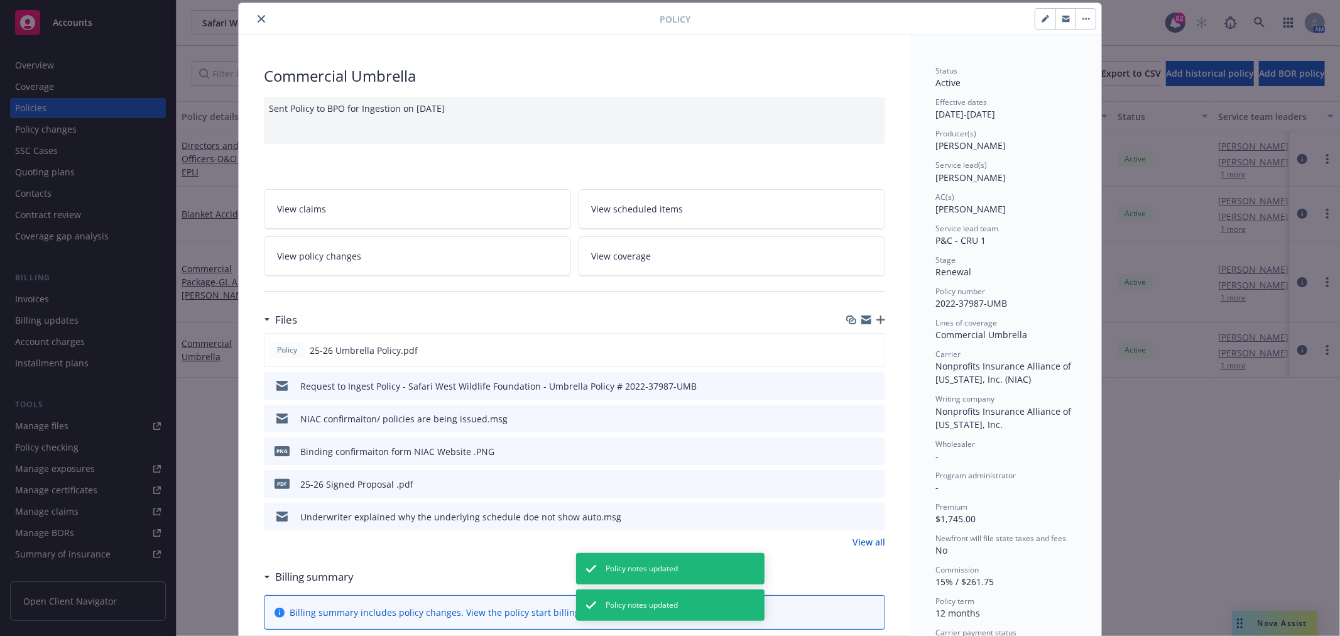
click at [258, 19] on icon "close" at bounding box center [262, 19] width 8 height 8
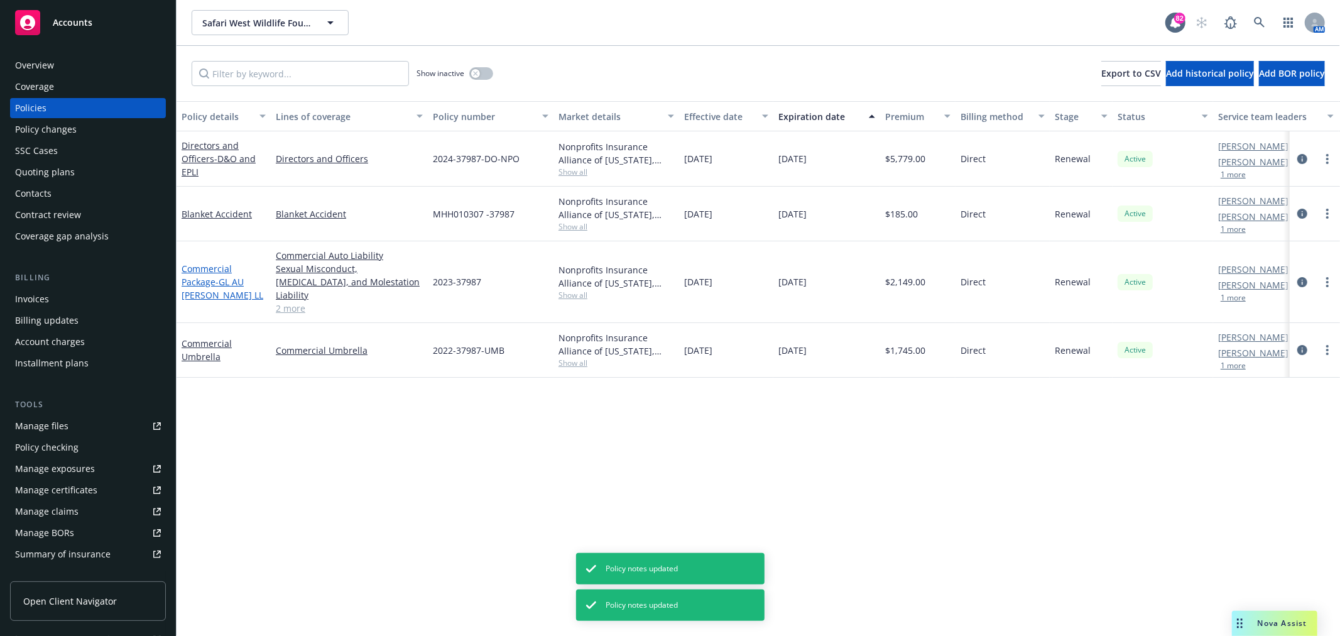
click at [193, 285] on span "- GL AU [PERSON_NAME] LL" at bounding box center [223, 288] width 82 height 25
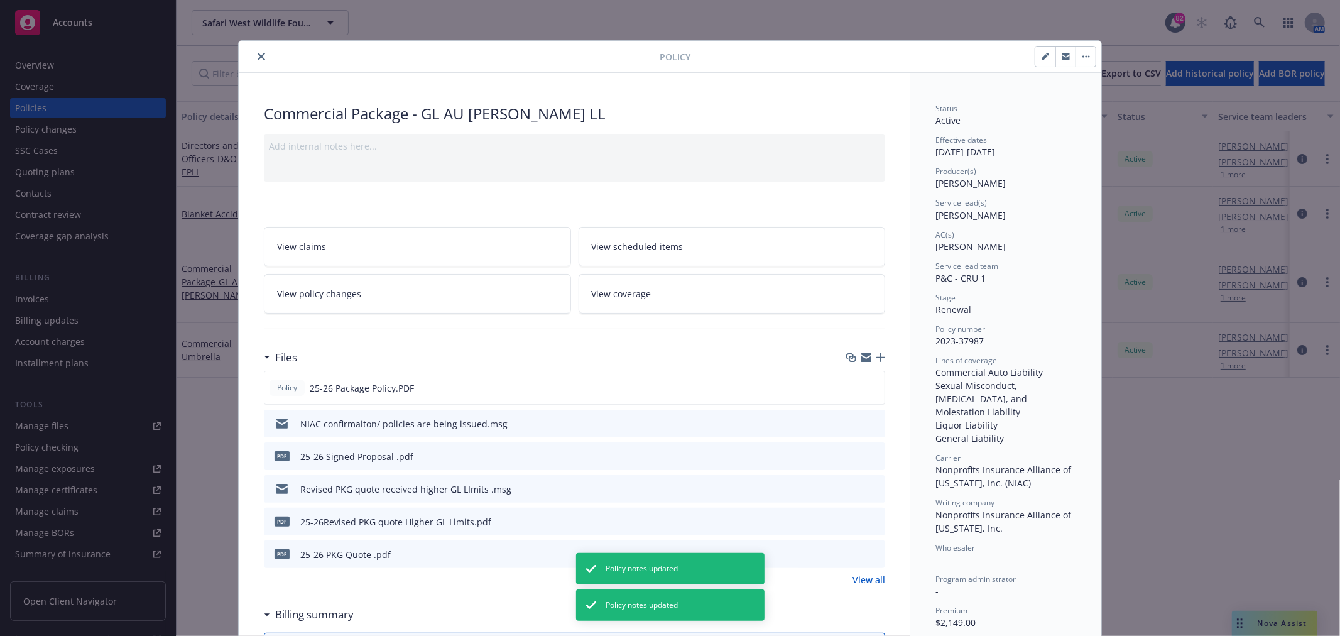
scroll to position [38, 0]
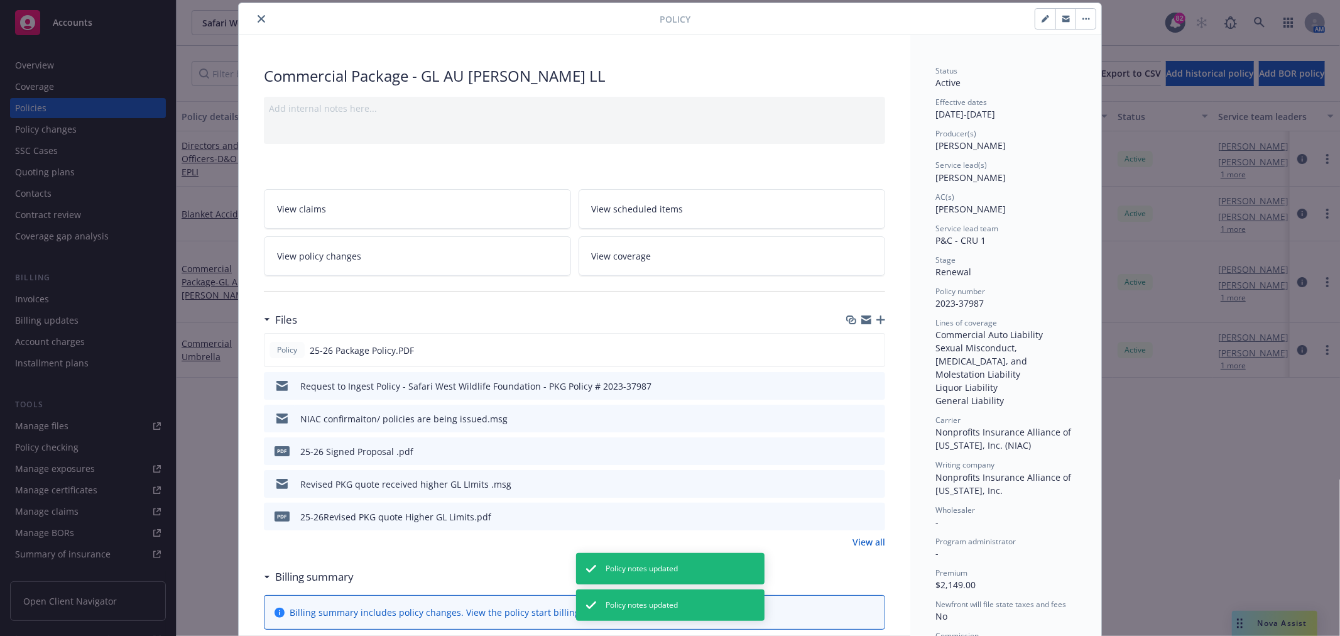
click at [318, 107] on div "Add internal notes here..." at bounding box center [574, 108] width 611 height 13
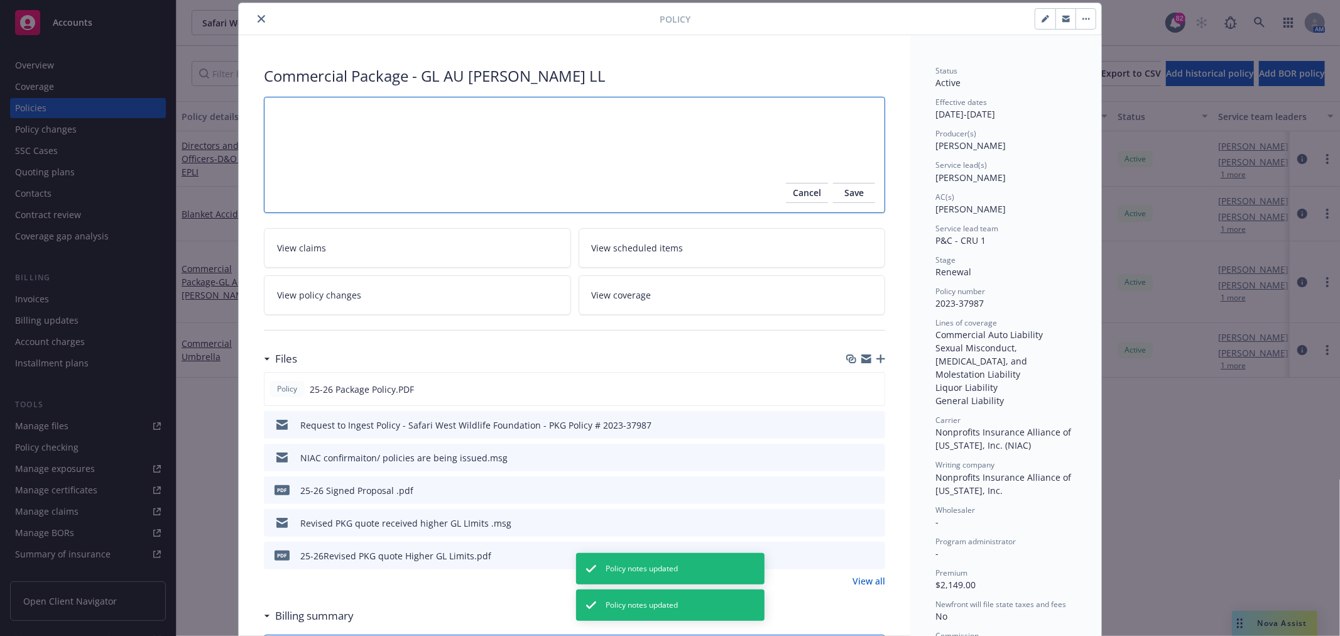
click at [318, 113] on textarea at bounding box center [574, 155] width 621 height 116
paste textarea "Sent Policy to BPO for Ingestion on [DATE]"
type textarea "x"
type textarea "Sent Policy to BPO for Ingestion on [DATE]"
click at [844, 192] on span "Save" at bounding box center [853, 193] width 19 height 20
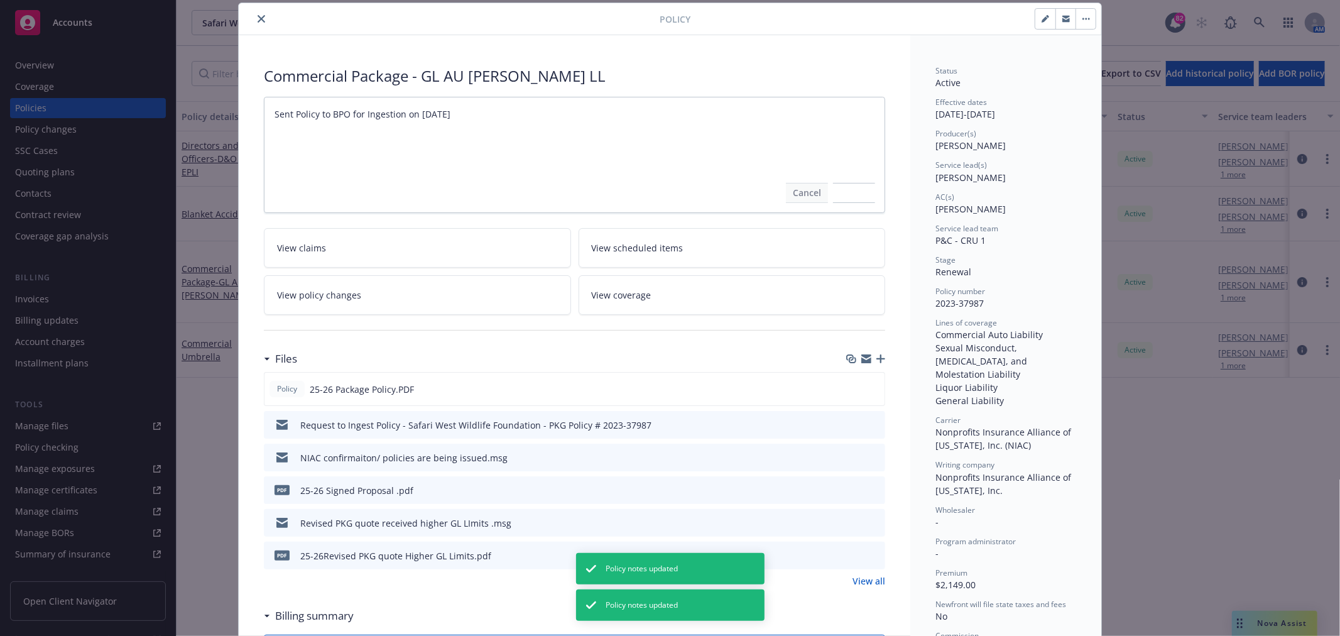
type textarea "x"
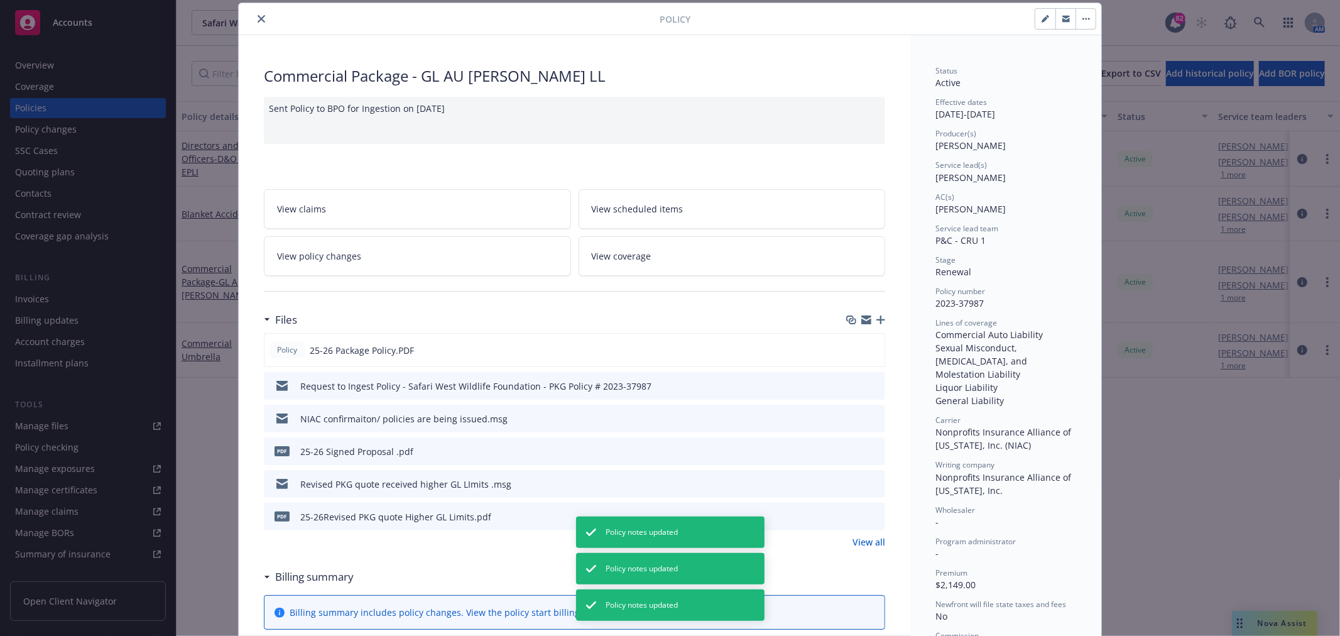
click at [258, 18] on icon "close" at bounding box center [262, 19] width 8 height 8
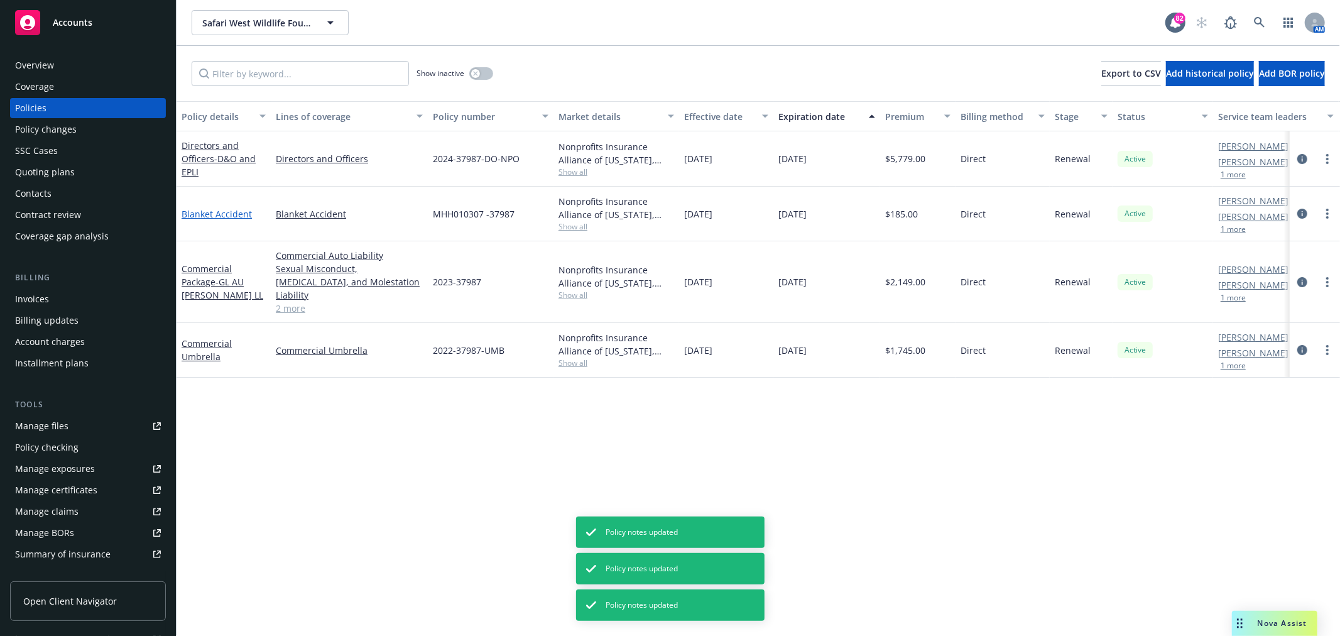
click at [224, 215] on link "Blanket Accident" at bounding box center [217, 214] width 70 height 12
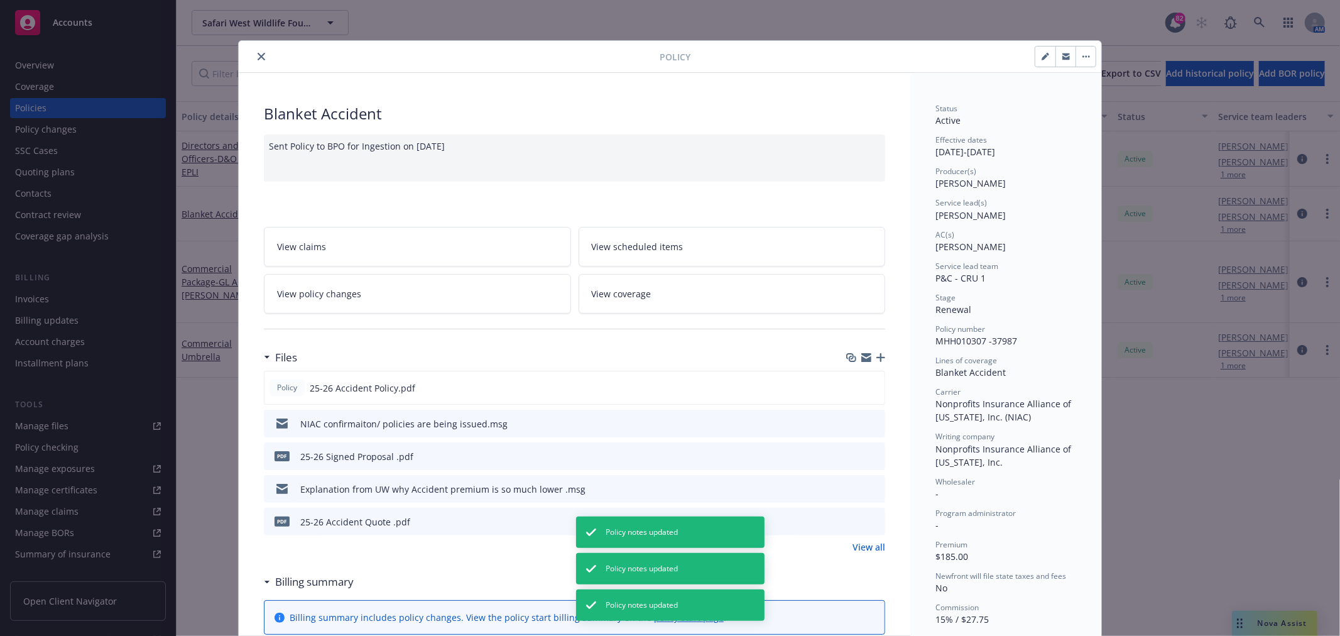
scroll to position [38, 0]
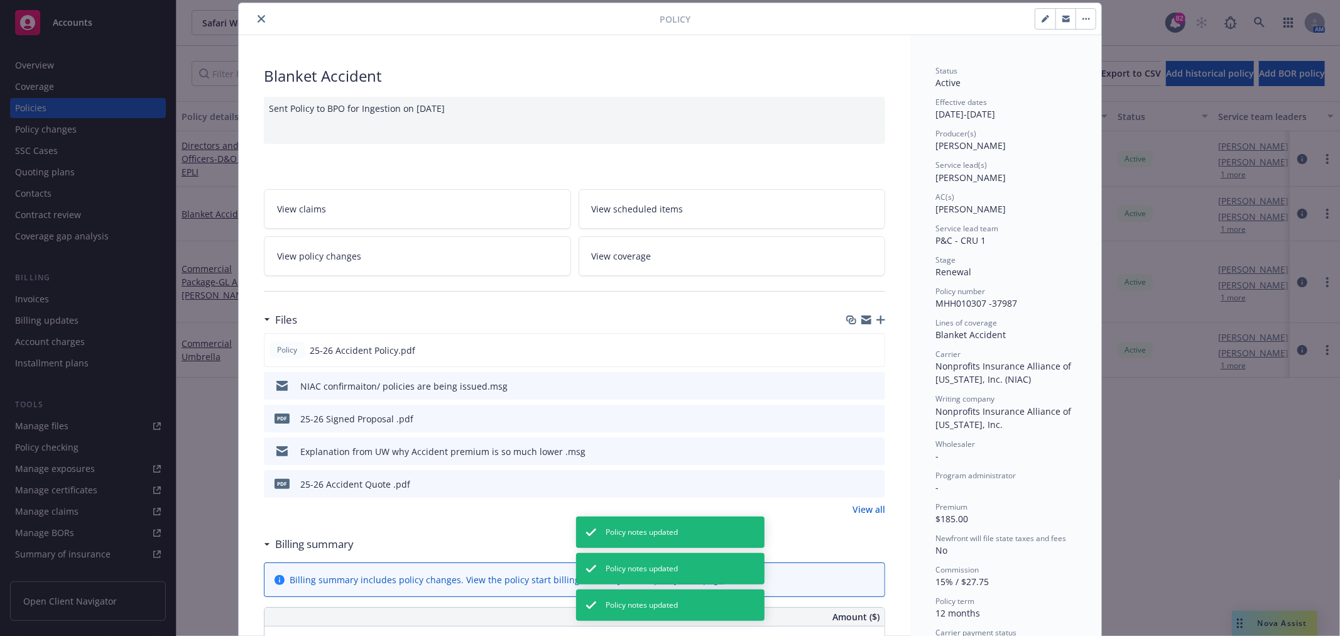
click at [254, 15] on button "close" at bounding box center [261, 18] width 15 height 15
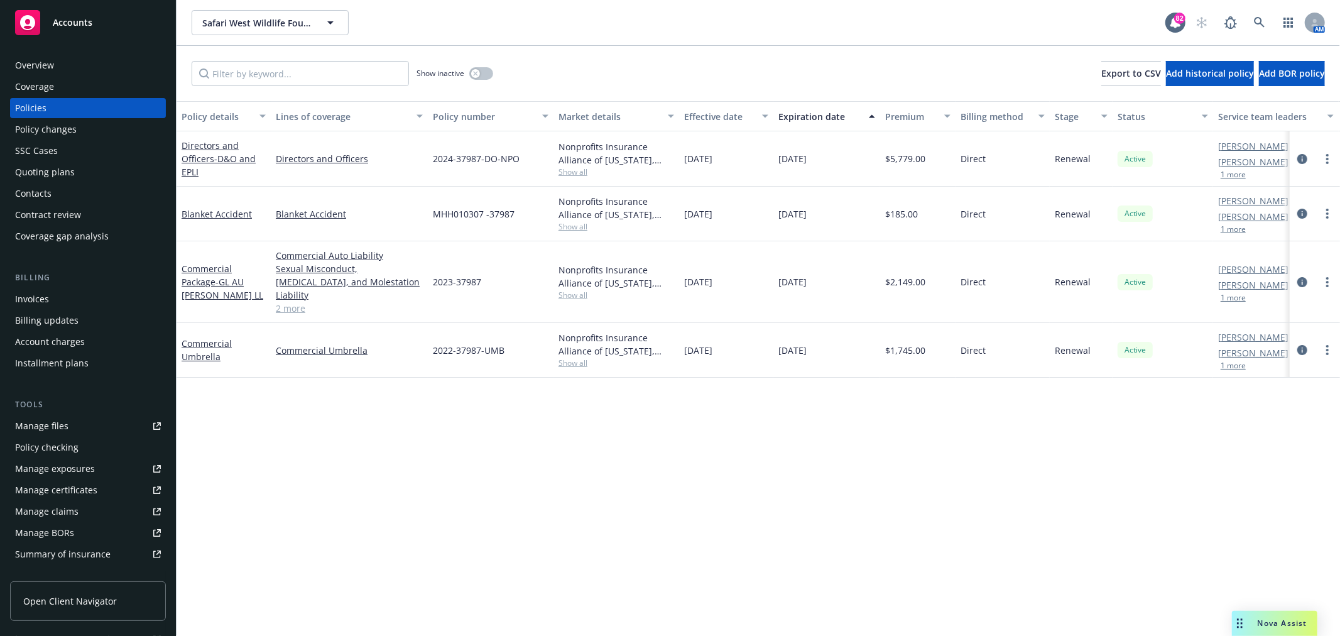
click at [234, 276] on span "- GL AU [PERSON_NAME] LL" at bounding box center [223, 288] width 82 height 25
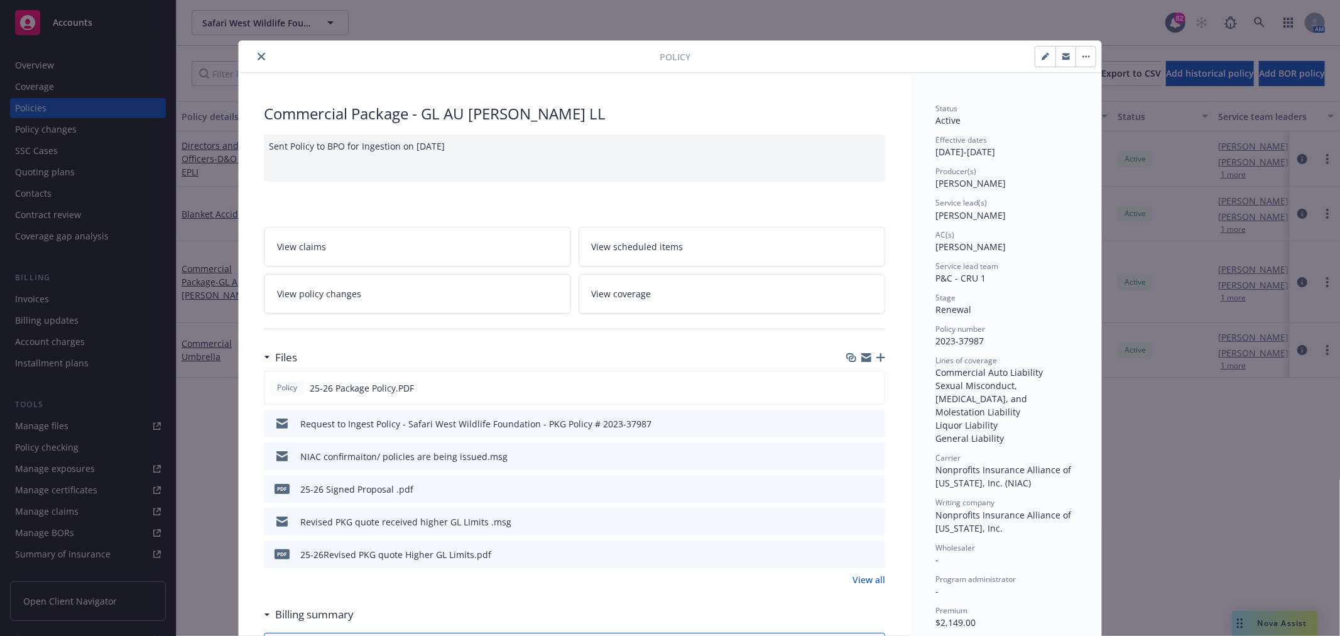
scroll to position [38, 0]
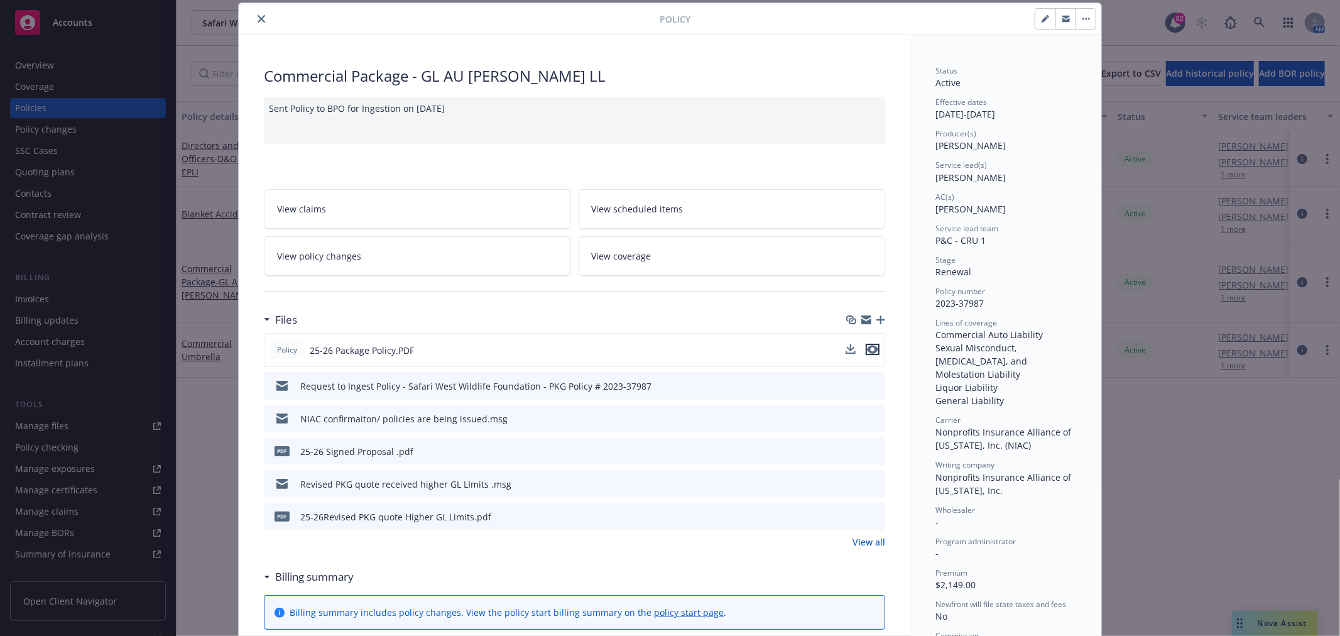
click at [868, 346] on icon "preview file" at bounding box center [872, 349] width 11 height 9
click at [260, 18] on button "close" at bounding box center [261, 18] width 15 height 15
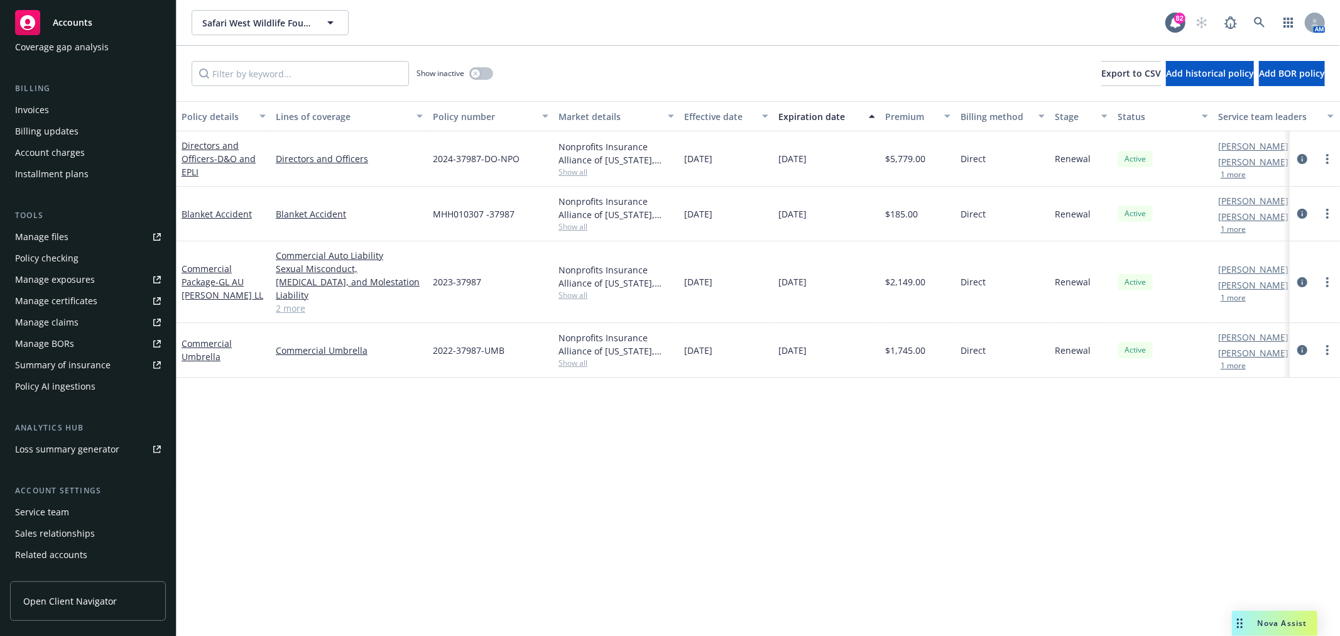
scroll to position [225, 0]
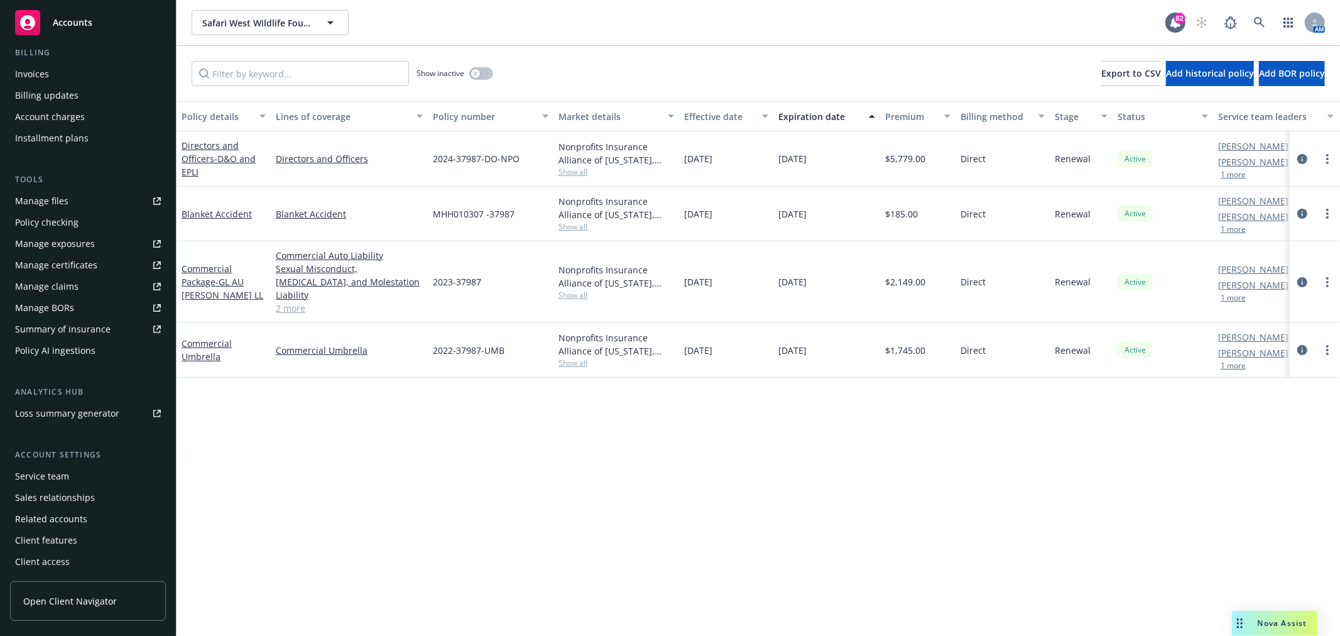
click at [78, 256] on div "Manage certificates" at bounding box center [56, 265] width 82 height 20
click at [216, 276] on span "- GL AU [PERSON_NAME] LL" at bounding box center [223, 288] width 82 height 25
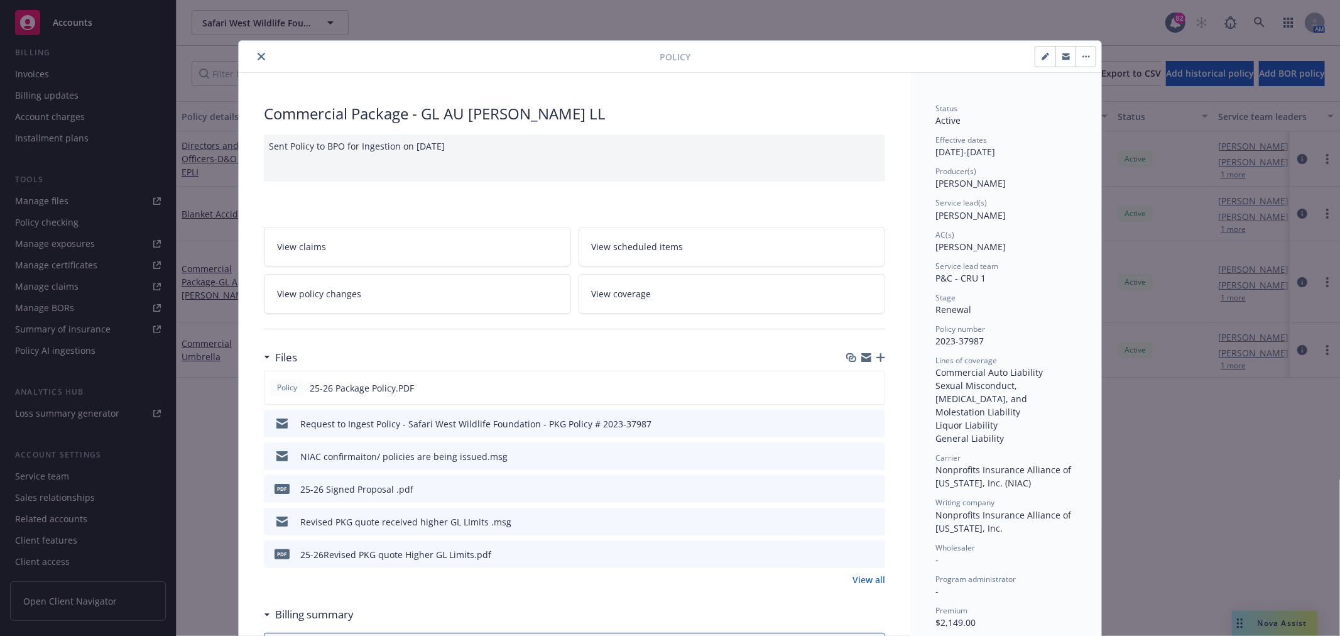
click at [1035, 49] on button "button" at bounding box center [1045, 56] width 20 height 20
select select "RENEWAL"
select select "12"
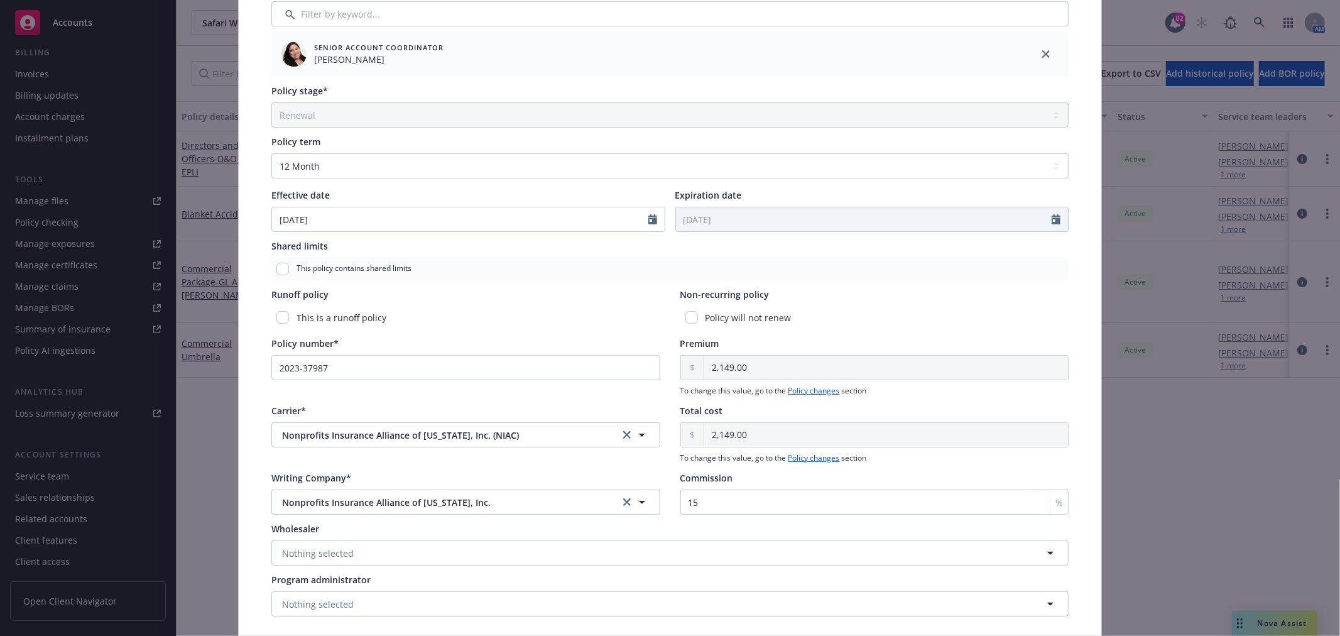
scroll to position [418, 0]
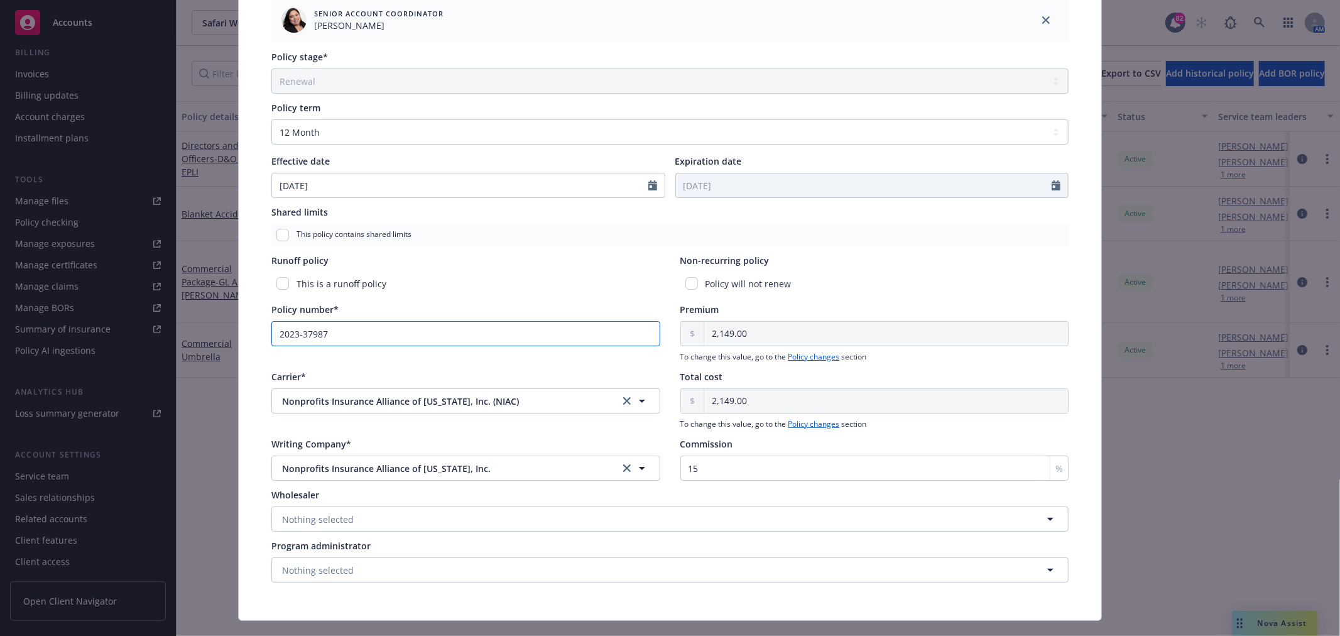
click at [373, 333] on input "2023-37987" at bounding box center [465, 333] width 389 height 25
drag, startPoint x: 344, startPoint y: 333, endPoint x: 256, endPoint y: 333, distance: 87.3
click at [256, 333] on div "Policy type* Commercial Package Display name GL AU [PERSON_NAME] LL Producer(s)…" at bounding box center [670, 139] width 862 height 962
paste input "of [US_STATE] (NIAC)"
click at [388, 334] on input "of [US_STATE] (NIAC)" at bounding box center [465, 333] width 389 height 25
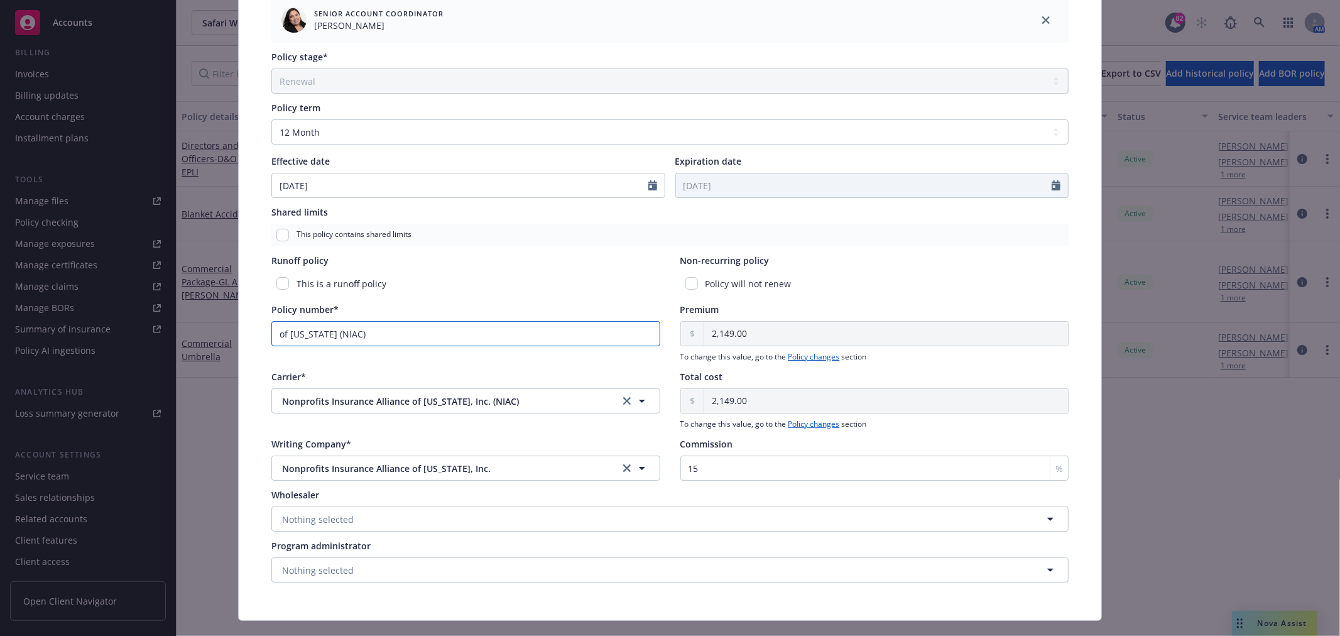
drag, startPoint x: 388, startPoint y: 334, endPoint x: 224, endPoint y: 333, distance: 163.9
click at [224, 333] on div "Edit policy details Cancel Save Policy type* Commercial Package Display name GL…" at bounding box center [670, 318] width 1340 height 636
paste input "01-CP-0037987-01-12"
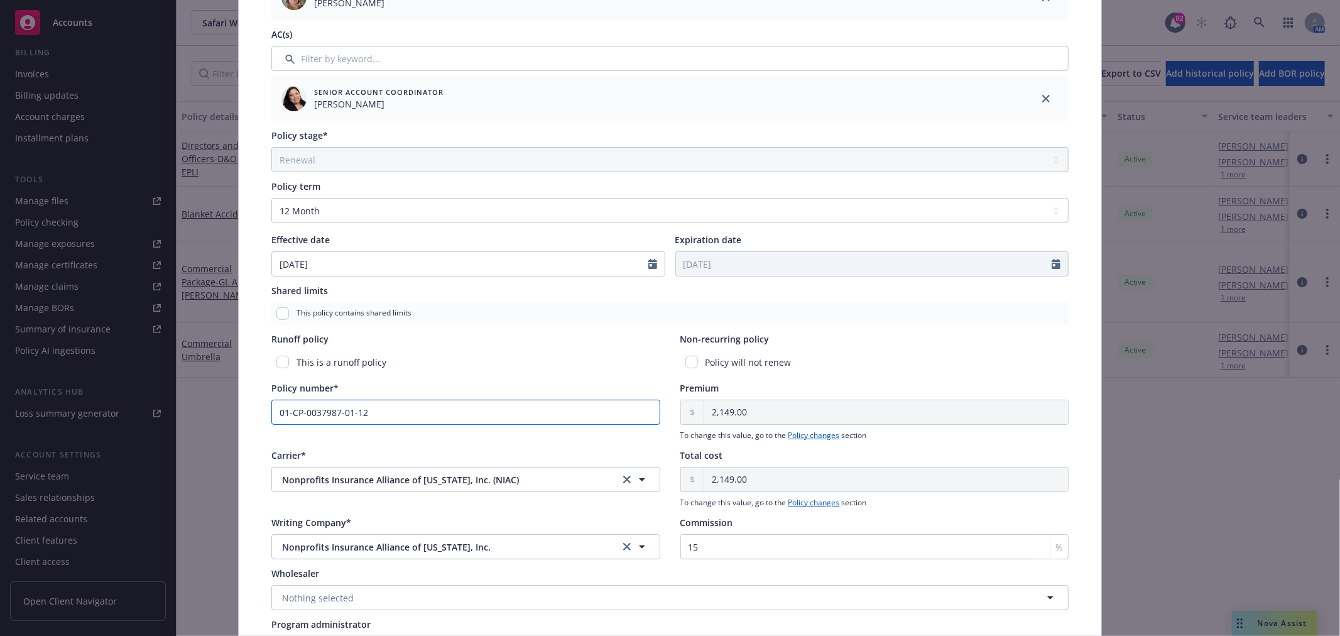
scroll to position [0, 0]
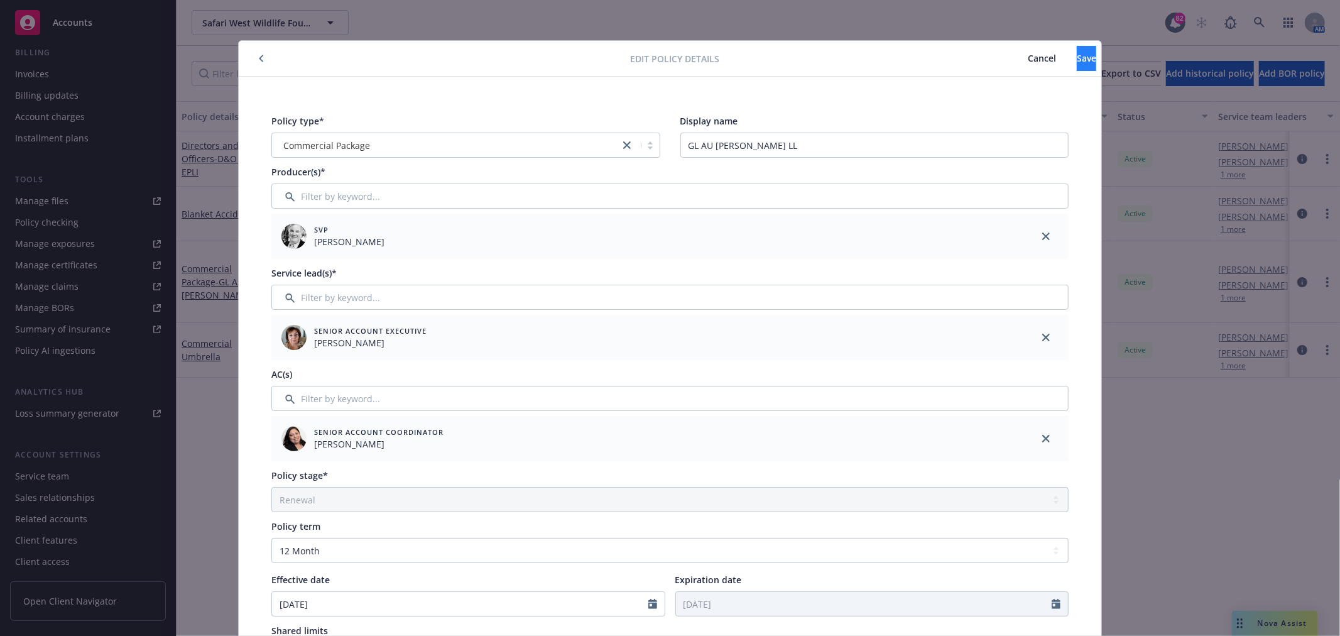
type input "01-CP-0037987-01-12"
click at [1077, 59] on span "Save" at bounding box center [1086, 58] width 19 height 12
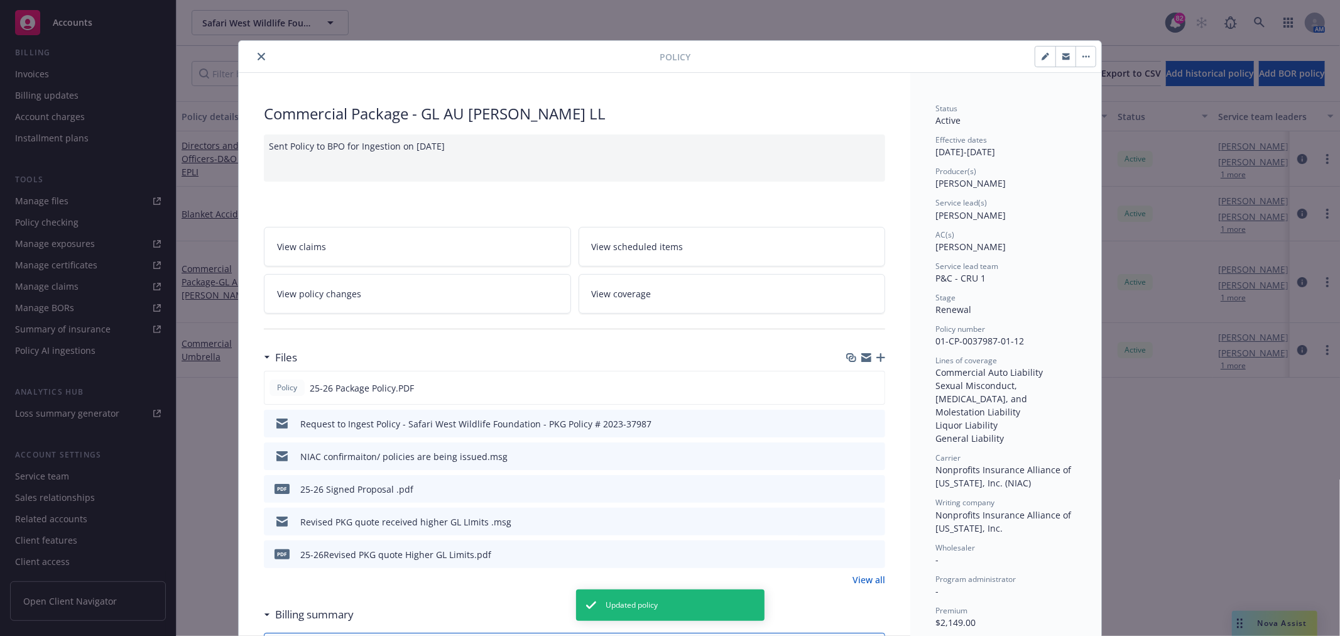
click at [258, 57] on icon "close" at bounding box center [262, 57] width 8 height 8
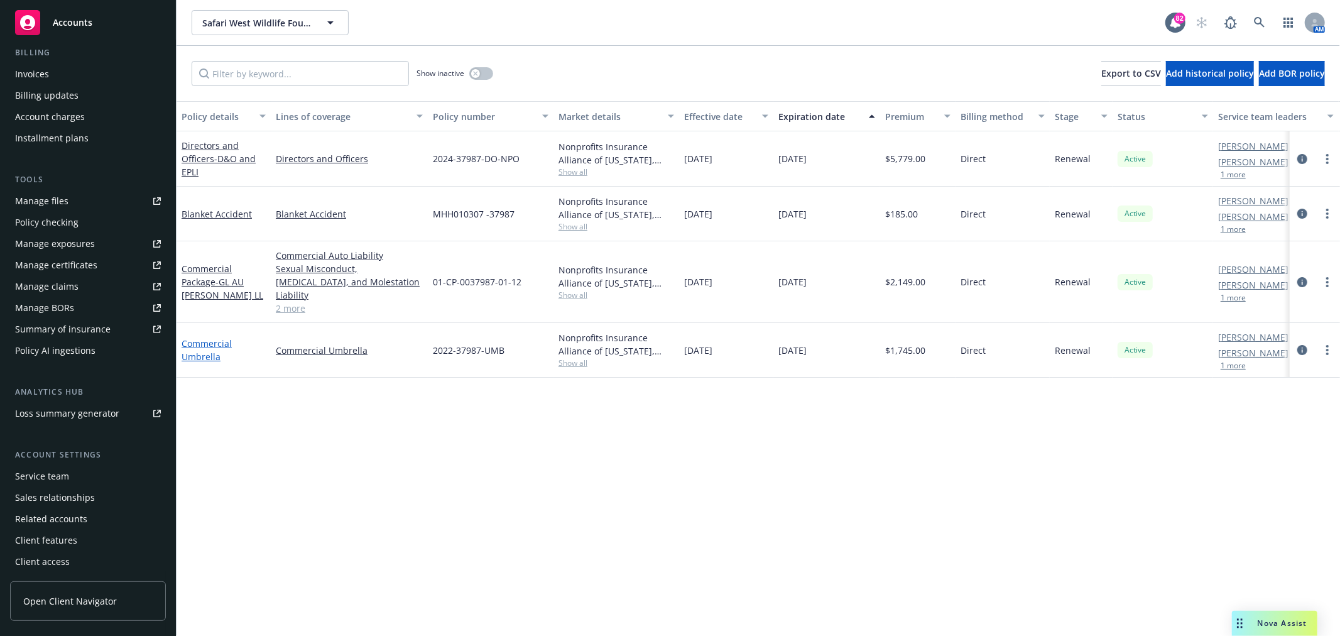
click at [197, 340] on link "Commercial Umbrella" at bounding box center [207, 349] width 50 height 25
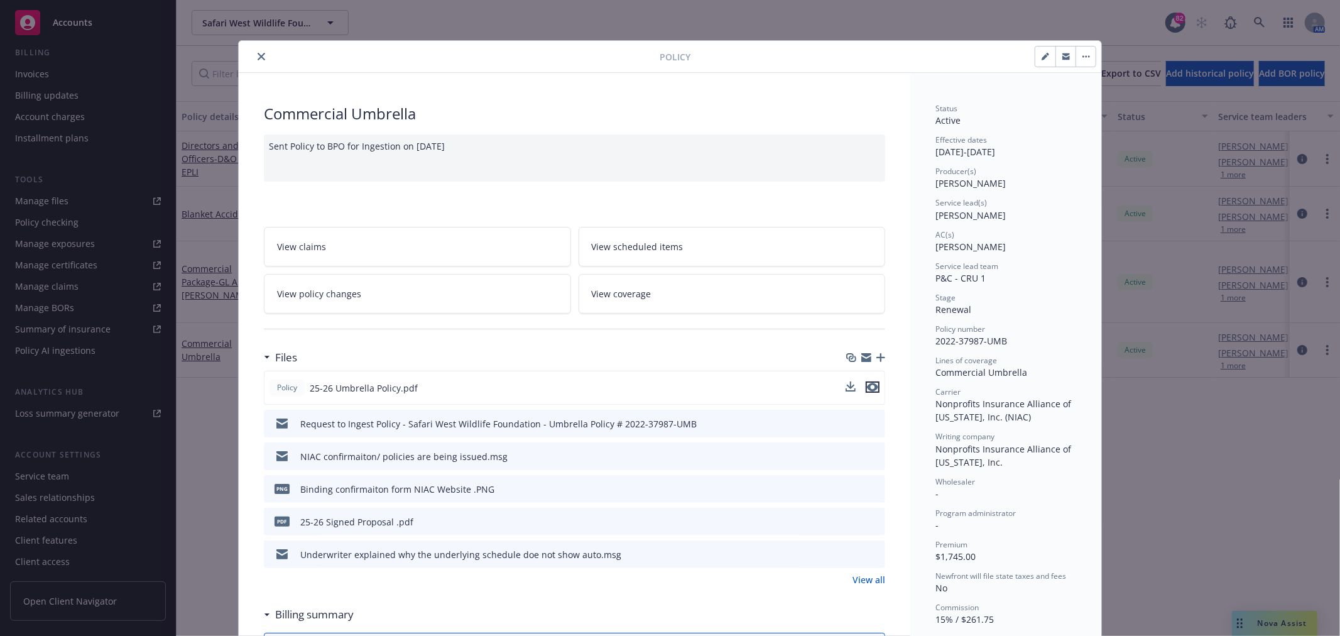
click at [867, 386] on icon "preview file" at bounding box center [872, 387] width 11 height 9
click at [1038, 60] on button "button" at bounding box center [1045, 56] width 20 height 20
select select "RENEWAL"
select select "12"
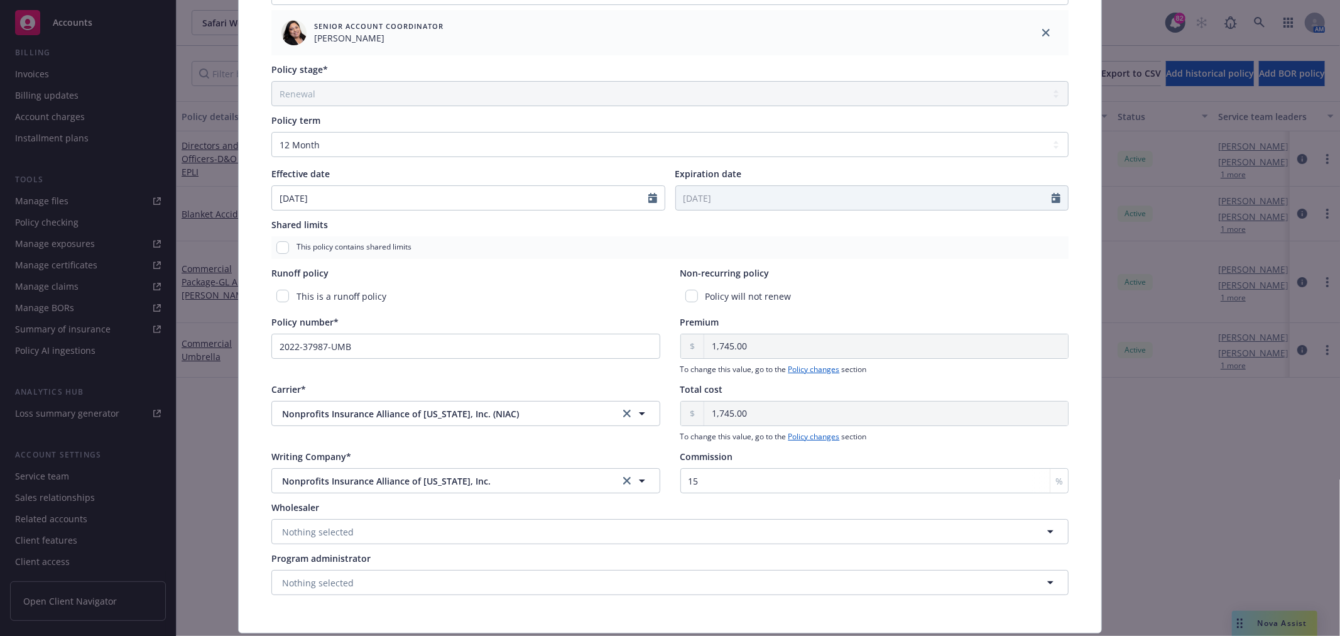
scroll to position [418, 0]
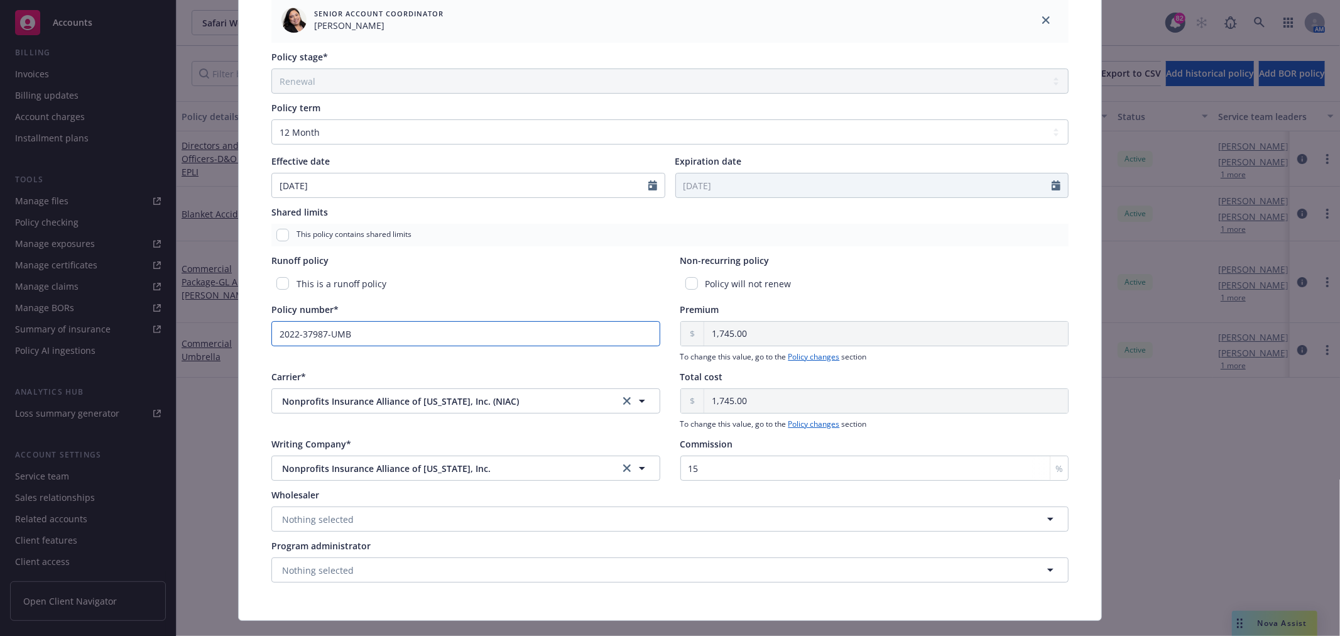
click at [375, 336] on input "2022-37987-UMB" at bounding box center [465, 333] width 389 height 25
drag, startPoint x: 387, startPoint y: 335, endPoint x: 258, endPoint y: 335, distance: 128.8
click at [264, 335] on div "Policy type* Commercial Umbrella Display name Producer(s)* SVP [PERSON_NAME] Se…" at bounding box center [670, 138] width 812 height 901
paste input "01-UB-0037987-01-03"
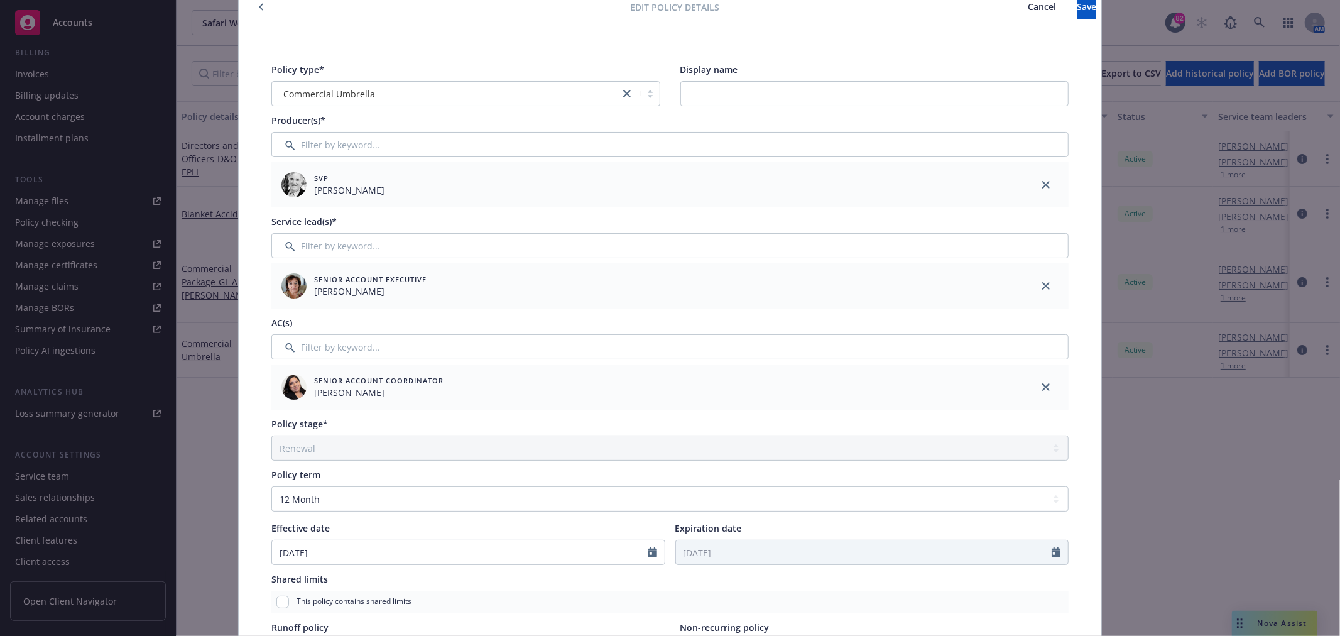
scroll to position [0, 0]
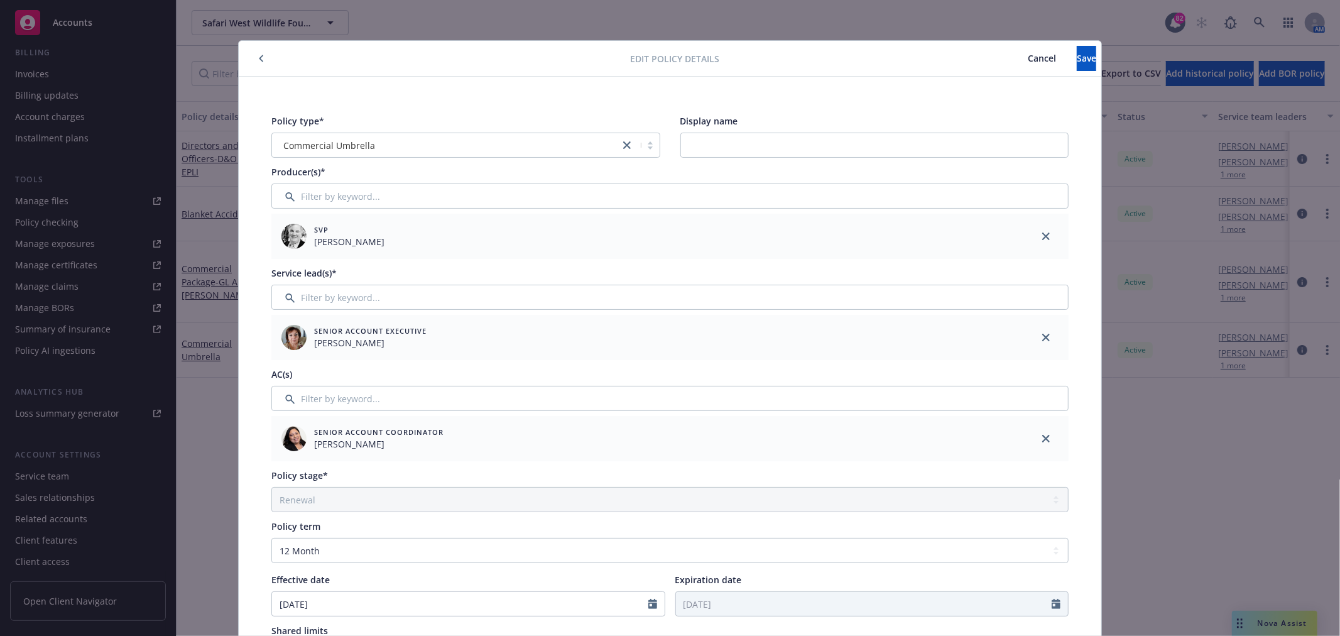
type input "01-UB-0037987-01-03"
click at [1077, 63] on span "Save" at bounding box center [1086, 58] width 19 height 12
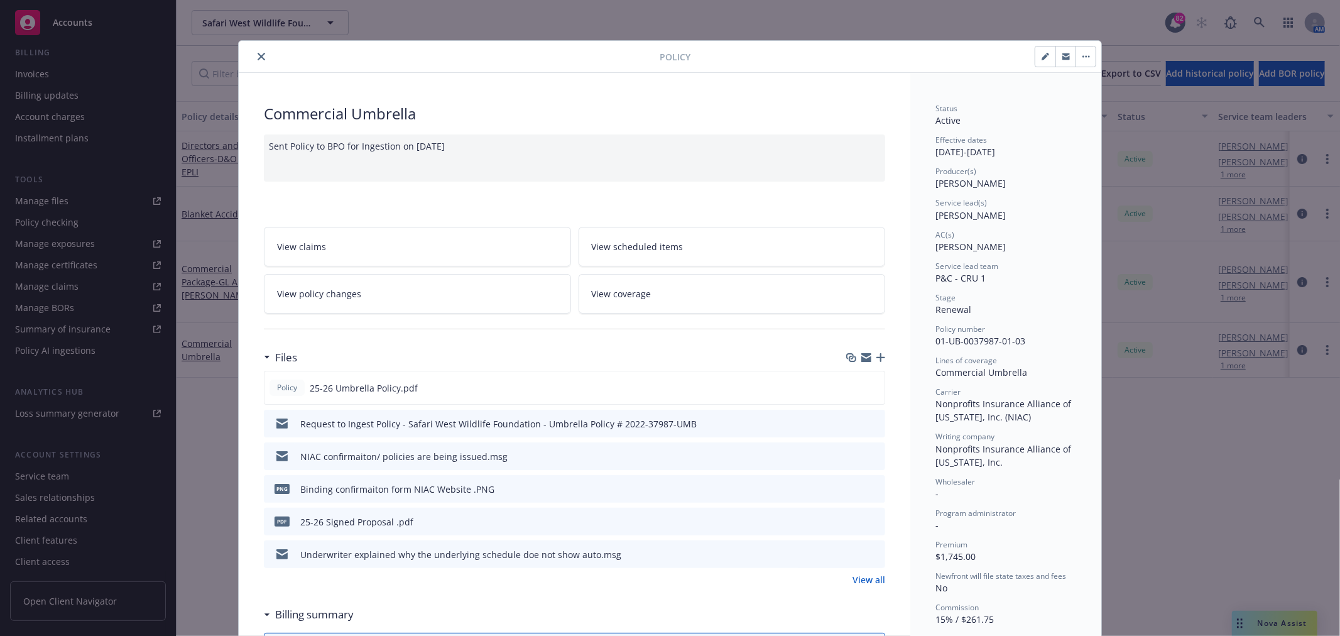
click at [256, 60] on button "close" at bounding box center [261, 56] width 15 height 15
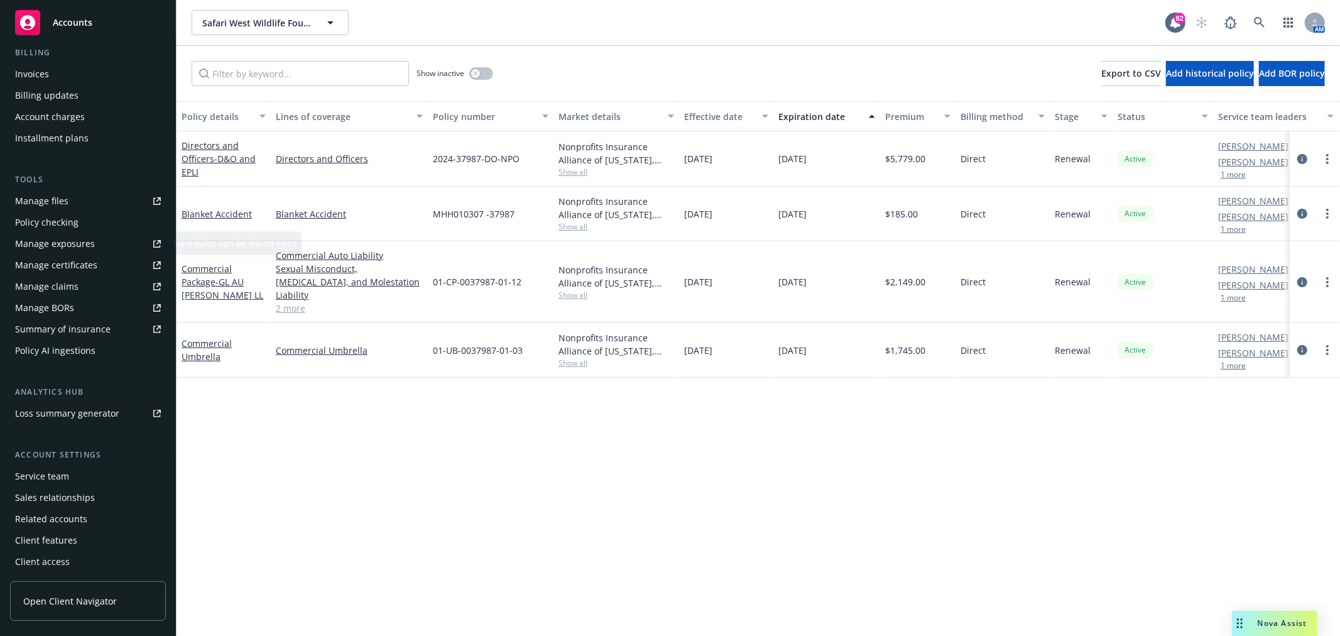
click at [80, 192] on link "Manage files" at bounding box center [88, 201] width 156 height 20
click at [74, 198] on link "Manage files" at bounding box center [88, 201] width 156 height 20
click at [85, 565] on div "Client access" at bounding box center [88, 562] width 146 height 20
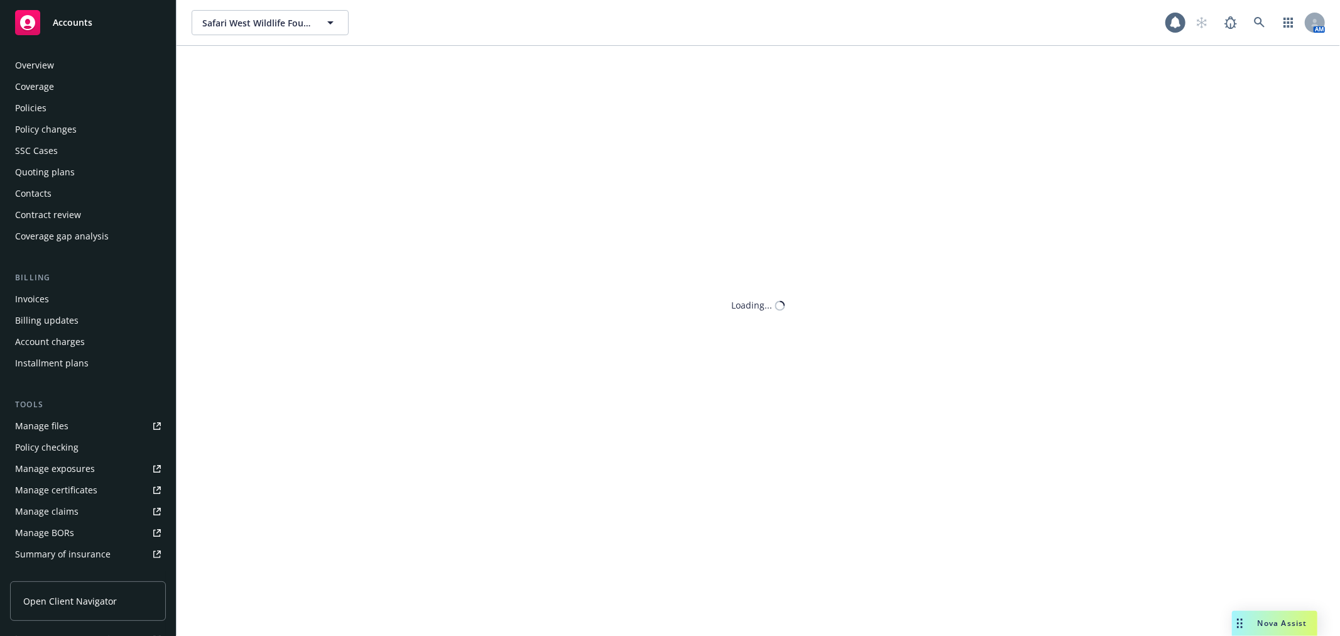
scroll to position [225, 0]
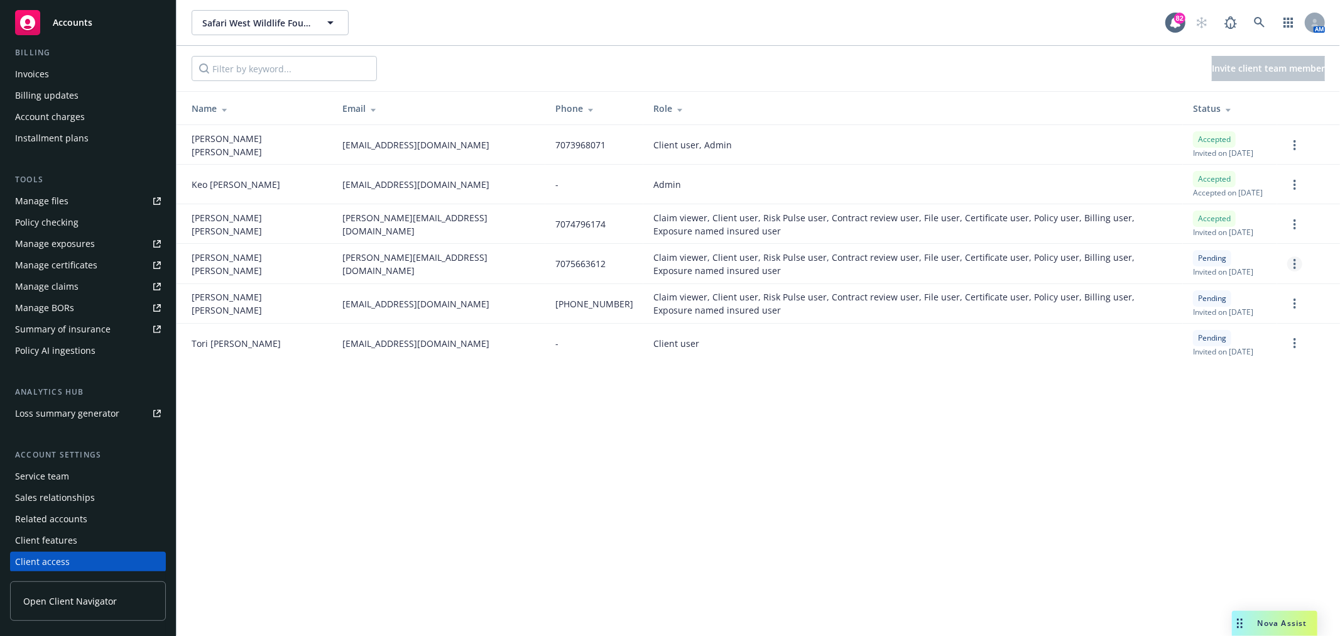
click at [1290, 261] on link "more" at bounding box center [1294, 263] width 15 height 15
click at [1258, 17] on icon at bounding box center [1259, 22] width 11 height 11
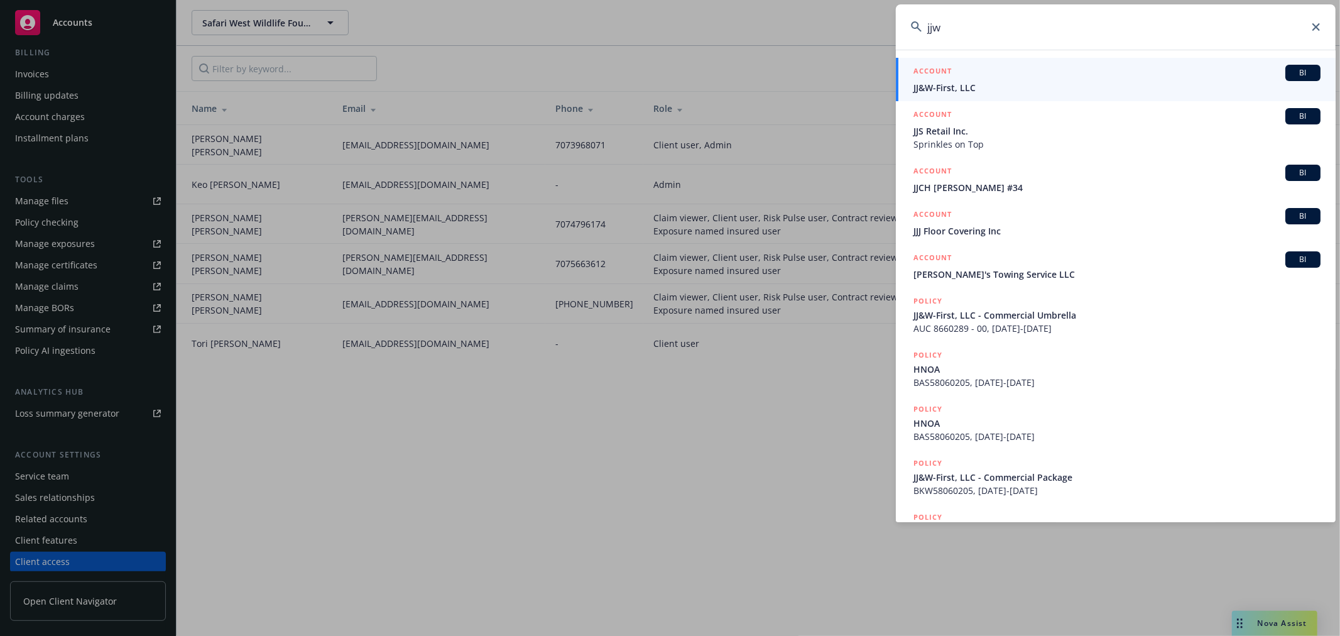
type input "jjw"
click at [1022, 71] on div "ACCOUNT BI" at bounding box center [1116, 73] width 407 height 16
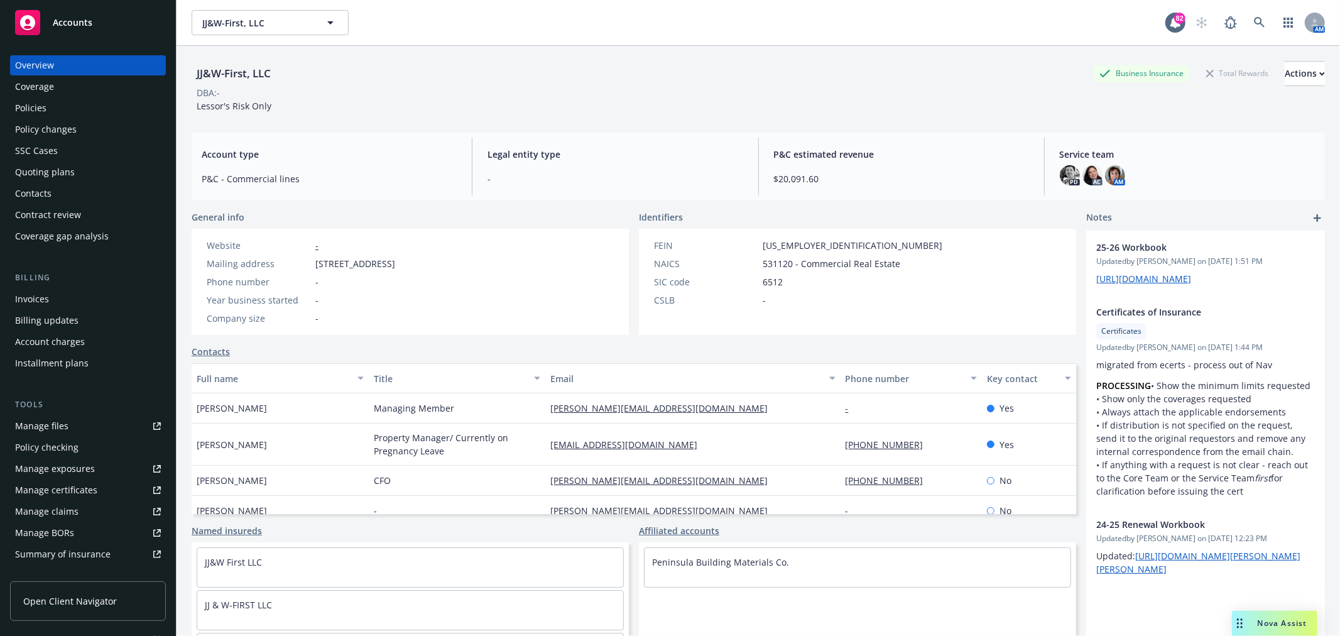
click at [85, 109] on div "Policies" at bounding box center [88, 108] width 146 height 20
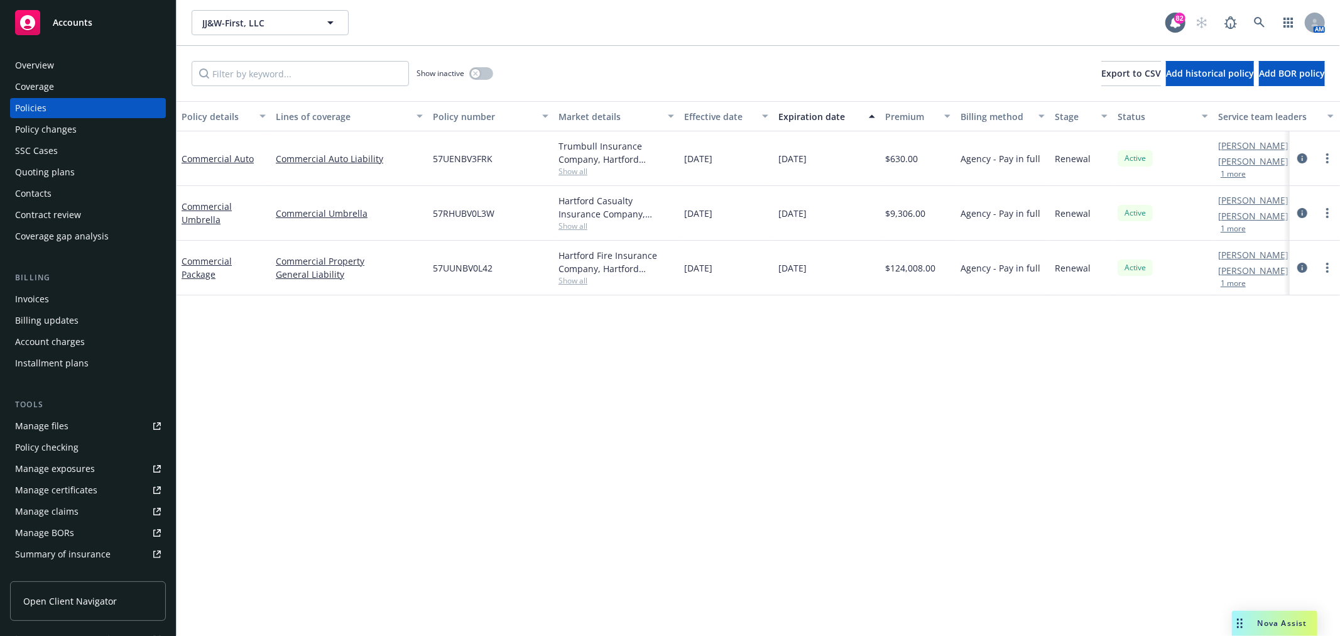
click at [97, 61] on div "Overview" at bounding box center [88, 65] width 146 height 20
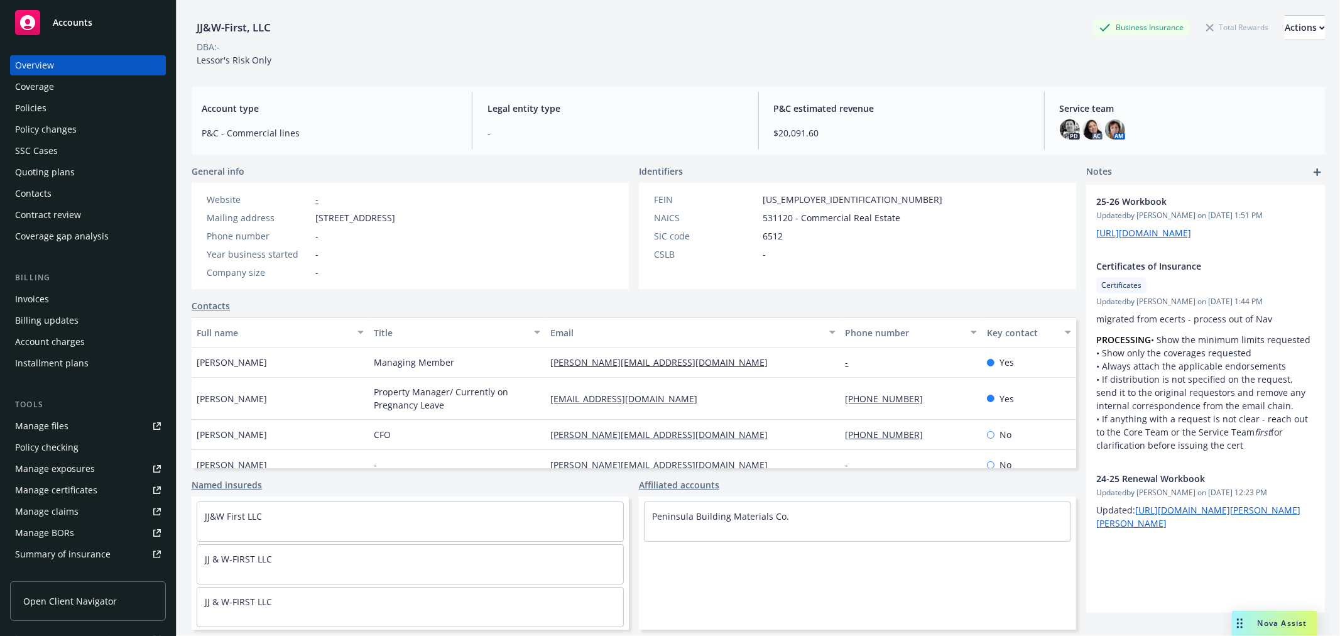
click at [89, 109] on div "Policies" at bounding box center [88, 108] width 146 height 20
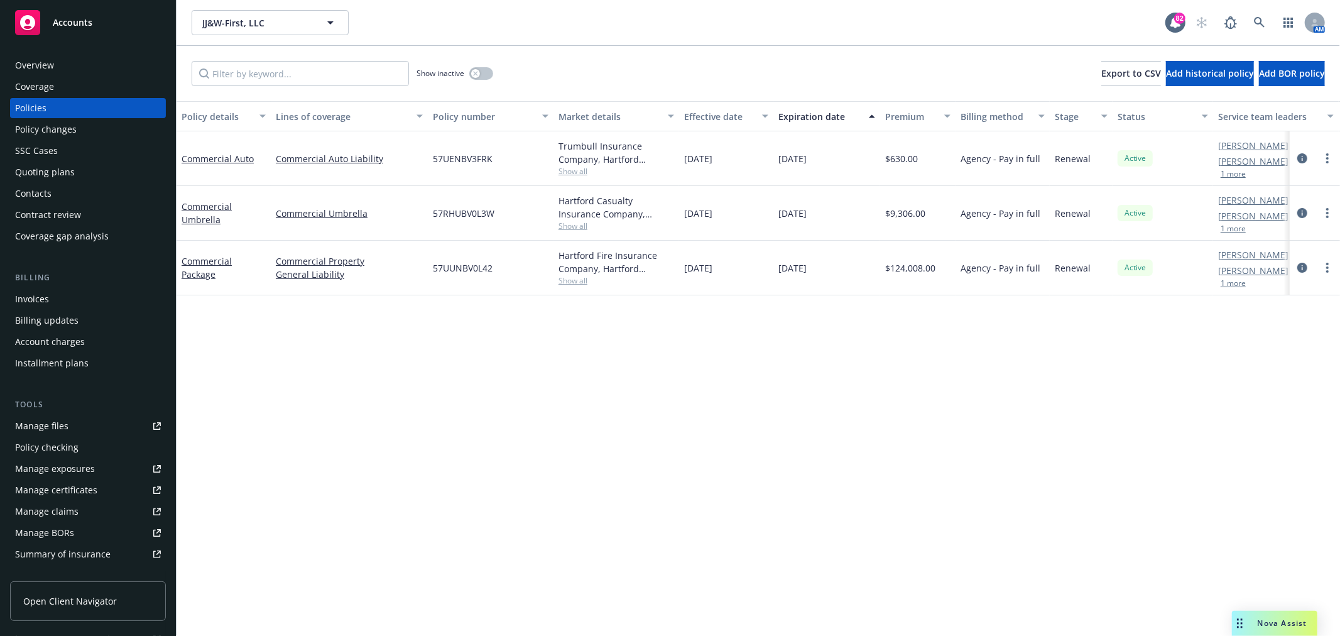
click at [72, 492] on div "Manage certificates" at bounding box center [56, 490] width 82 height 20
click at [202, 274] on link "Commercial Package" at bounding box center [207, 267] width 50 height 25
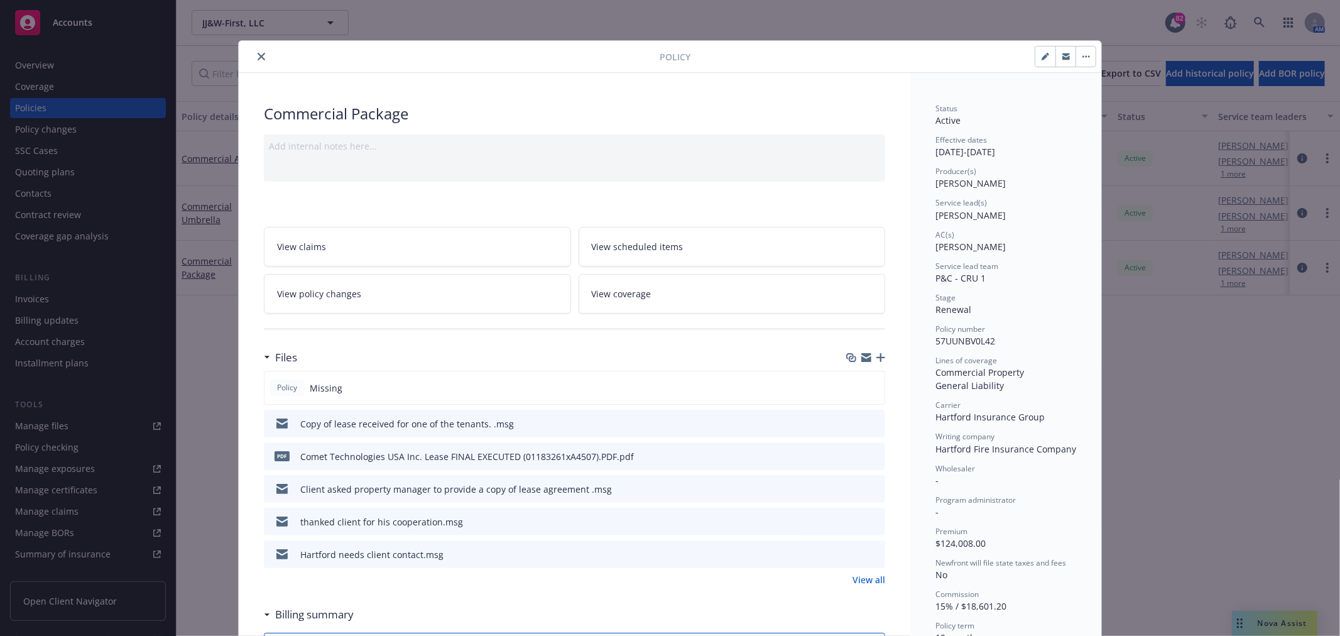
click at [258, 57] on icon "close" at bounding box center [262, 57] width 8 height 8
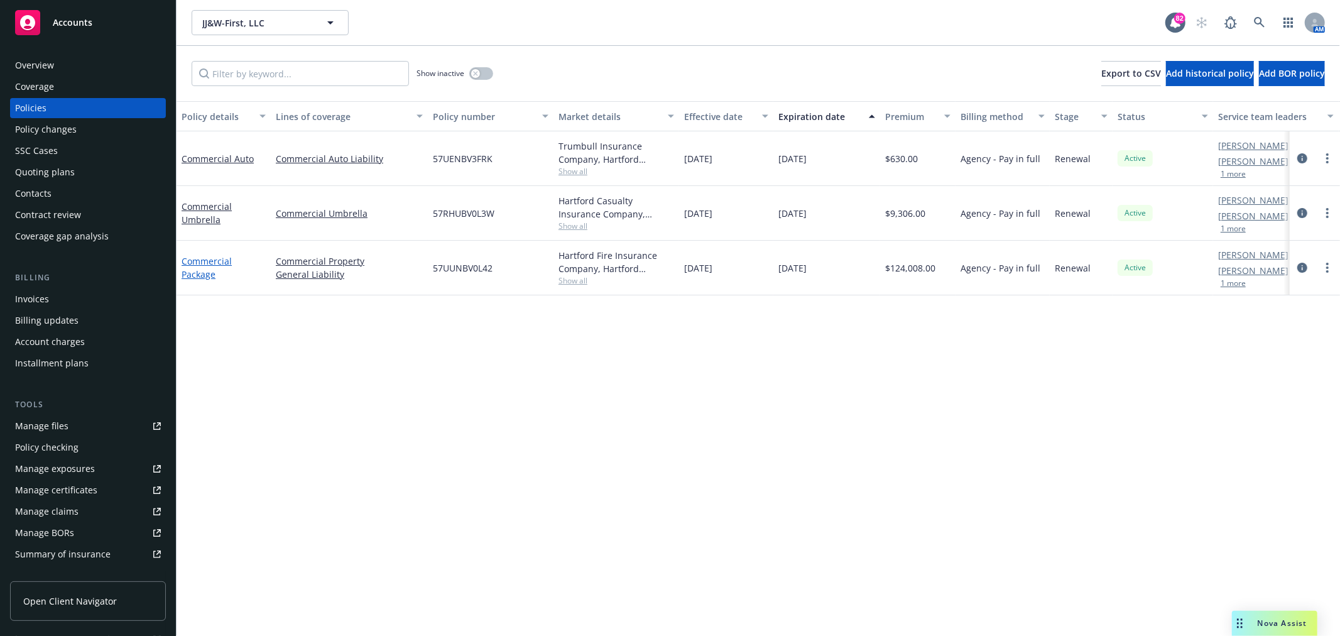
click at [205, 268] on link "Commercial Package" at bounding box center [207, 267] width 50 height 25
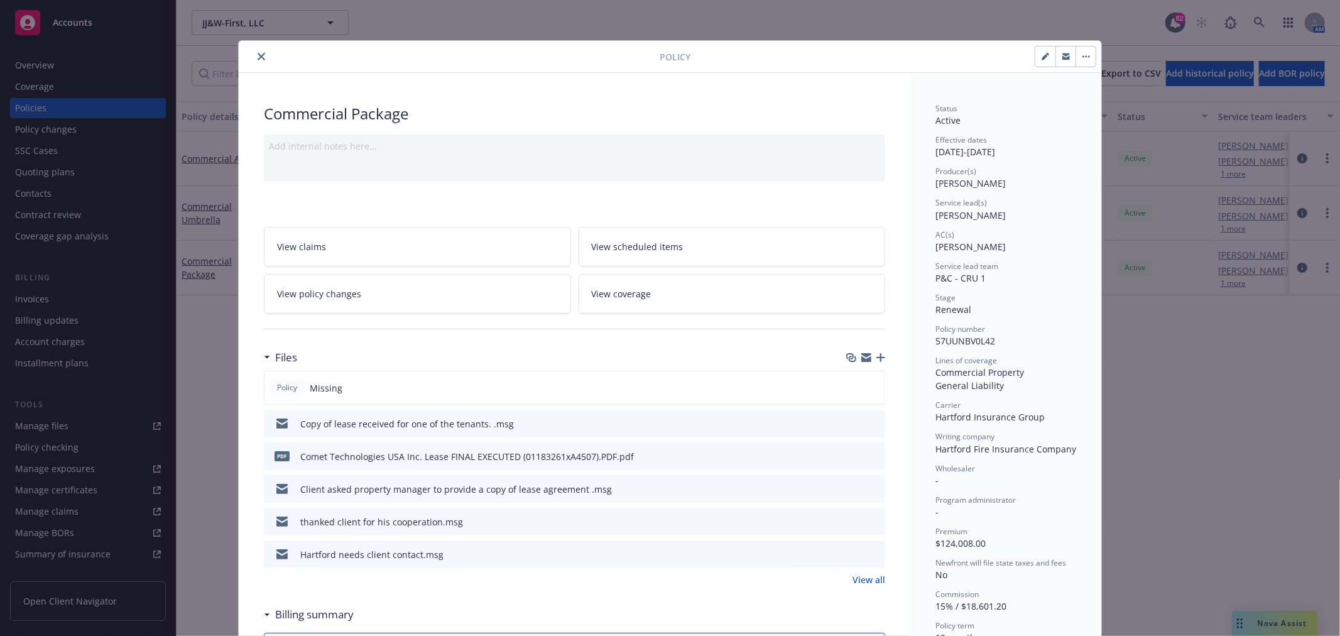
scroll to position [38, 0]
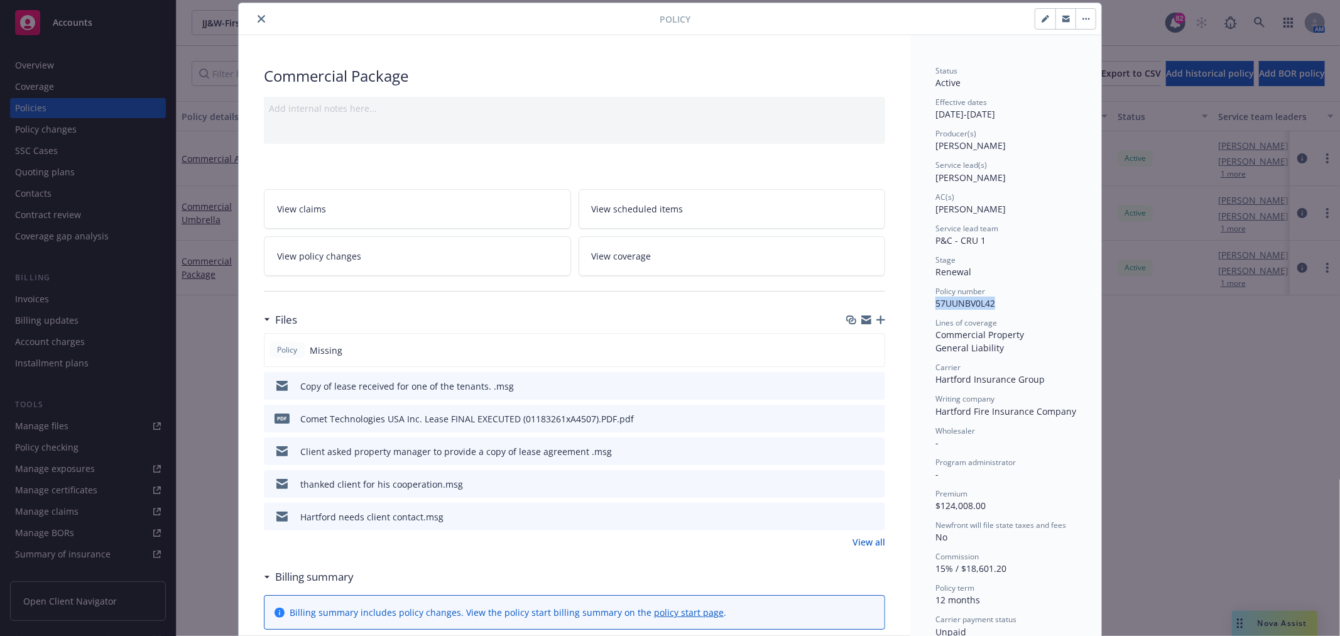
drag, startPoint x: 999, startPoint y: 300, endPoint x: 930, endPoint y: 300, distance: 68.5
click at [935, 300] on div "Policy number 57UUNBV0L42" at bounding box center [1005, 298] width 141 height 24
copy span "57UUNBV0L42"
click at [258, 20] on icon "close" at bounding box center [262, 19] width 8 height 8
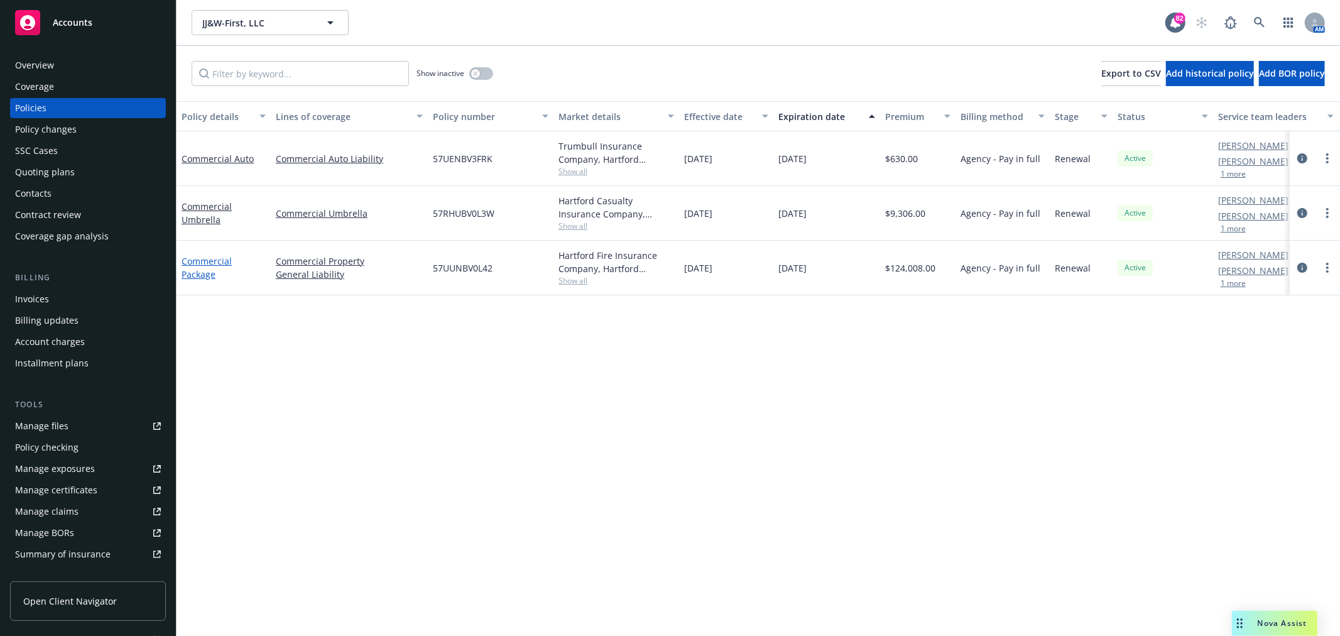
click at [202, 261] on link "Commercial Package" at bounding box center [207, 267] width 50 height 25
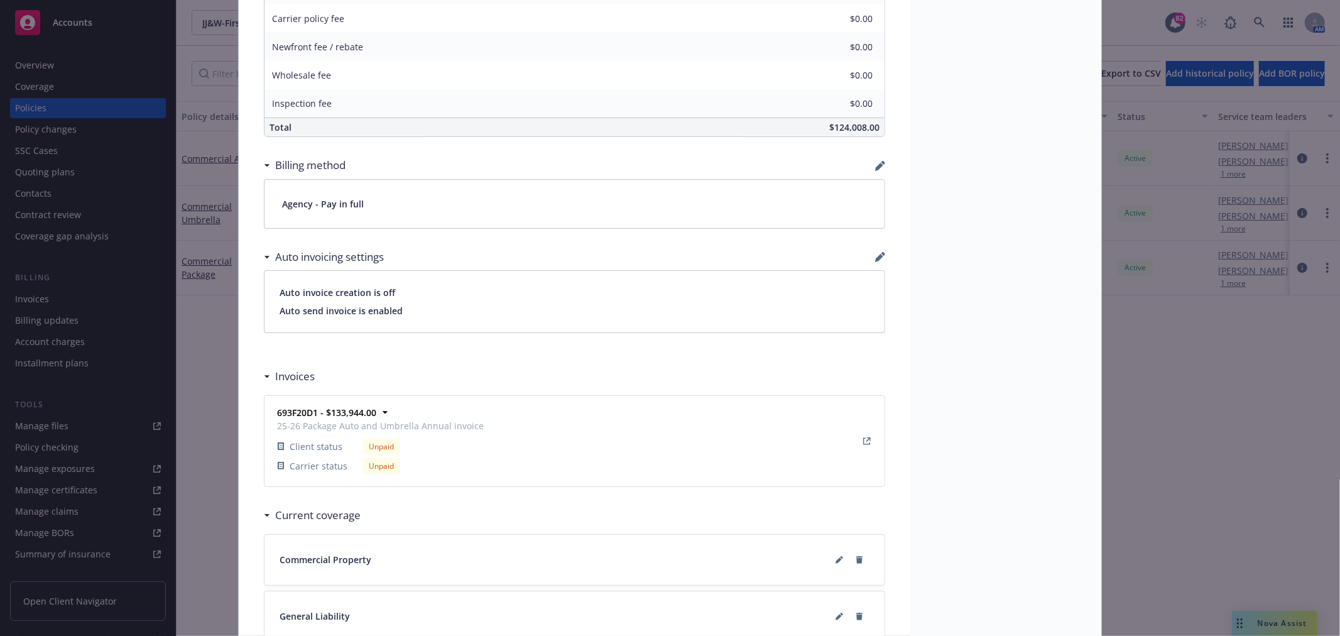
scroll to position [1032, 0]
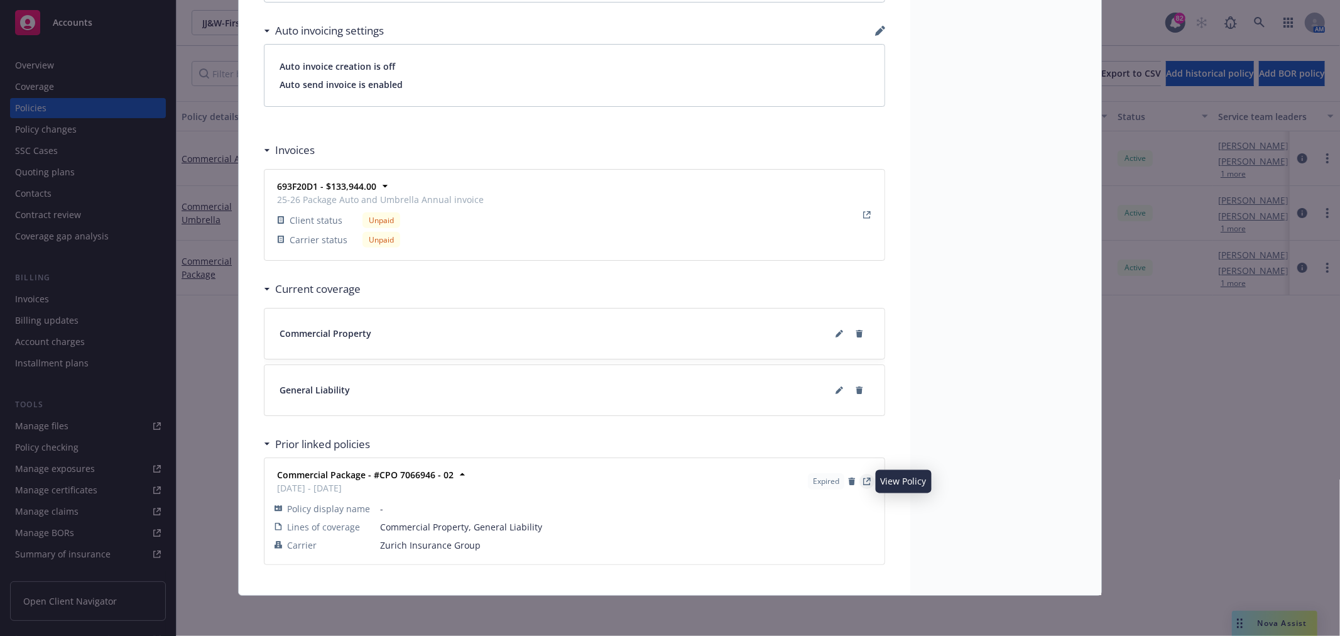
click at [863, 481] on icon "View Policy" at bounding box center [867, 481] width 8 height 8
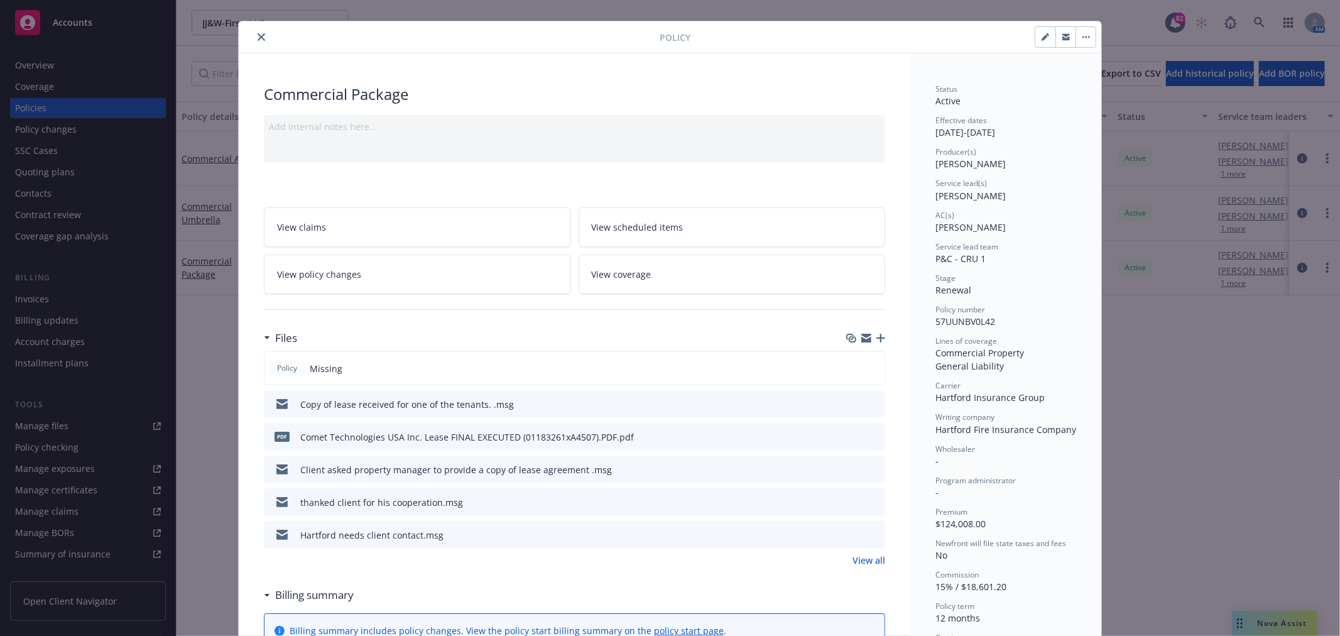
scroll to position [0, 0]
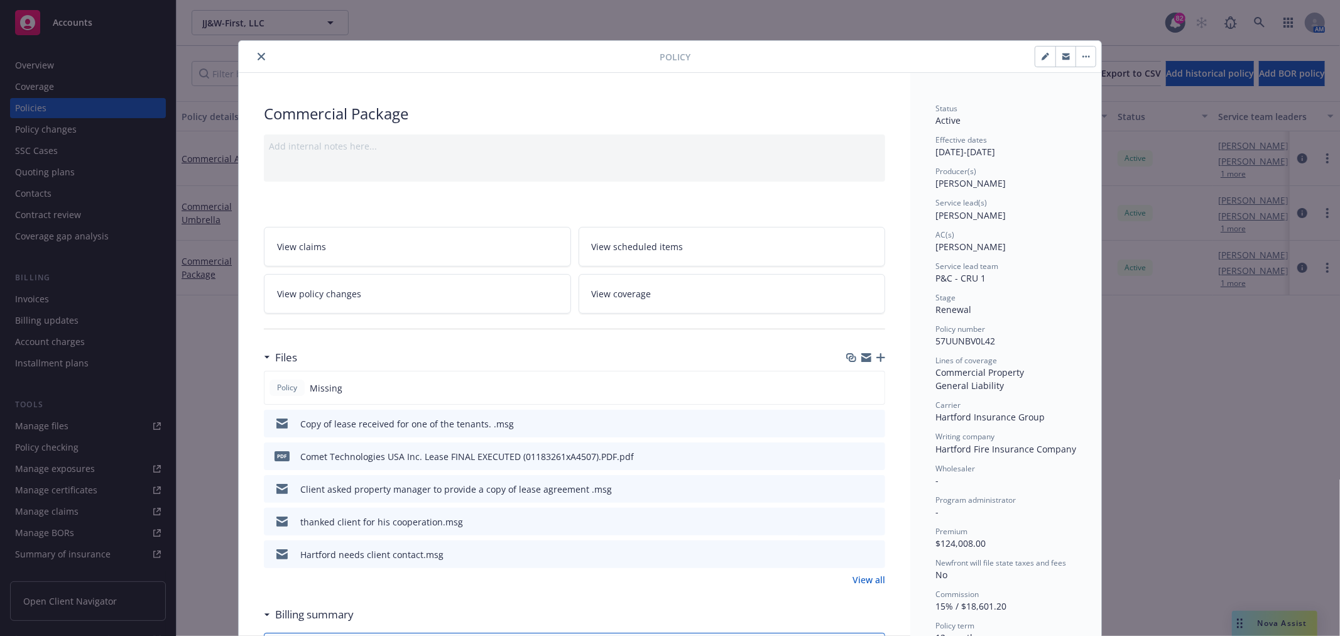
click at [258, 57] on icon "close" at bounding box center [262, 57] width 8 height 8
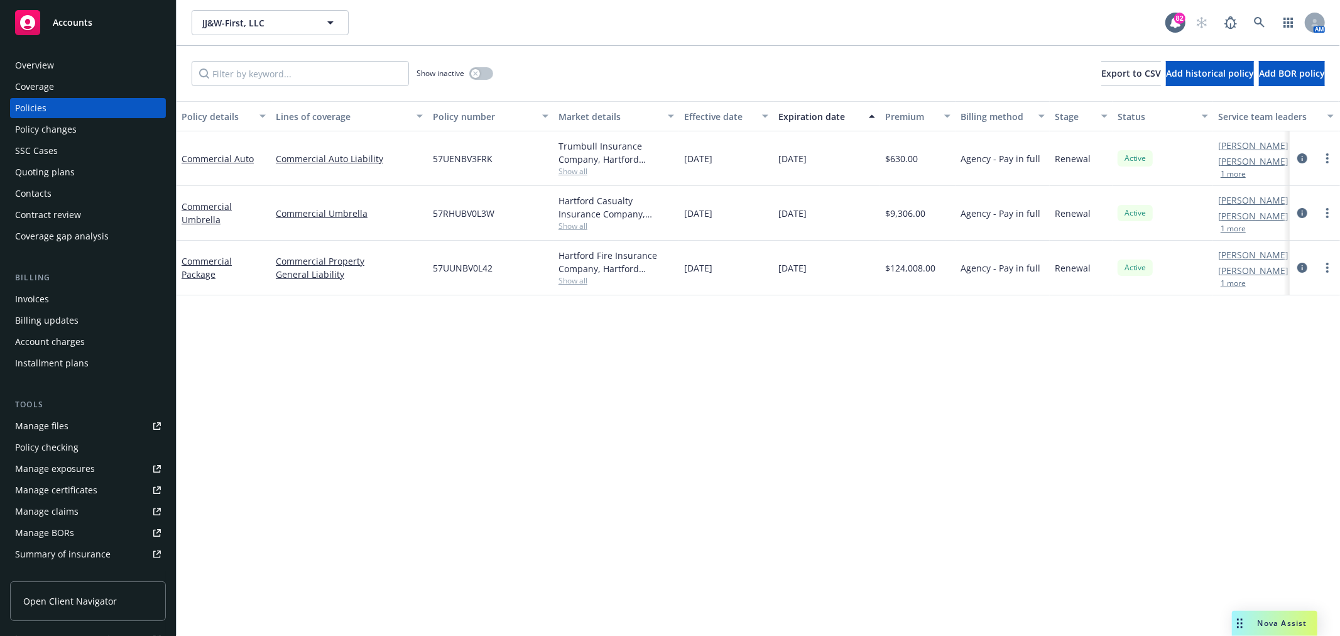
click at [41, 69] on div "Overview" at bounding box center [34, 65] width 39 height 20
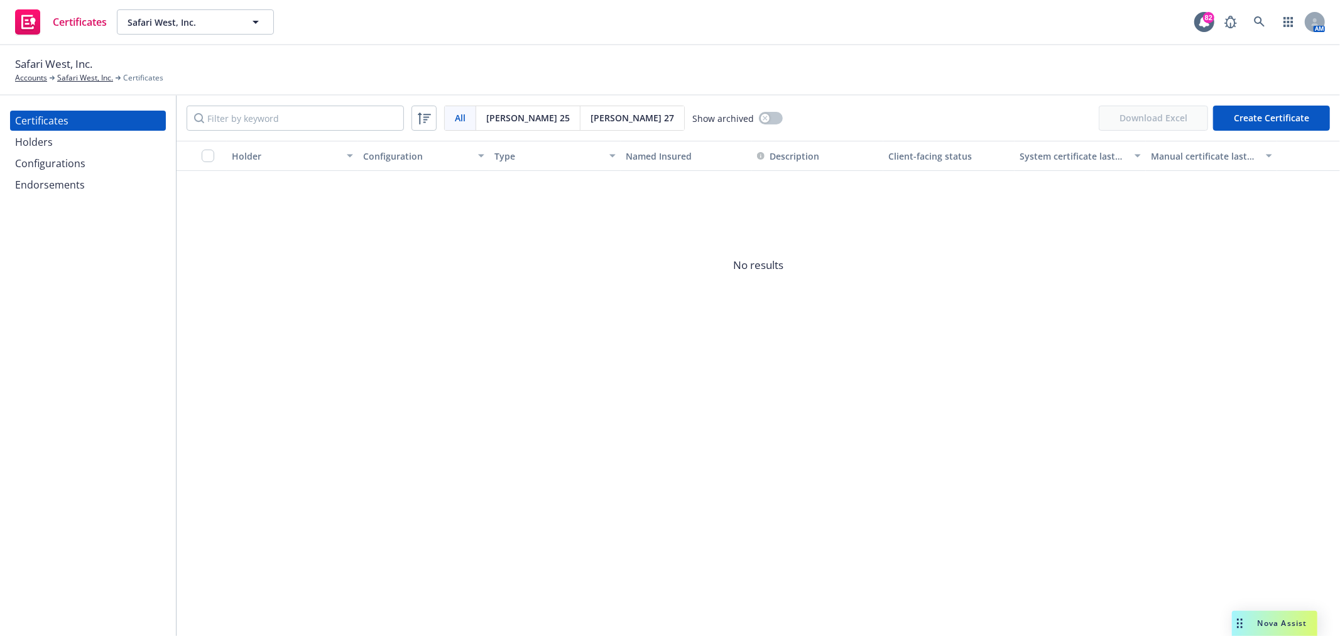
click at [55, 170] on div "Configurations" at bounding box center [50, 163] width 70 height 20
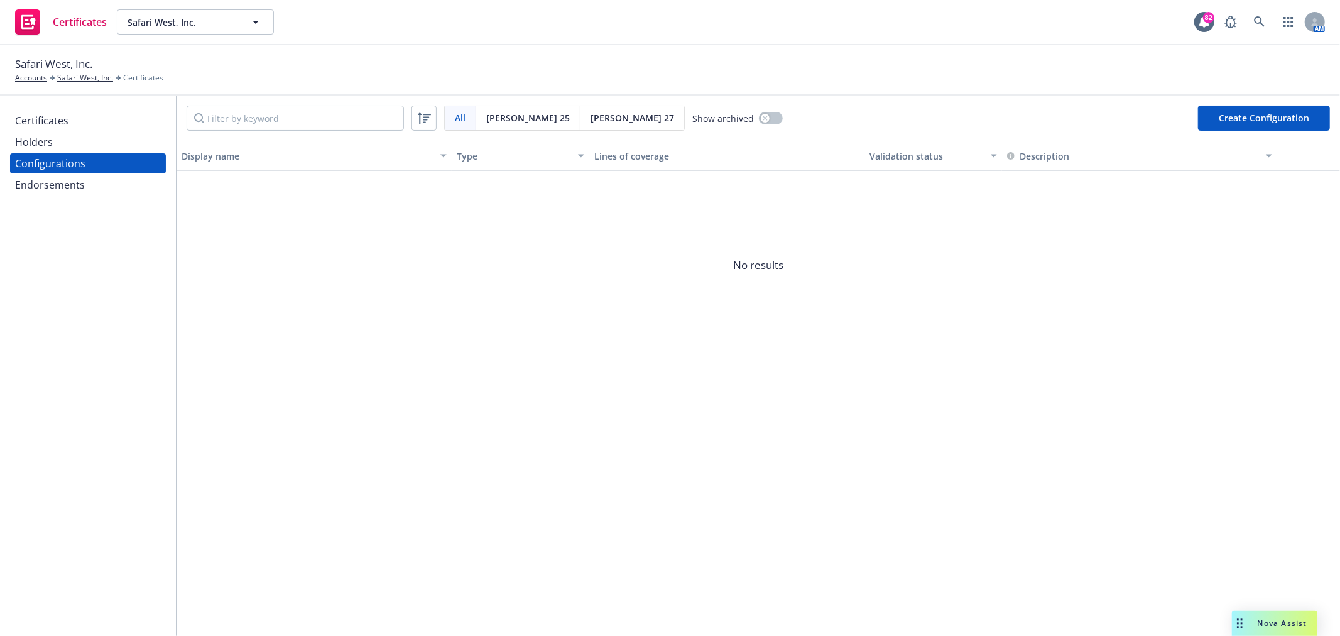
click at [58, 124] on div "Certificates" at bounding box center [41, 121] width 53 height 20
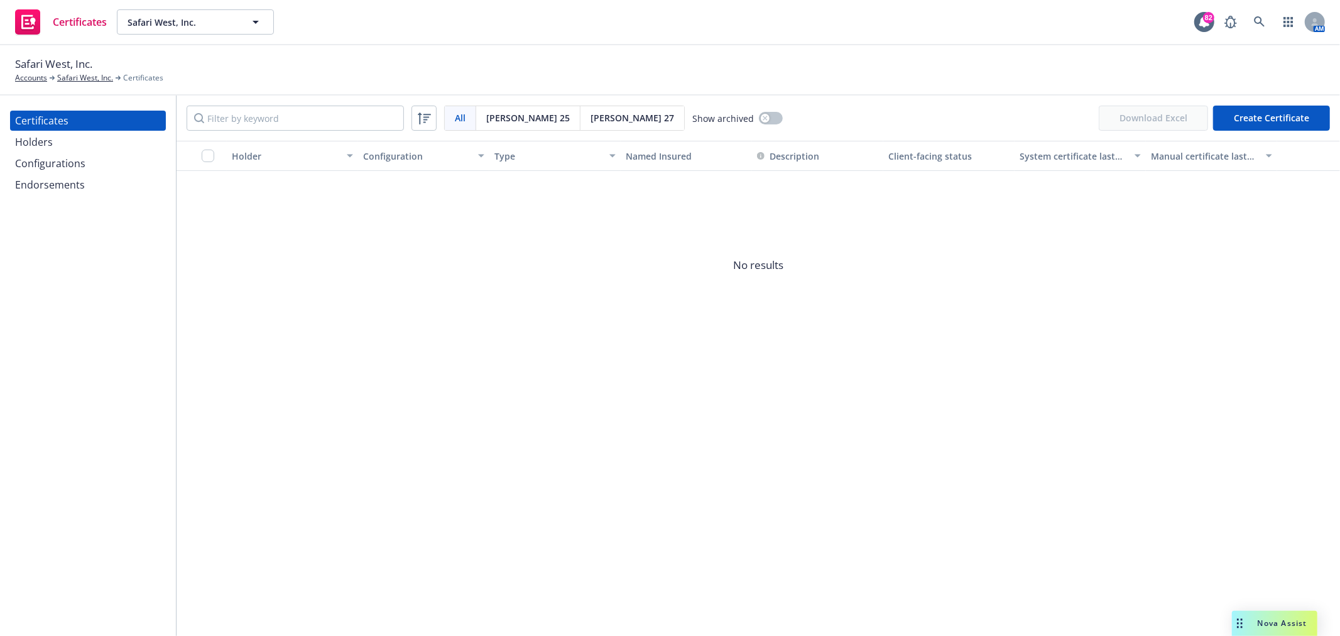
click at [448, 121] on div "All" at bounding box center [460, 118] width 31 height 24
click at [74, 137] on div "Holders" at bounding box center [88, 142] width 146 height 20
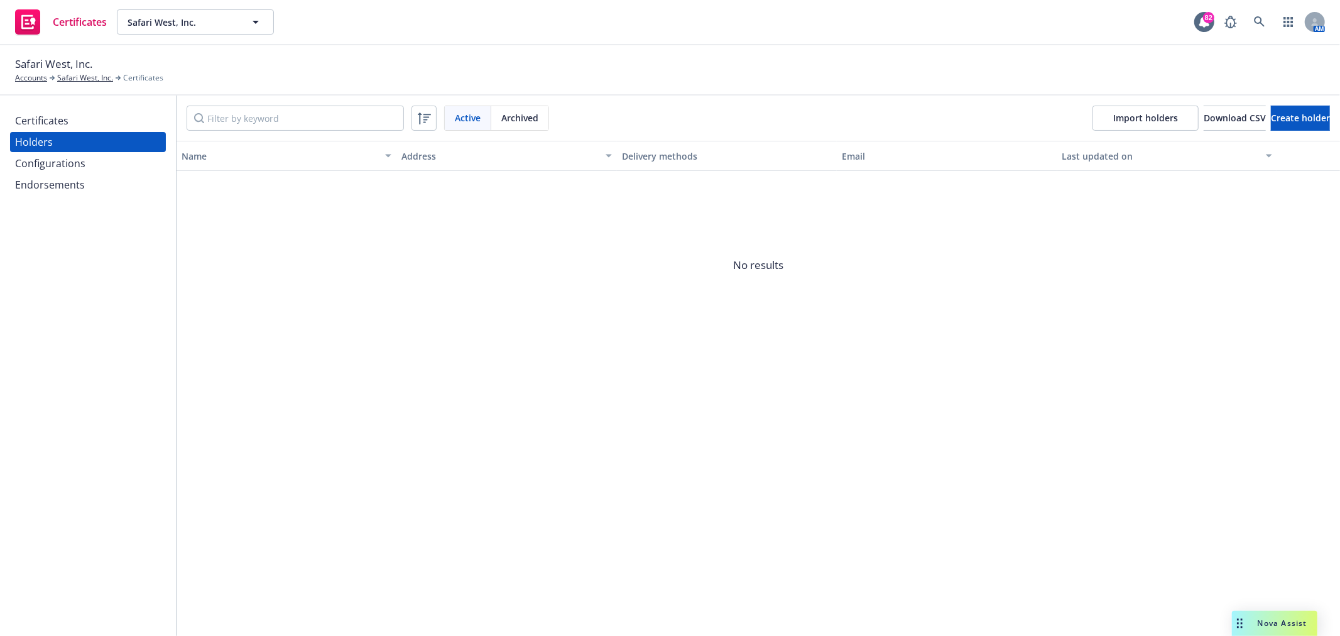
click at [72, 126] on div "Certificates" at bounding box center [88, 121] width 146 height 20
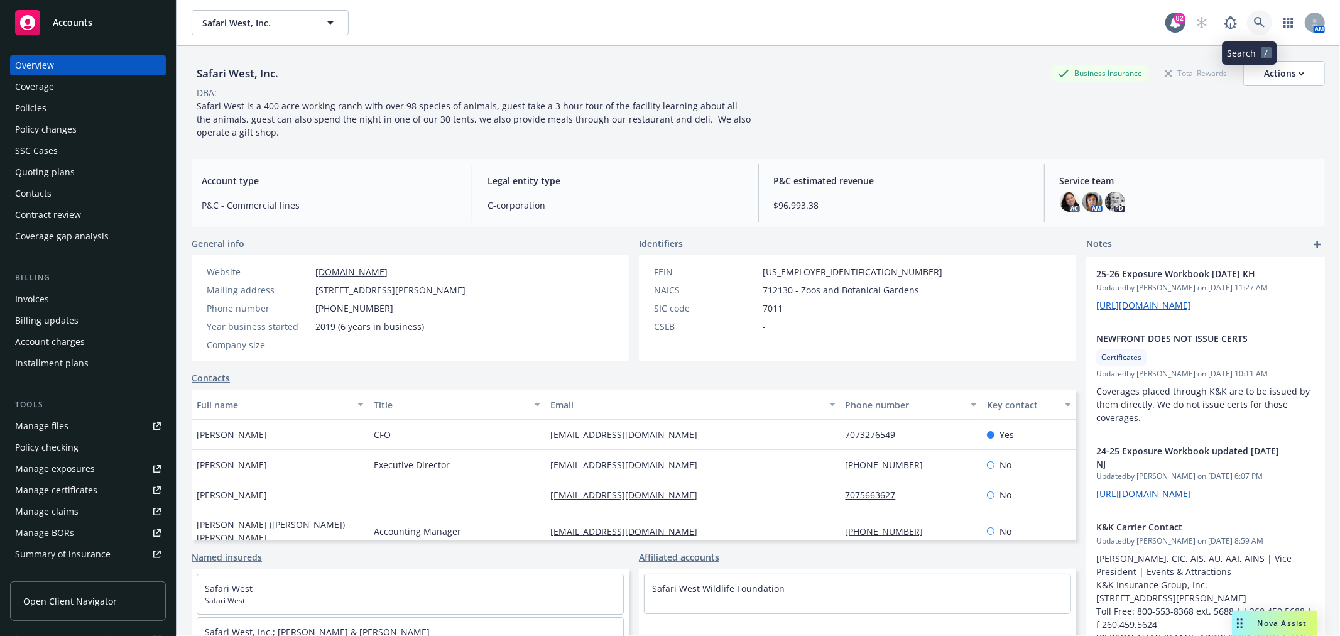
click at [1254, 18] on icon at bounding box center [1259, 22] width 11 height 11
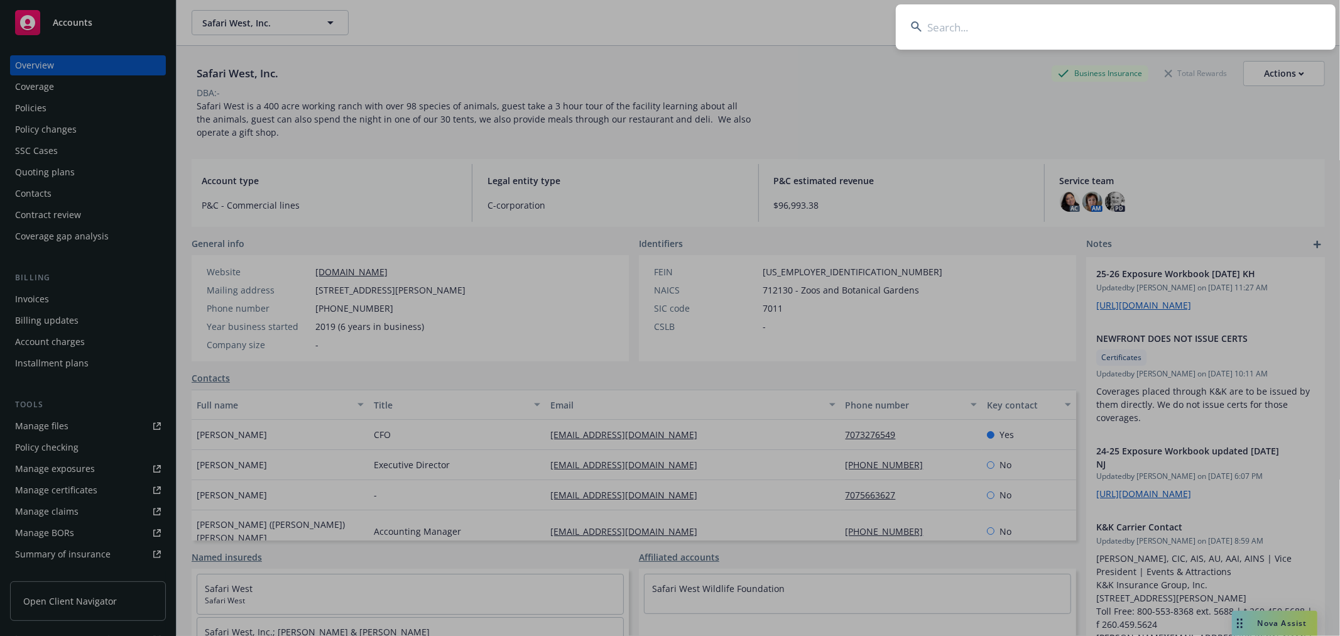
click at [1195, 24] on input at bounding box center [1116, 26] width 440 height 45
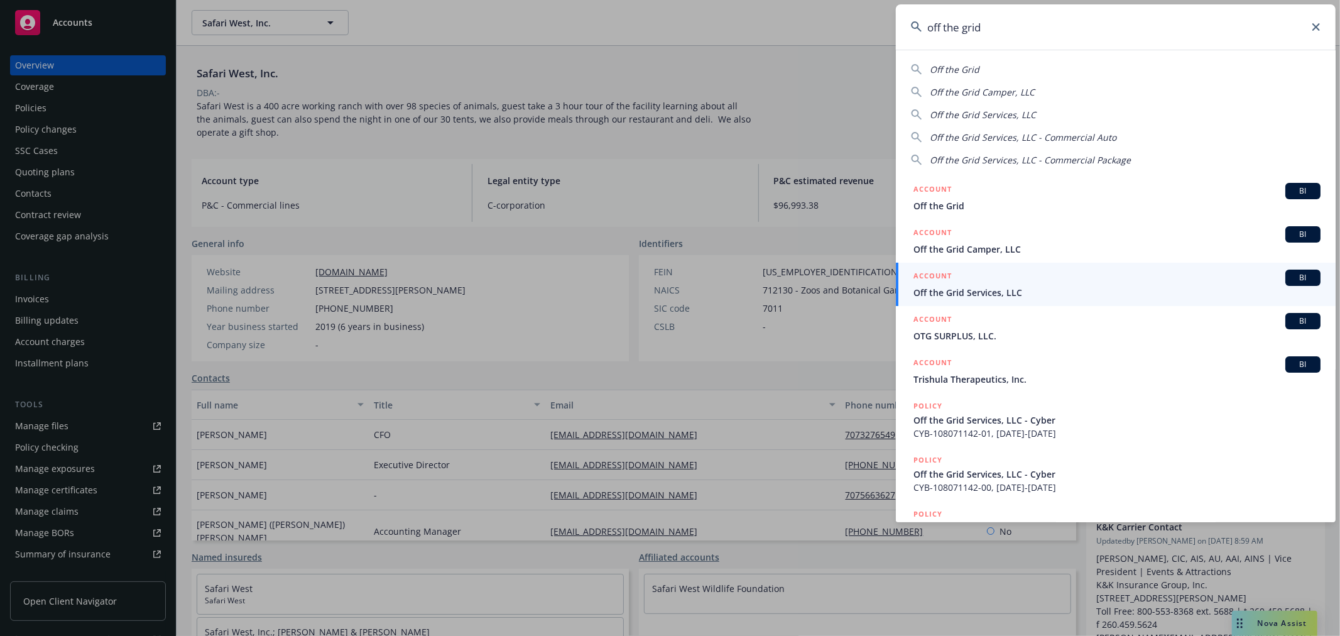
type input "off the grid"
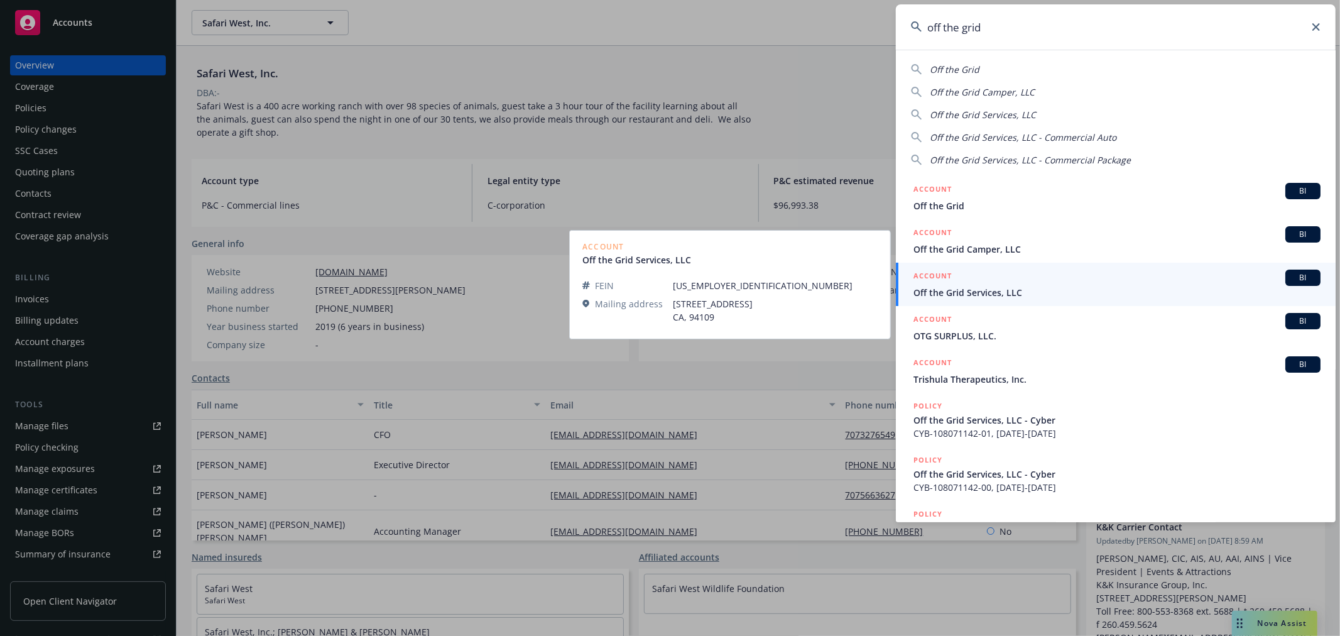
click at [1026, 286] on span "Off the Grid Services, LLC" at bounding box center [1116, 292] width 407 height 13
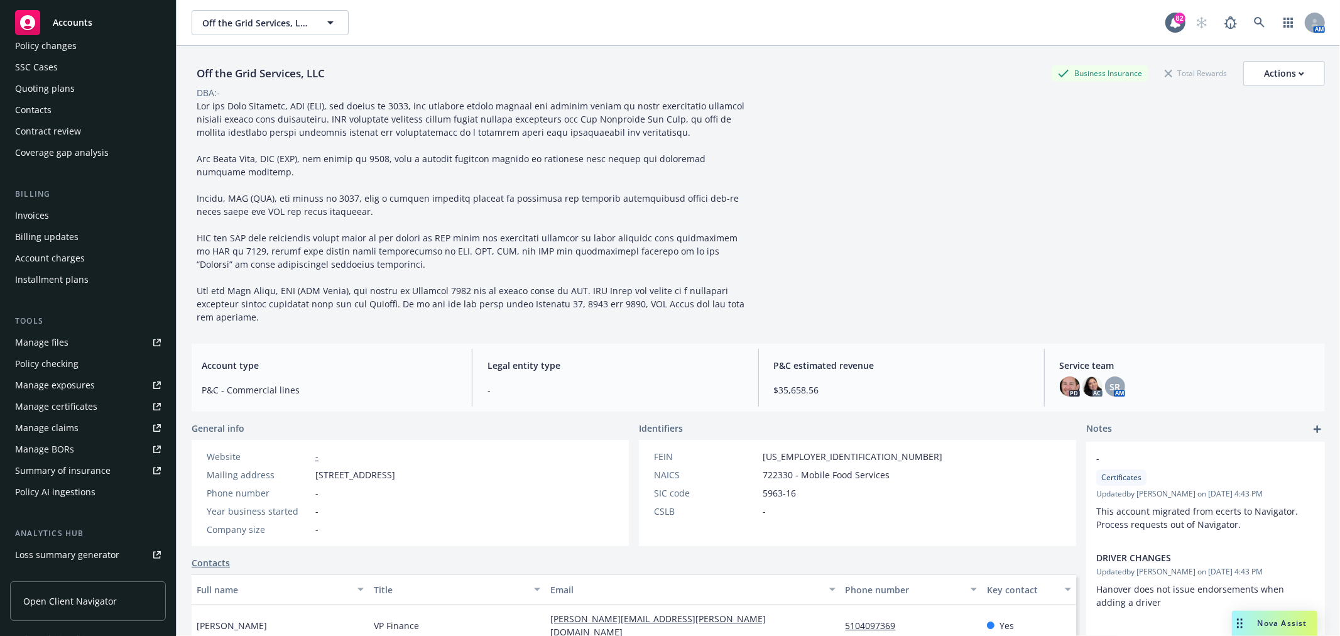
scroll to position [70, 0]
